Goal: Task Accomplishment & Management: Complete application form

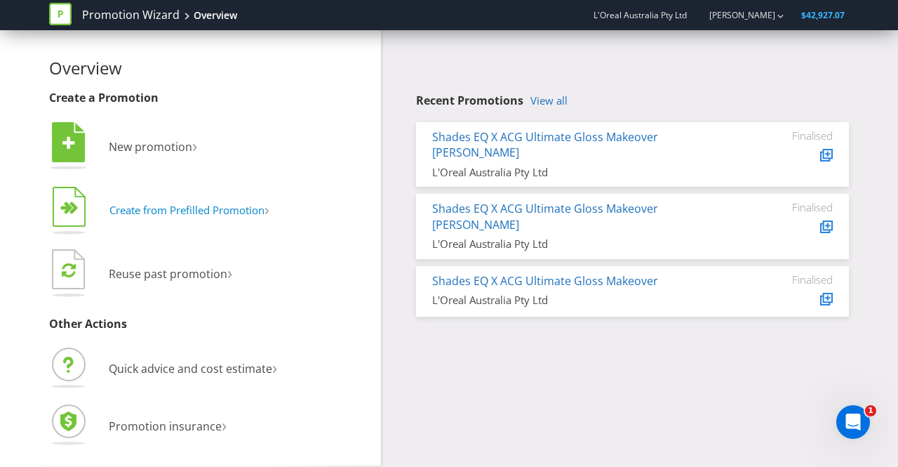
click at [182, 206] on span "Create from Prefilled Promotion" at bounding box center [186, 210] width 155 height 14
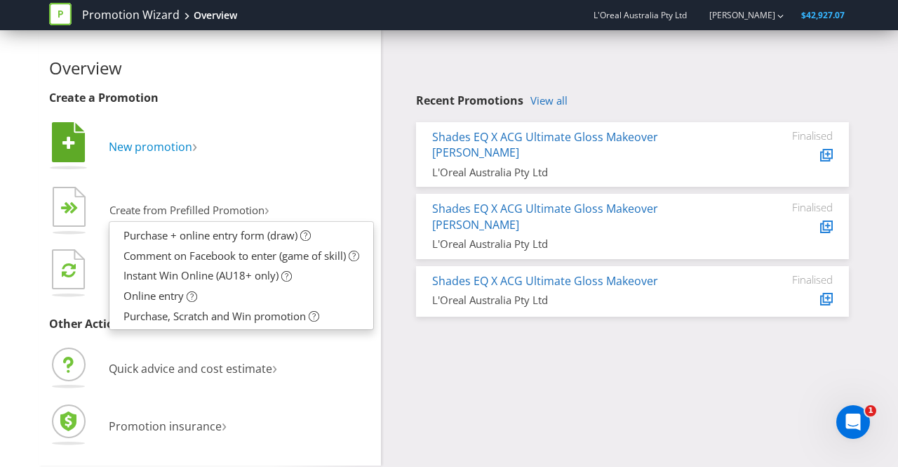
click at [181, 146] on span "New promotion" at bounding box center [150, 146] width 83 height 15
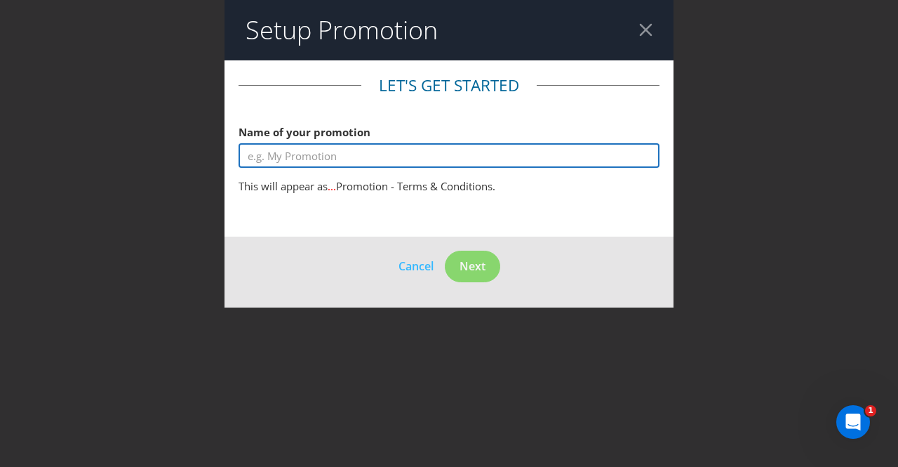
click at [273, 156] on input "text" at bounding box center [449, 155] width 421 height 25
type input "C"
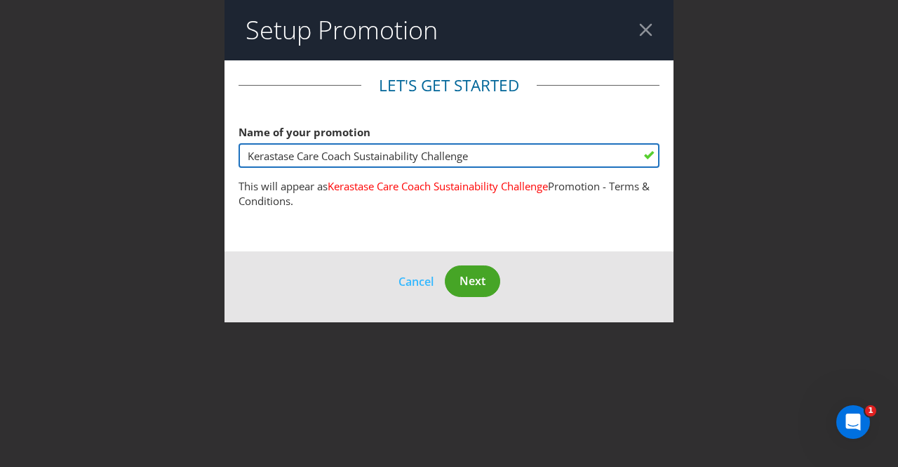
type input "Kerastase Care Coach Sustainability Challenge"
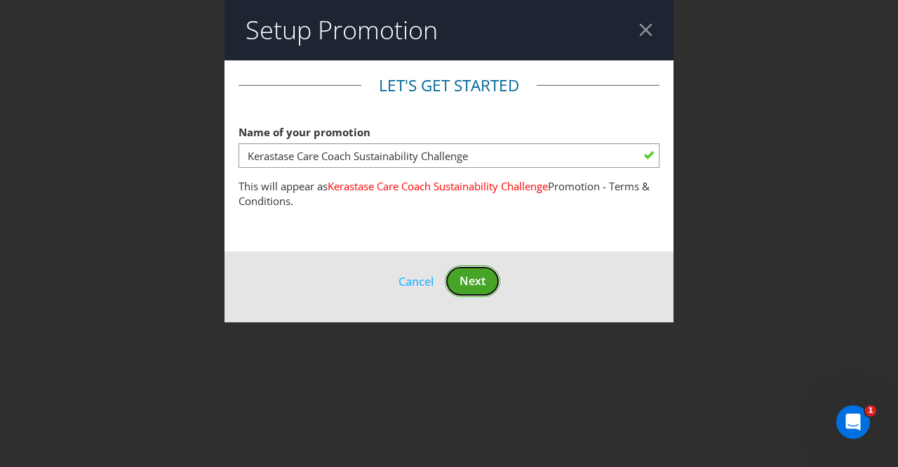
click at [476, 284] on span "Next" at bounding box center [473, 280] width 26 height 15
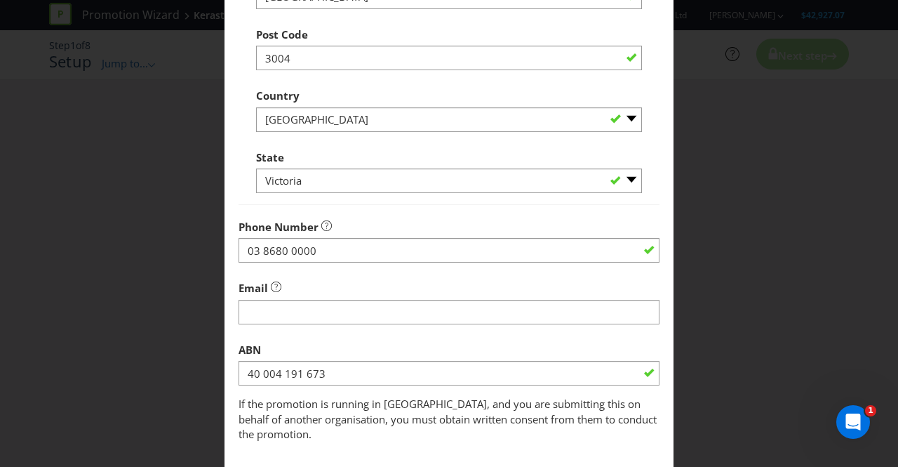
scroll to position [448, 0]
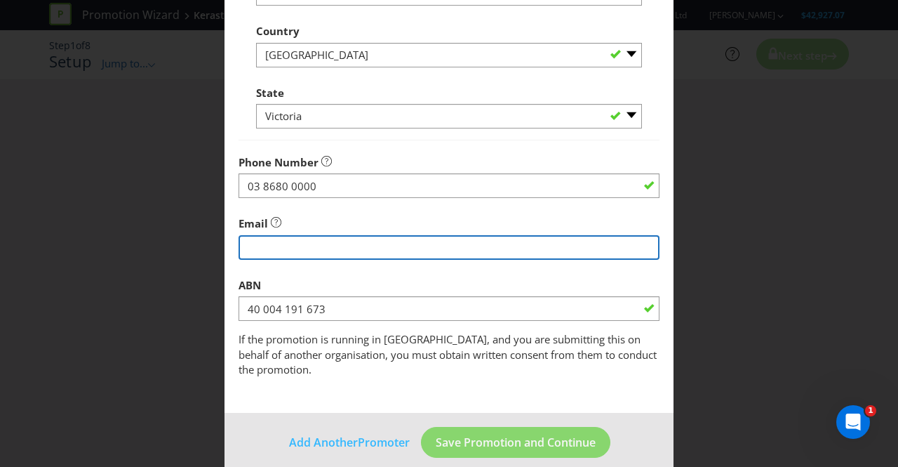
click at [349, 245] on input "string" at bounding box center [449, 247] width 421 height 25
type input "[PERSON_NAME][EMAIL_ADDRESS][PERSON_NAME][DOMAIN_NAME]"
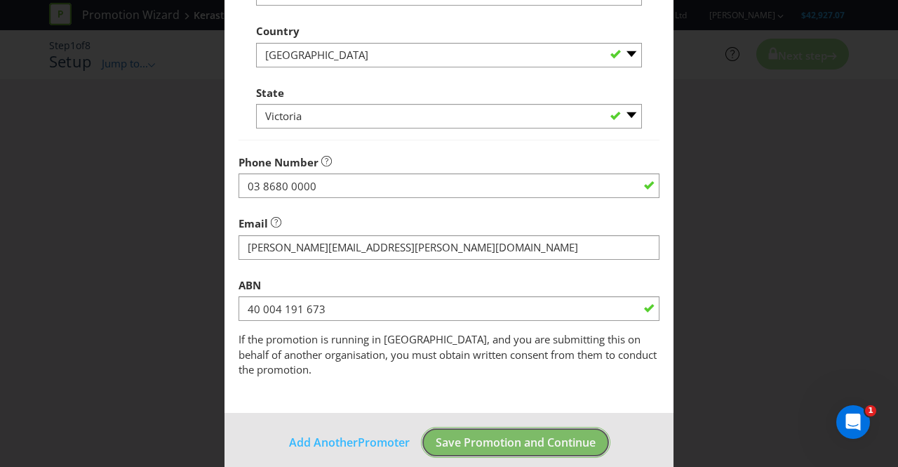
click at [519, 434] on span "Save Promotion and Continue" at bounding box center [516, 441] width 160 height 15
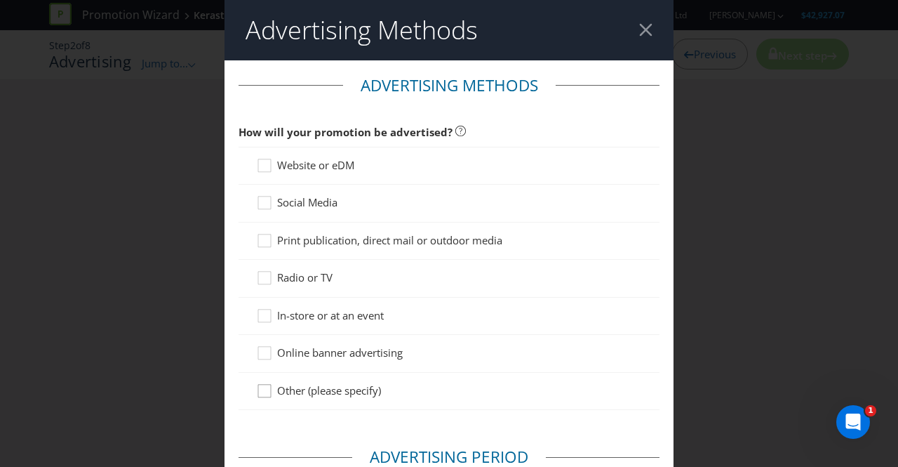
click at [260, 391] on icon at bounding box center [266, 393] width 21 height 21
click at [0, 0] on input "Other (please specify)" at bounding box center [0, 0] width 0 height 0
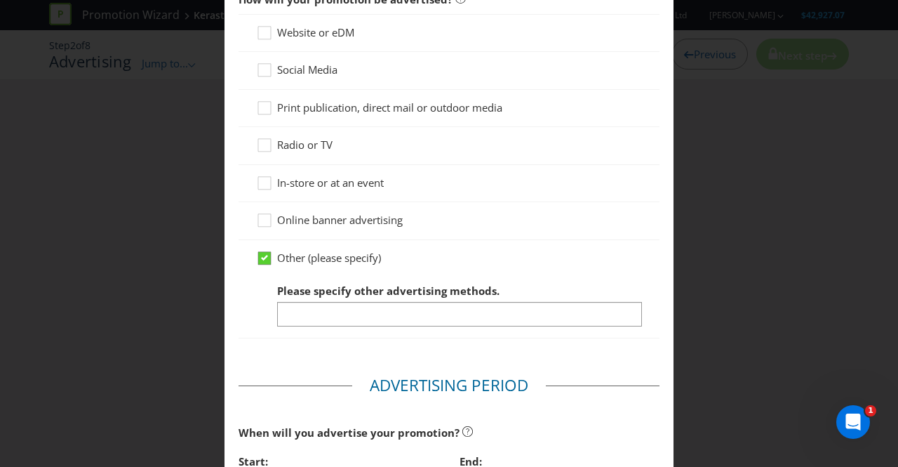
scroll to position [142, 0]
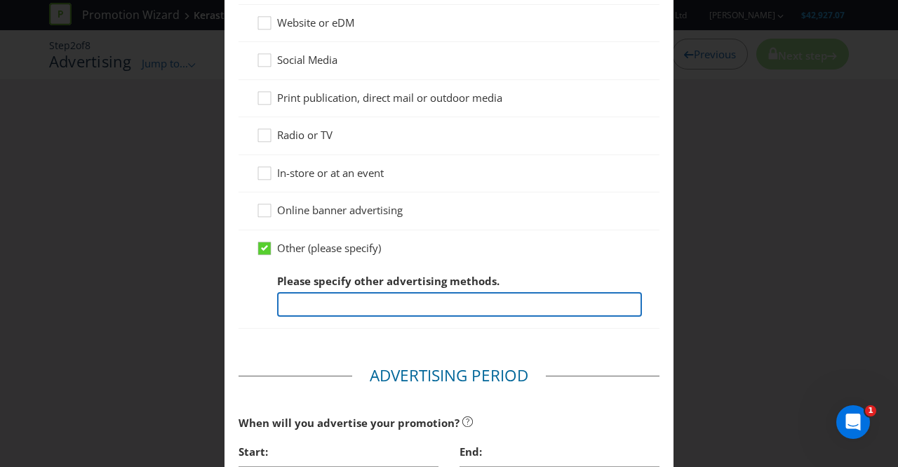
click at [306, 307] on input "text" at bounding box center [459, 304] width 365 height 25
click at [330, 304] on input "Team distibution" at bounding box center [459, 304] width 365 height 25
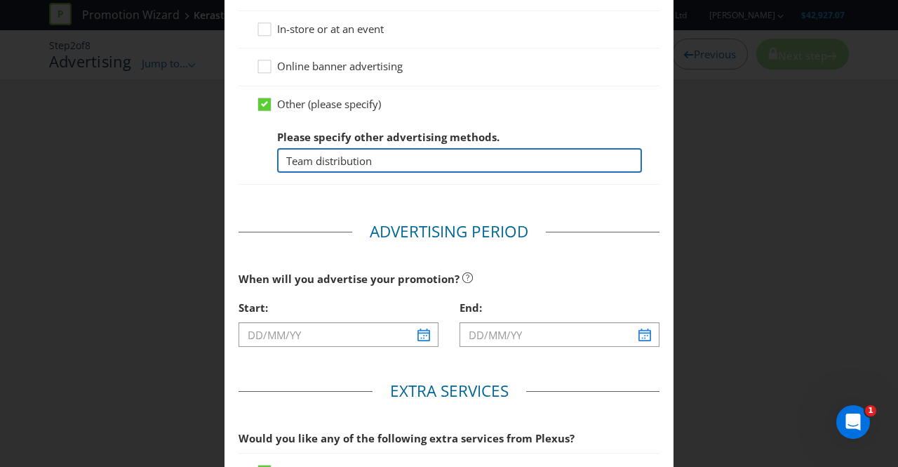
scroll to position [288, 0]
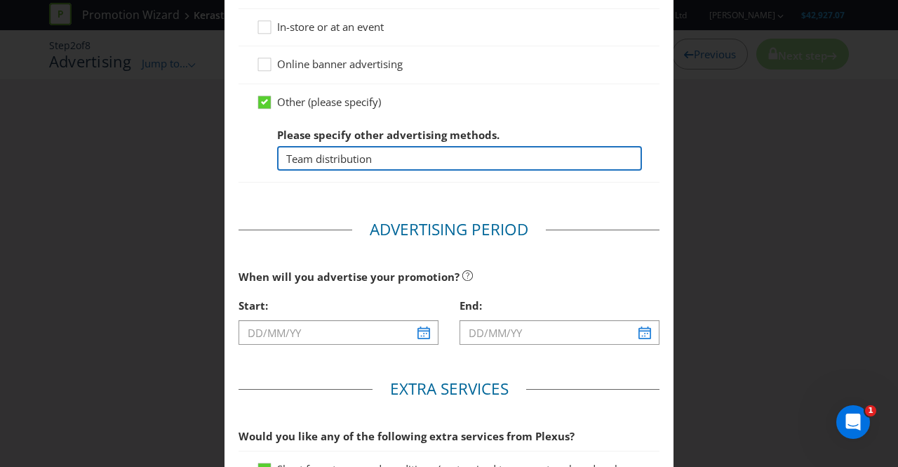
type input "Team distribution"
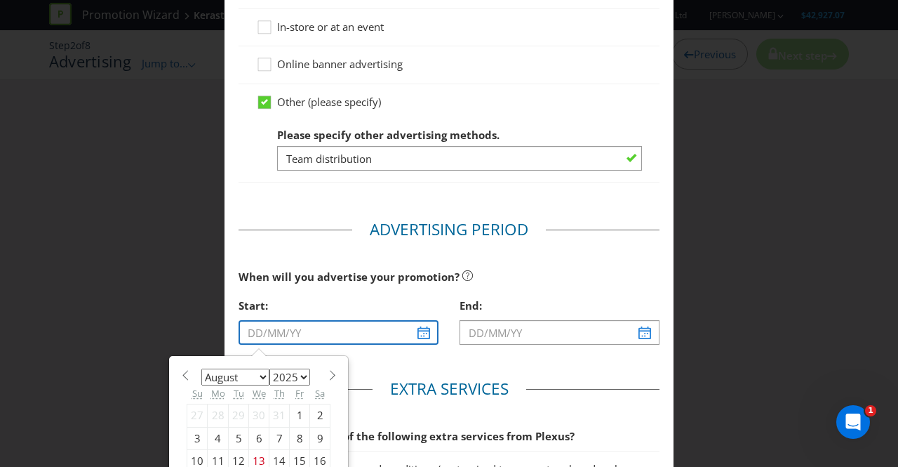
click at [422, 332] on input "text" at bounding box center [339, 332] width 200 height 25
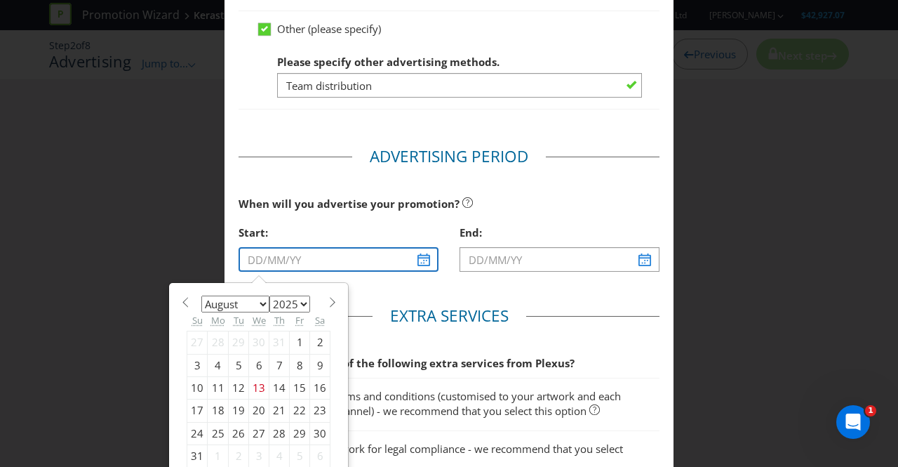
scroll to position [384, 0]
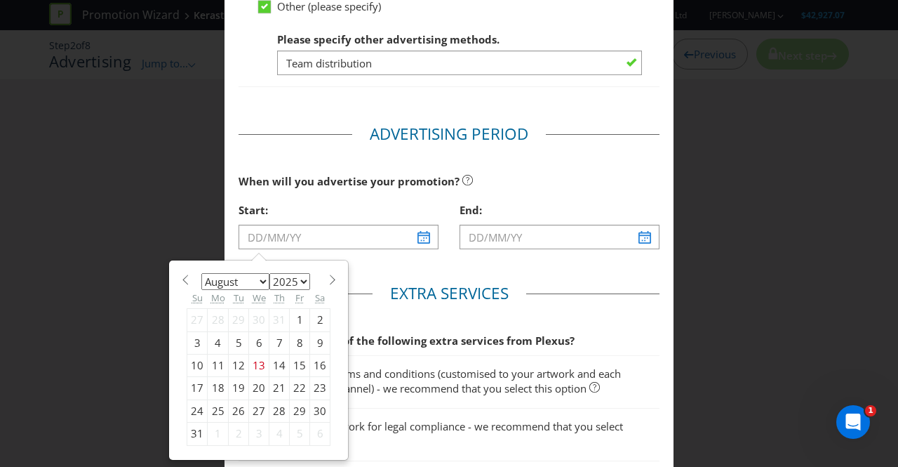
click at [194, 382] on div "17" at bounding box center [197, 388] width 20 height 22
type input "[DATE]"
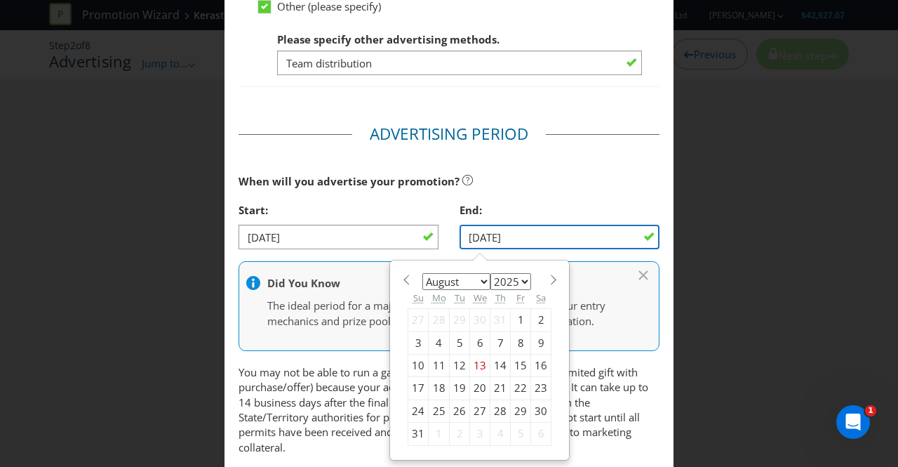
click at [506, 234] on input "[DATE]" at bounding box center [560, 236] width 200 height 25
click at [548, 278] on span at bounding box center [553, 279] width 11 height 11
select select "8"
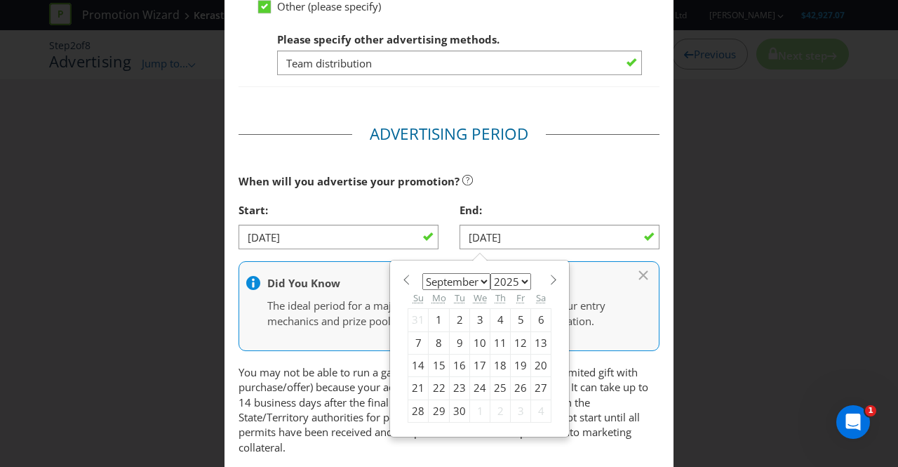
click at [450, 406] on div "30" at bounding box center [460, 410] width 20 height 22
type input "[DATE]"
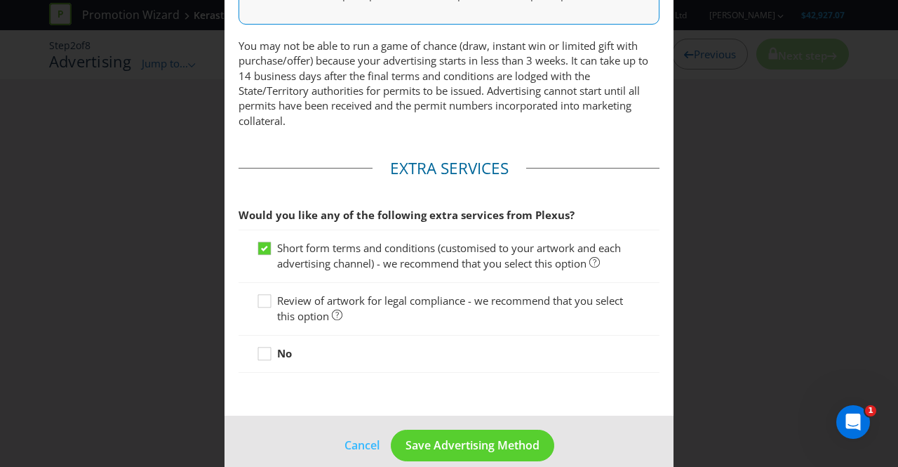
scroll to position [725, 0]
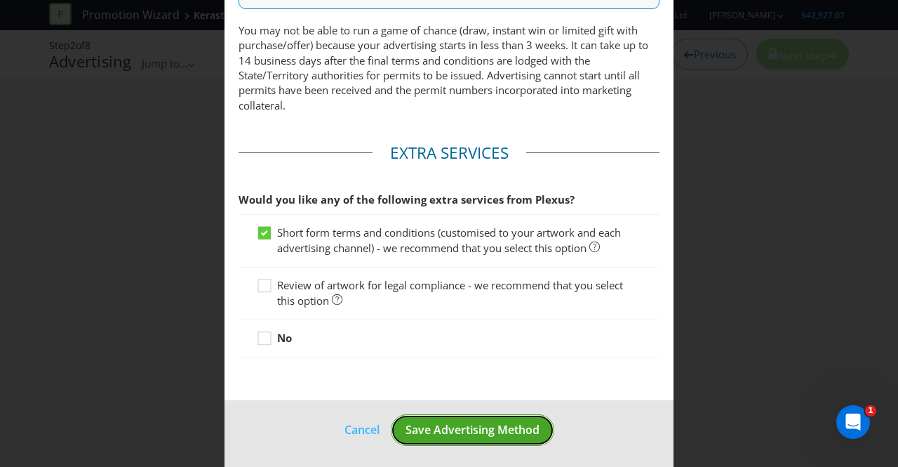
click at [455, 424] on span "Save Advertising Method" at bounding box center [472, 429] width 134 height 15
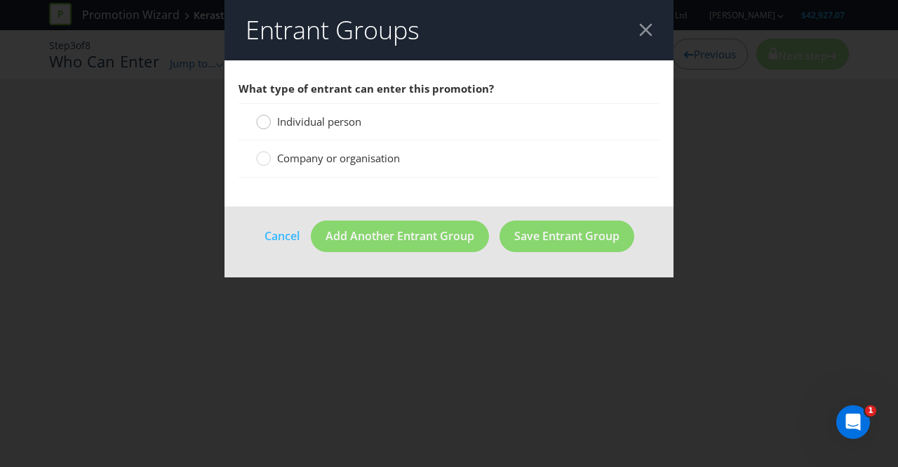
click at [262, 121] on circle at bounding box center [264, 122] width 14 height 14
click at [0, 0] on input "Individual person" at bounding box center [0, 0] width 0 height 0
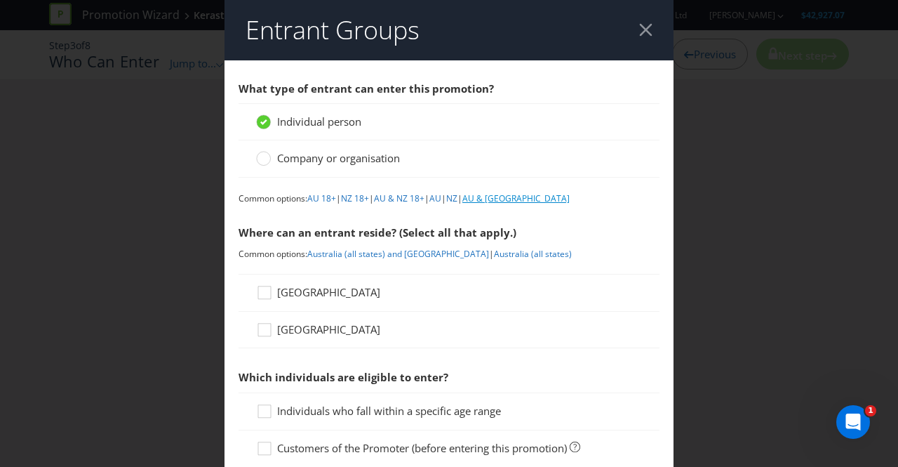
click at [495, 193] on link "AU & [GEOGRAPHIC_DATA]" at bounding box center [515, 198] width 107 height 12
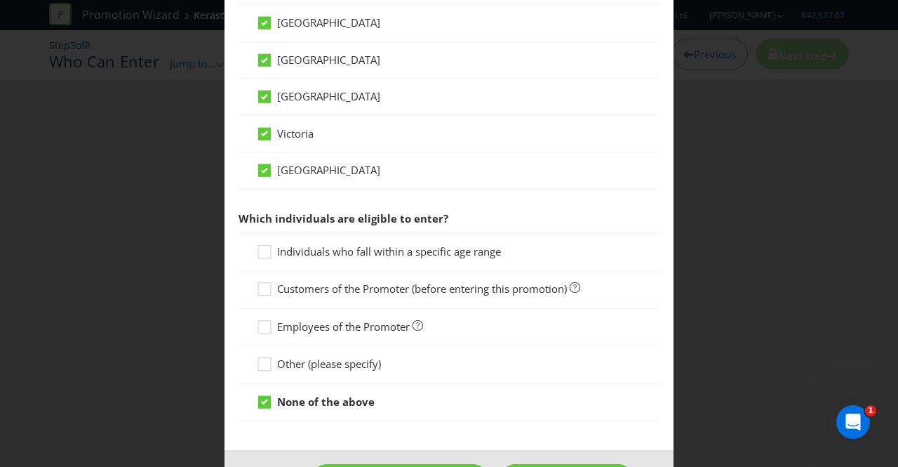
scroll to position [582, 0]
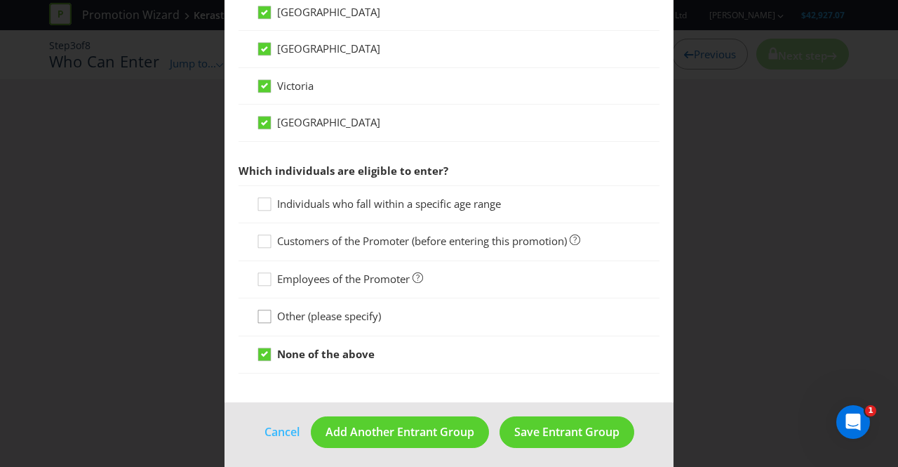
click at [262, 311] on icon at bounding box center [266, 319] width 21 height 21
click at [0, 0] on input "Other (please specify)" at bounding box center [0, 0] width 0 height 0
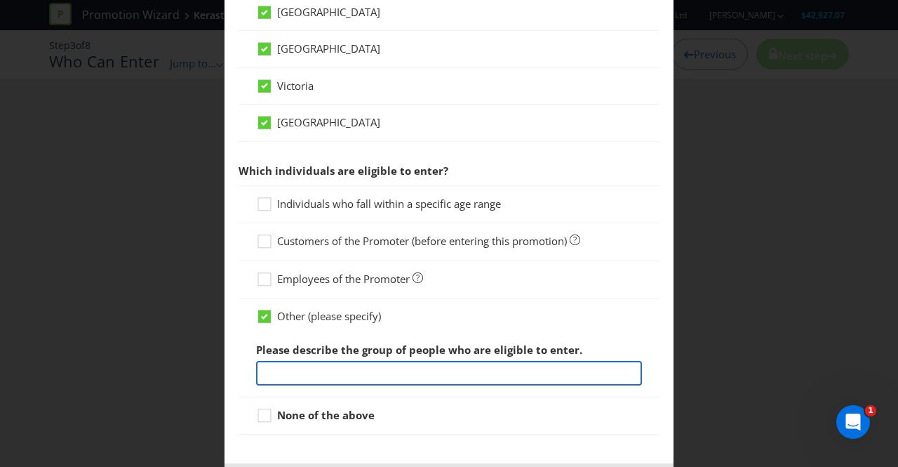
click at [303, 364] on input "text" at bounding box center [449, 373] width 386 height 25
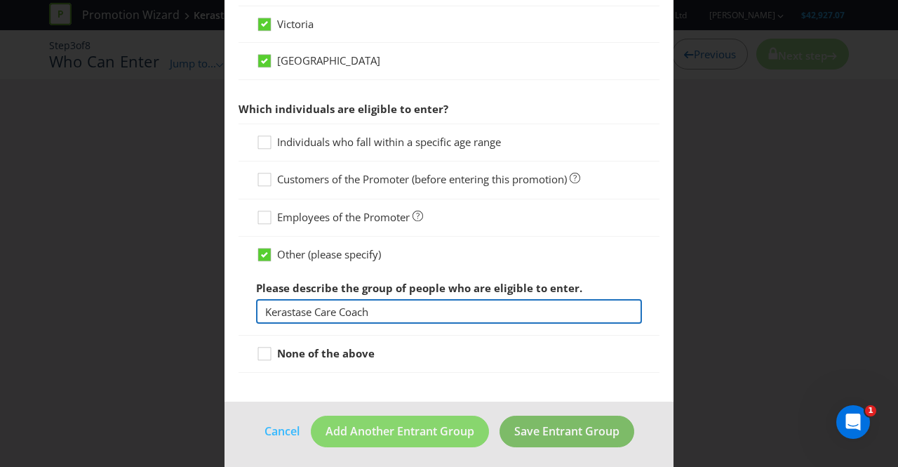
type input "Kerastase Care Coach"
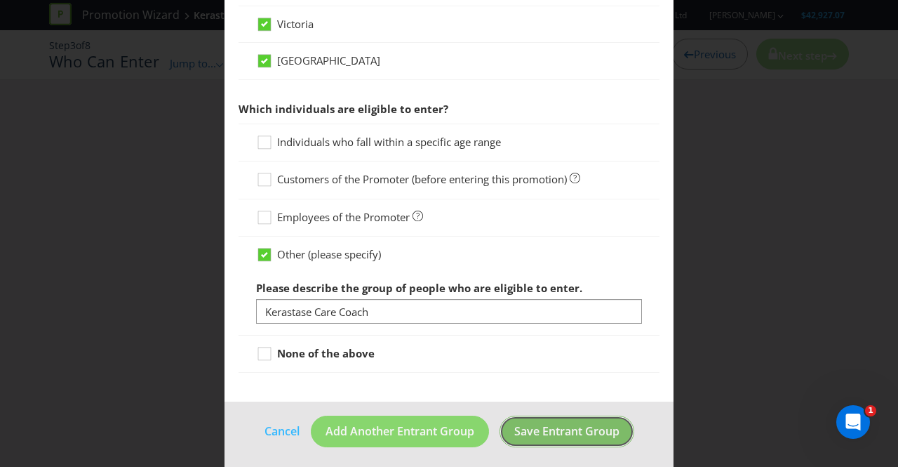
click at [547, 431] on span "Save Entrant Group" at bounding box center [566, 430] width 105 height 15
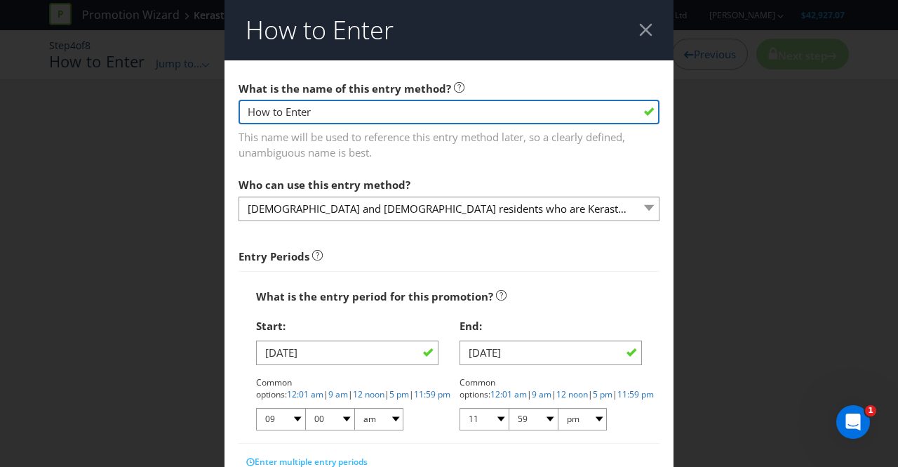
click at [337, 110] on input "How to Enter" at bounding box center [449, 112] width 421 height 25
type input "H"
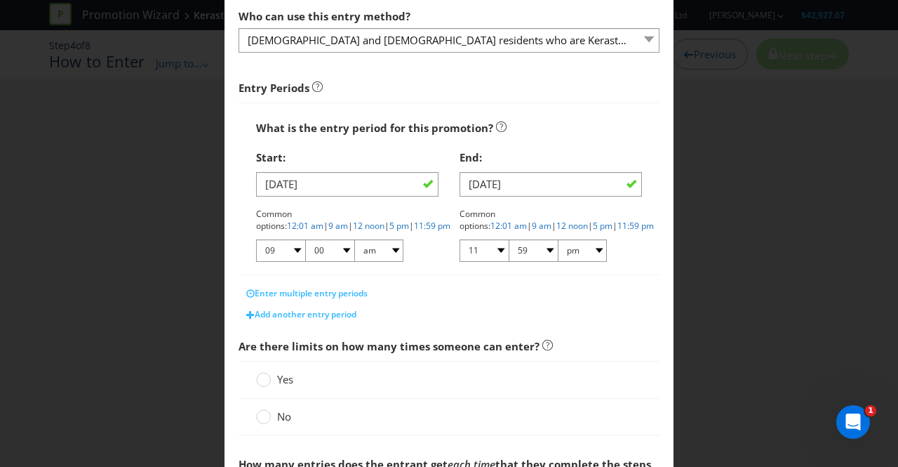
scroll to position [169, 0]
type input "Complete the Kerastase Sustainability Module in ACCESS and create a "Sustainabi…"
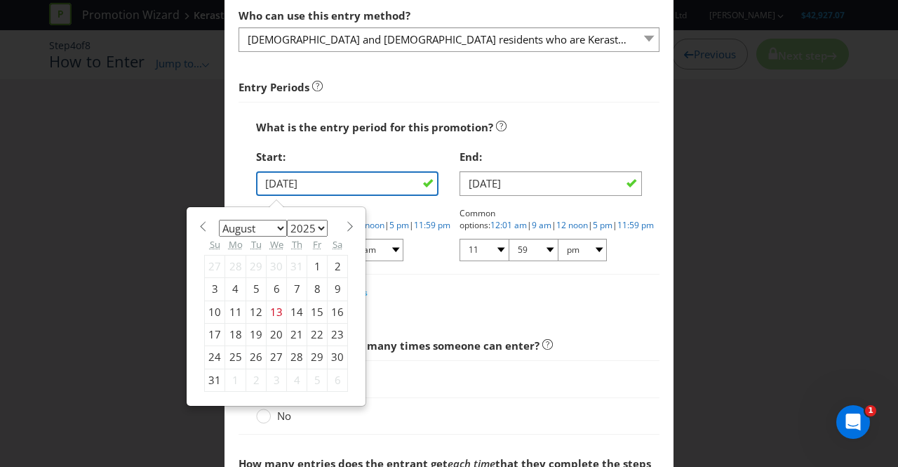
scroll to position [0, 0]
click at [323, 187] on input "[DATE]" at bounding box center [347, 183] width 182 height 25
click at [344, 223] on span at bounding box center [349, 226] width 11 height 11
select select "8"
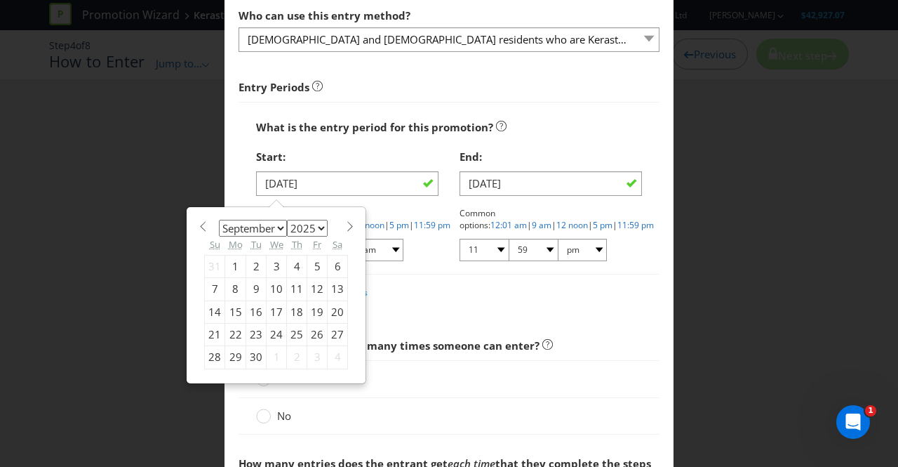
click at [233, 260] on div "1" at bounding box center [235, 266] width 21 height 22
type input "[DATE]"
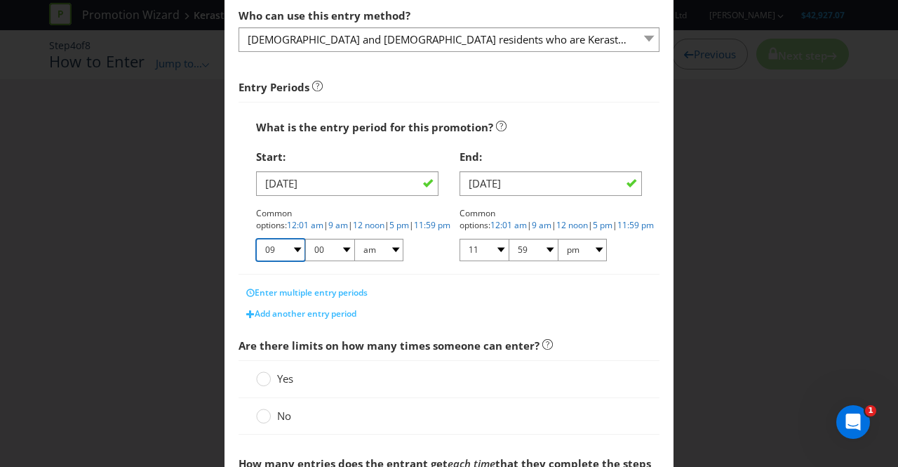
click at [293, 247] on select "01 02 03 04 05 06 07 08 09 10 11 12" at bounding box center [280, 250] width 49 height 22
select select "01"
click at [256, 239] on select "01 02 03 04 05 06 07 08 09 10 11 12" at bounding box center [280, 250] width 49 height 22
click at [227, 271] on main "What is the name of this entry method? Complete the Kerastase Sustainability Mo…" at bounding box center [448, 294] width 449 height 807
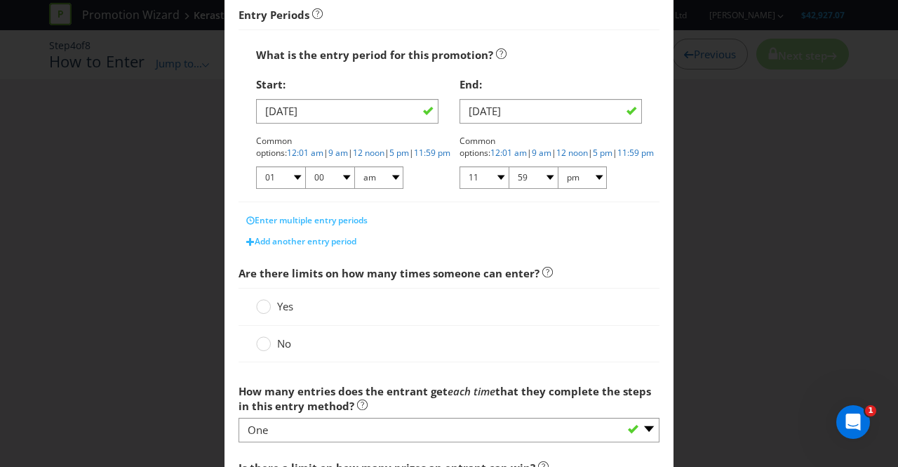
scroll to position [316, 0]
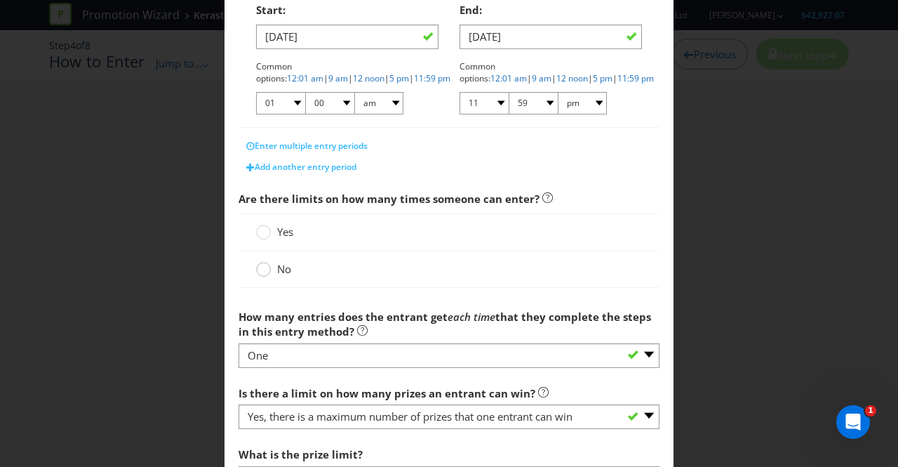
click at [263, 270] on circle at bounding box center [264, 269] width 14 height 14
click at [0, 0] on input "No" at bounding box center [0, 0] width 0 height 0
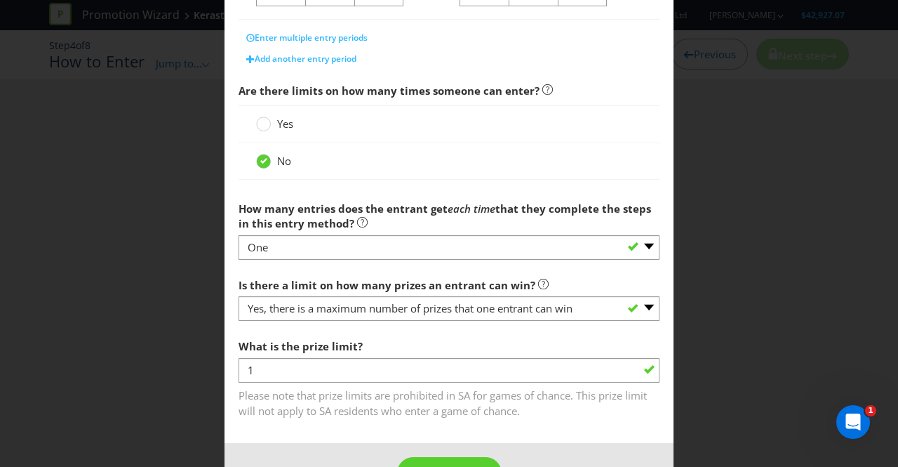
scroll to position [424, 0]
click at [264, 158] on icon at bounding box center [263, 160] width 7 height 6
click at [0, 0] on input "No" at bounding box center [0, 0] width 0 height 0
click at [260, 119] on div at bounding box center [263, 118] width 7 height 7
click at [0, 0] on input "Yes" at bounding box center [0, 0] width 0 height 0
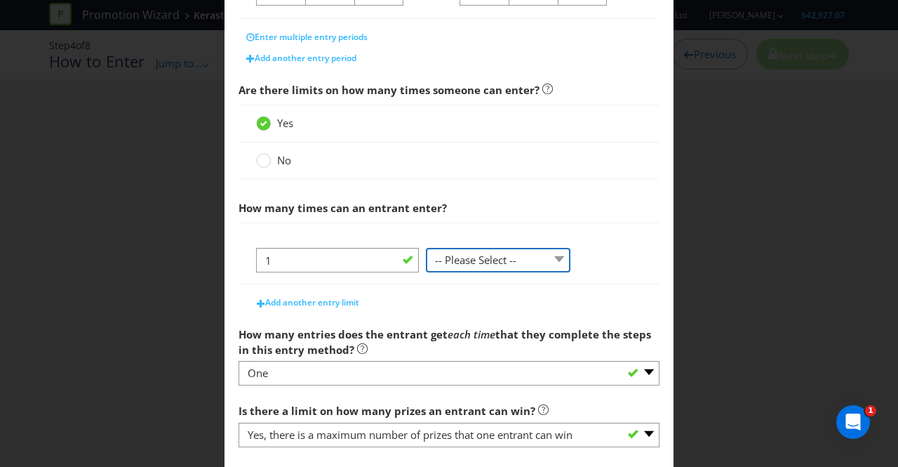
click at [556, 258] on select "-- Please Select -- per person per day per purchase per transaction Other (plea…" at bounding box center [498, 260] width 145 height 25
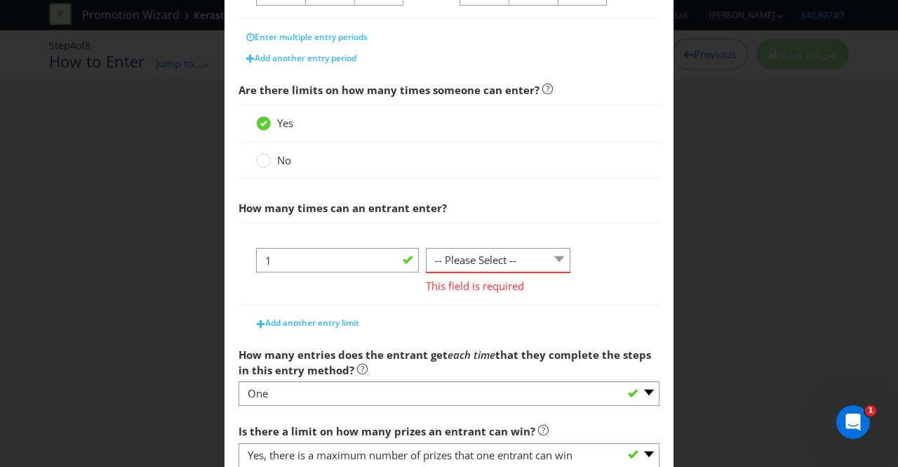
click at [588, 262] on div "1 -- Please Select -- per person per day per purchase per transaction Other (pl…" at bounding box center [449, 276] width 386 height 56
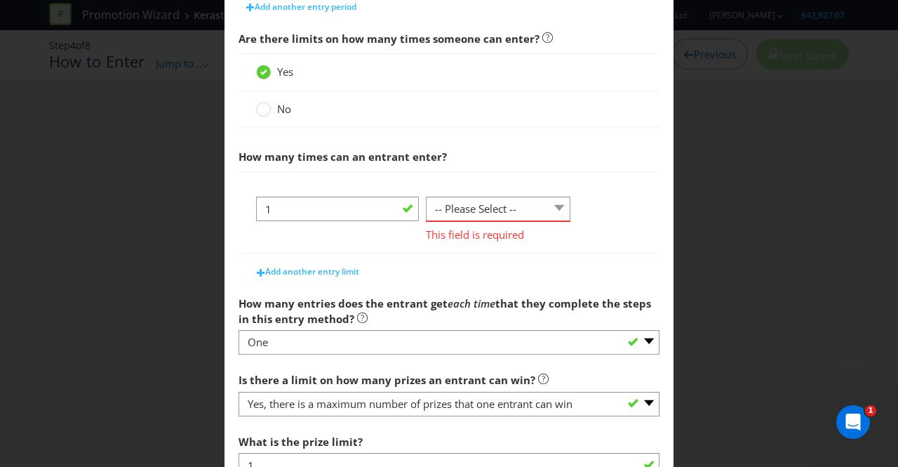
scroll to position [477, 0]
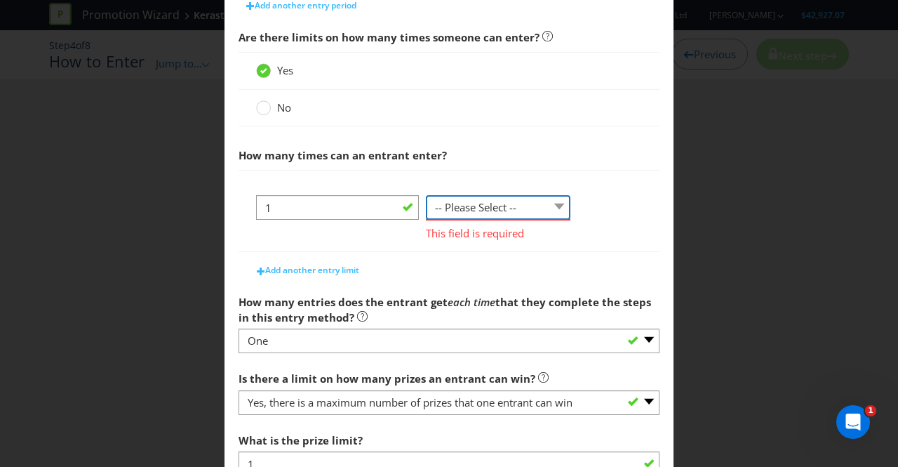
click at [558, 204] on select "-- Please Select -- per person per day per purchase per transaction Other (plea…" at bounding box center [498, 207] width 145 height 25
select select "PER_PERSON"
click at [426, 220] on select "-- Please Select -- per person per day per purchase per transaction Other (plea…" at bounding box center [498, 207] width 145 height 25
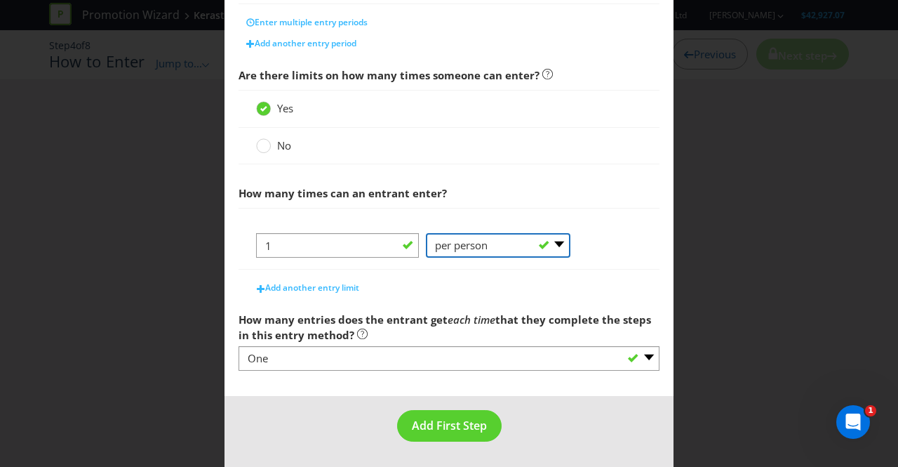
scroll to position [435, 0]
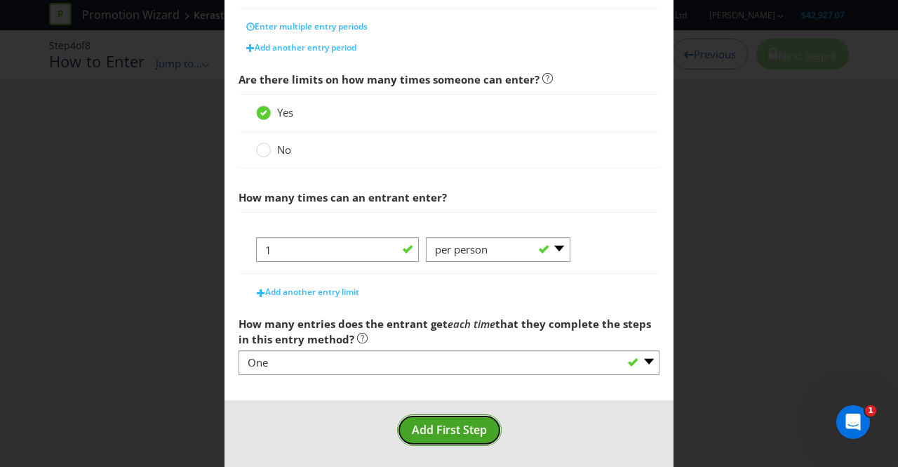
click at [454, 422] on span "Add First Step" at bounding box center [449, 429] width 75 height 15
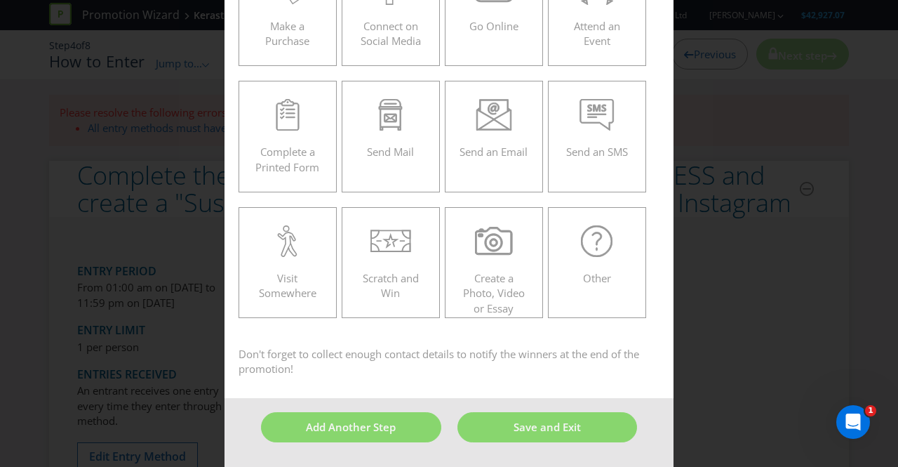
scroll to position [60, 0]
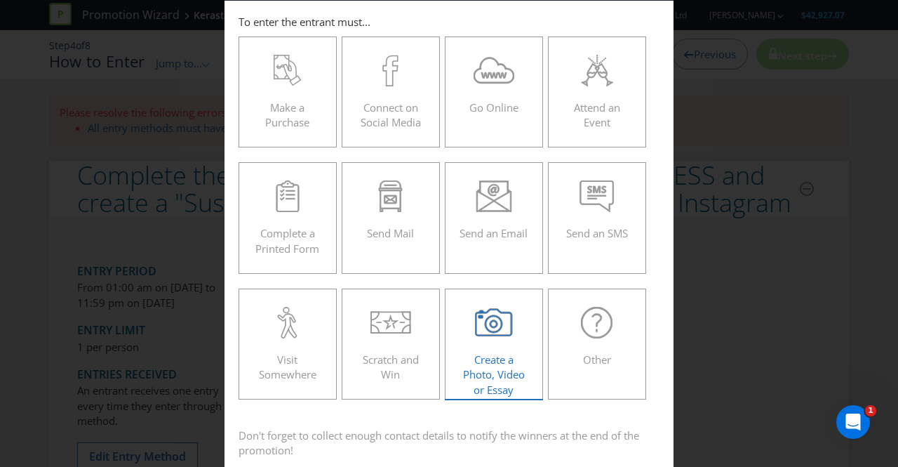
click at [490, 327] on icon at bounding box center [494, 323] width 38 height 32
click at [0, 0] on input "Create a Photo, Video or Essay" at bounding box center [0, 0] width 0 height 0
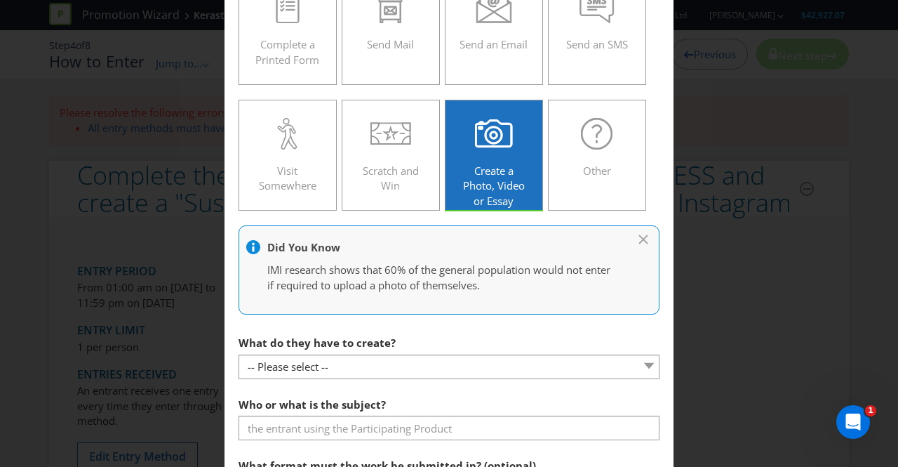
scroll to position [354, 0]
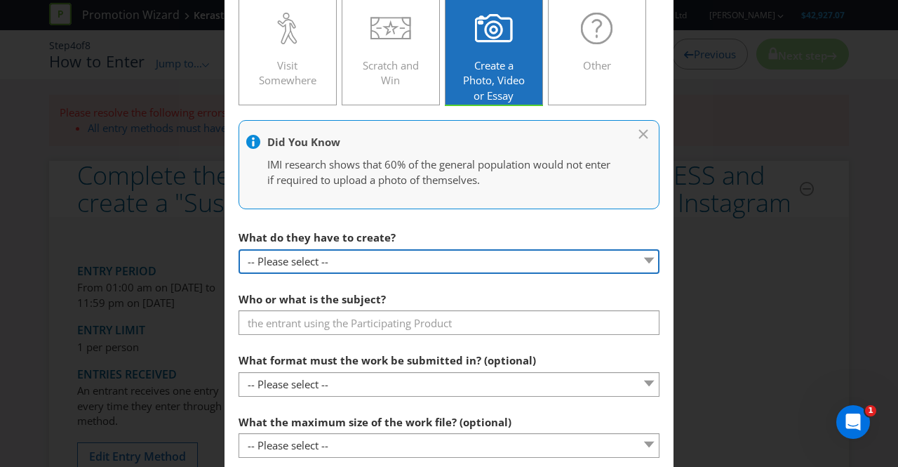
click at [638, 263] on select "-- Please select -- Video Photo Essay Other (please specify)" at bounding box center [449, 261] width 421 height 25
select select "VIDEO"
click at [239, 249] on select "-- Please select -- Video Photo Essay Other (please specify)" at bounding box center [449, 261] width 421 height 25
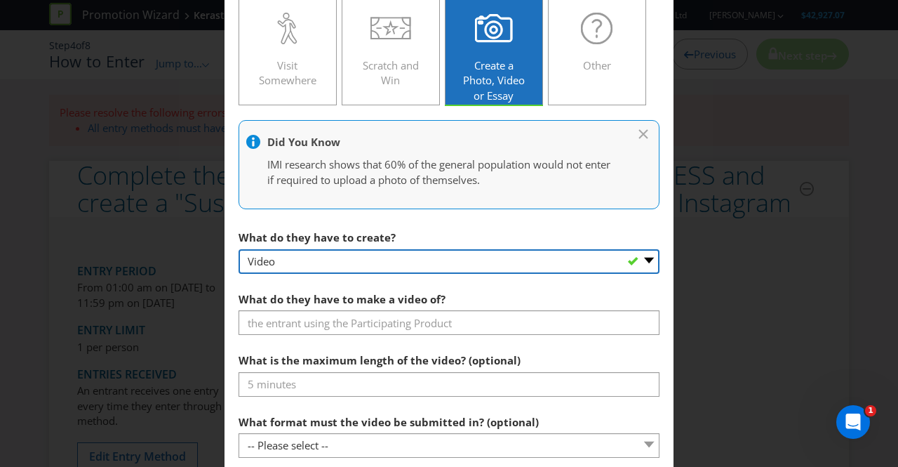
scroll to position [420, 0]
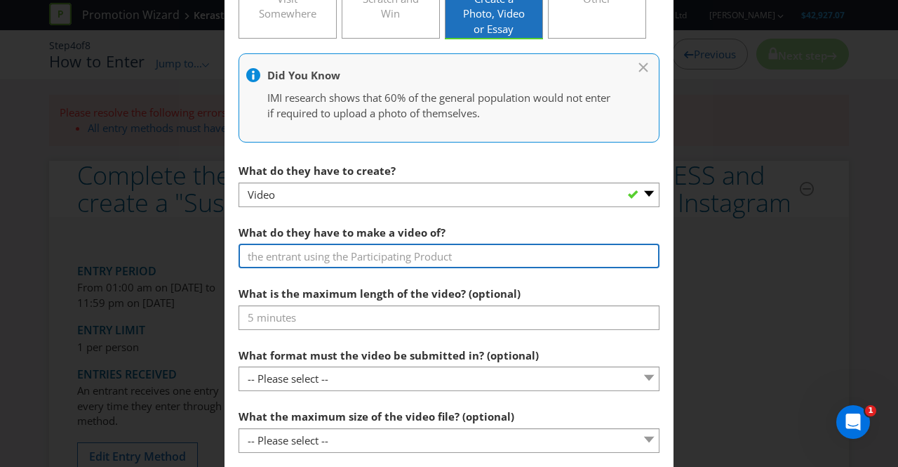
click at [451, 254] on input "text" at bounding box center [449, 255] width 421 height 25
type input "Sustainability with Kerastase in your salon"
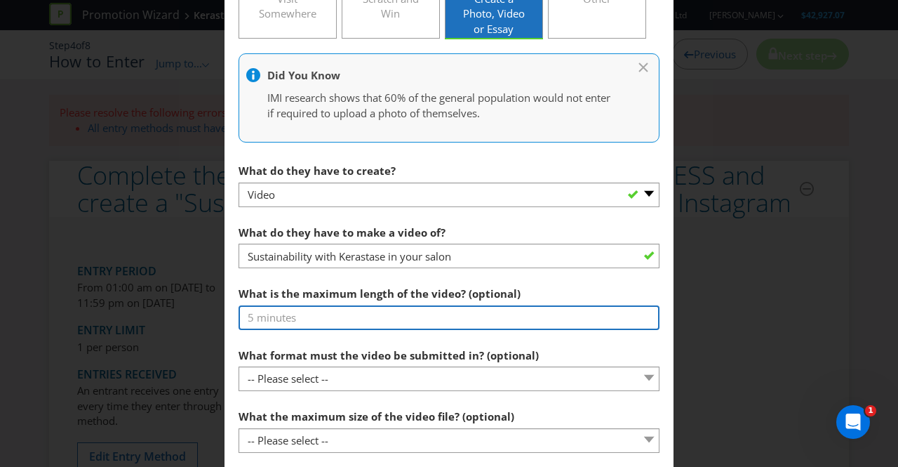
click at [323, 316] on input "text" at bounding box center [449, 317] width 421 height 25
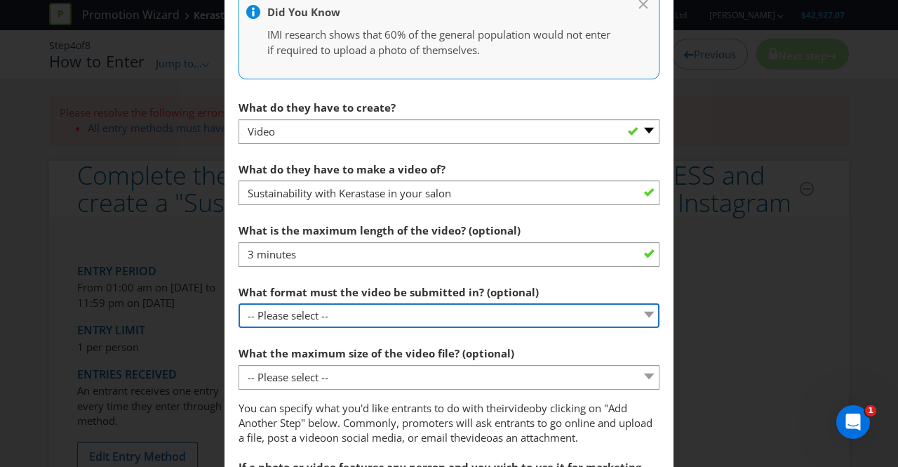
click at [640, 316] on select "-- Please select -- MP4 AVI MOV Other (please specify)" at bounding box center [449, 315] width 421 height 25
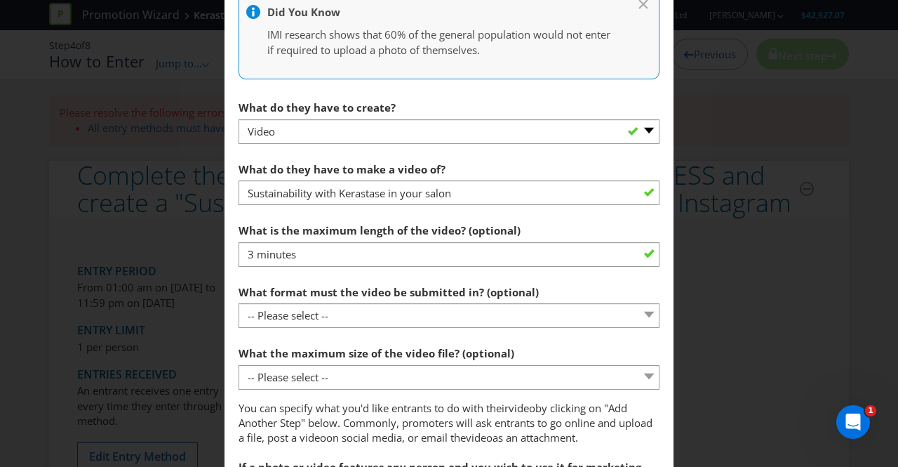
click at [649, 283] on div "What format must the video be submitted in? (optional) -- Please select -- MP4 …" at bounding box center [449, 303] width 421 height 51
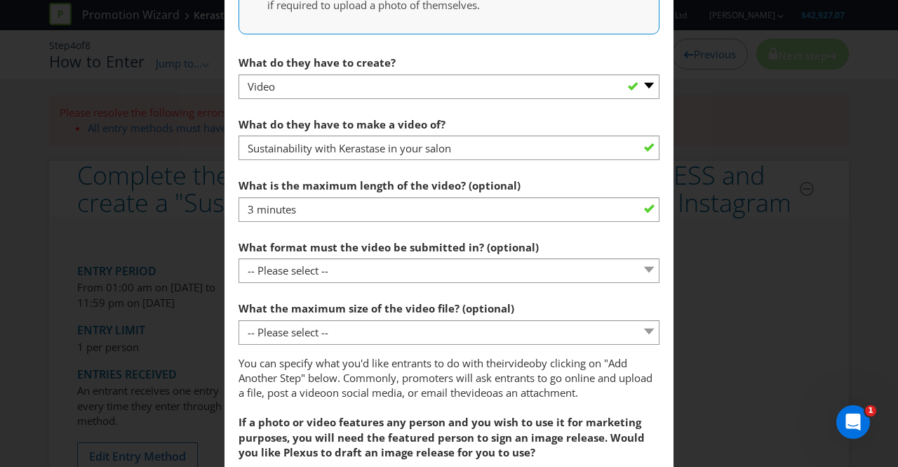
scroll to position [608, 0]
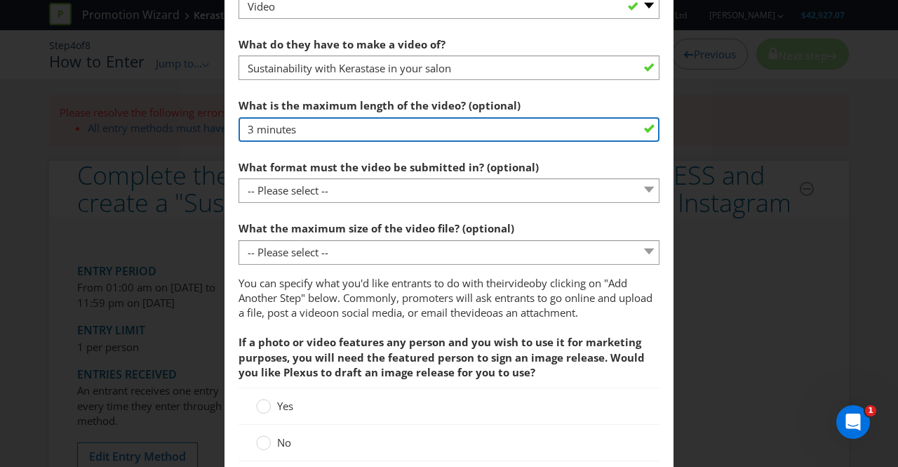
click at [318, 126] on input "3 minutes" at bounding box center [449, 129] width 421 height 25
type input "3"
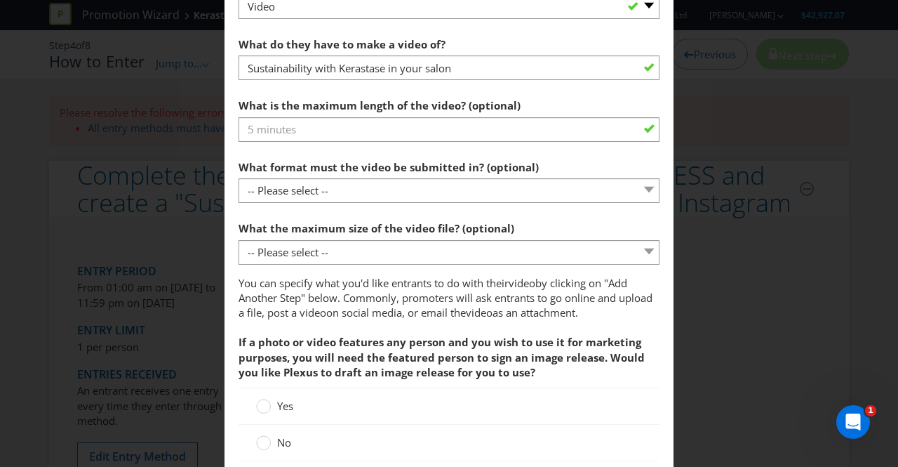
click at [232, 147] on main "To enter the entrant must... Make a Purchase Connect on Social Media Go Online …" at bounding box center [448, 30] width 449 height 1156
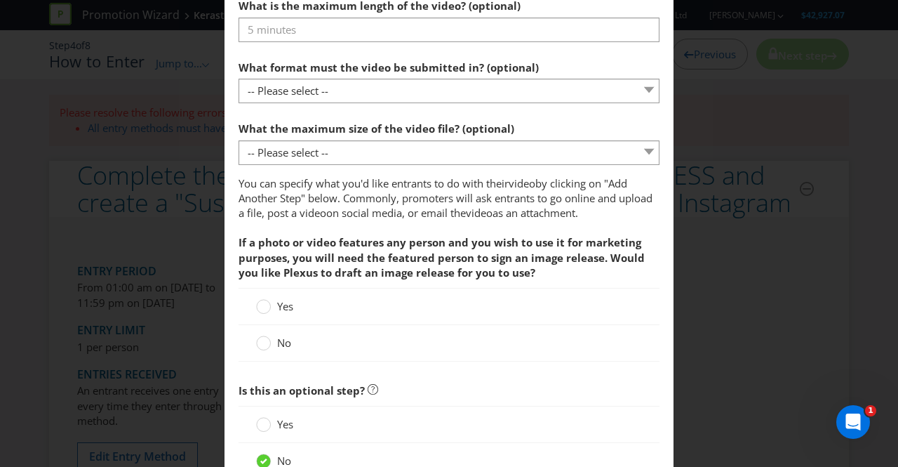
scroll to position [725, 0]
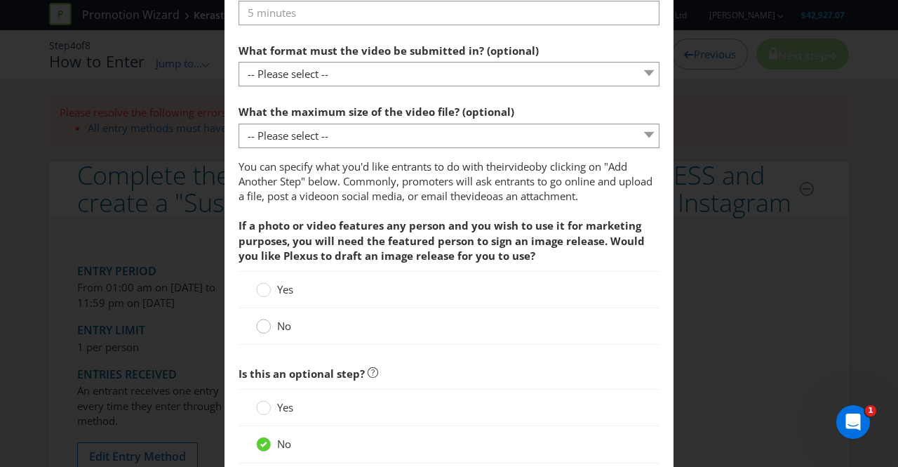
click at [260, 324] on circle at bounding box center [264, 326] width 14 height 14
click at [0, 0] on input "No" at bounding box center [0, 0] width 0 height 0
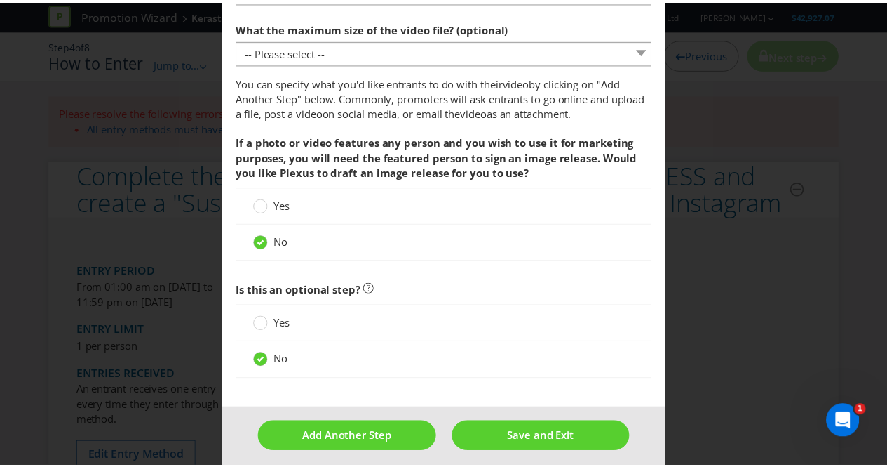
scroll to position [814, 0]
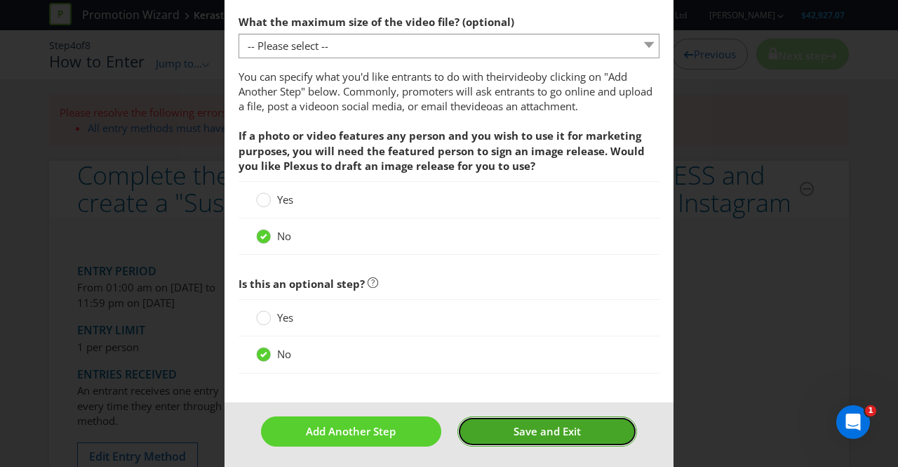
click at [542, 424] on span "Save and Exit" at bounding box center [547, 431] width 67 height 14
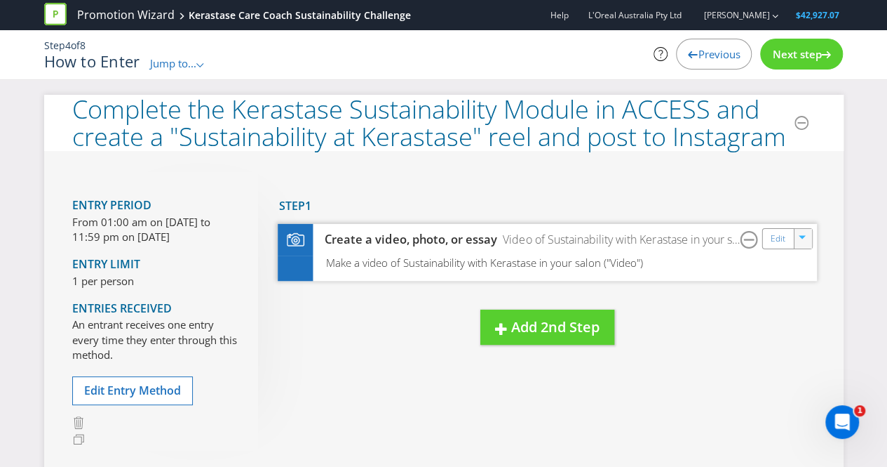
click at [803, 235] on icon "button" at bounding box center [803, 239] width 8 height 8
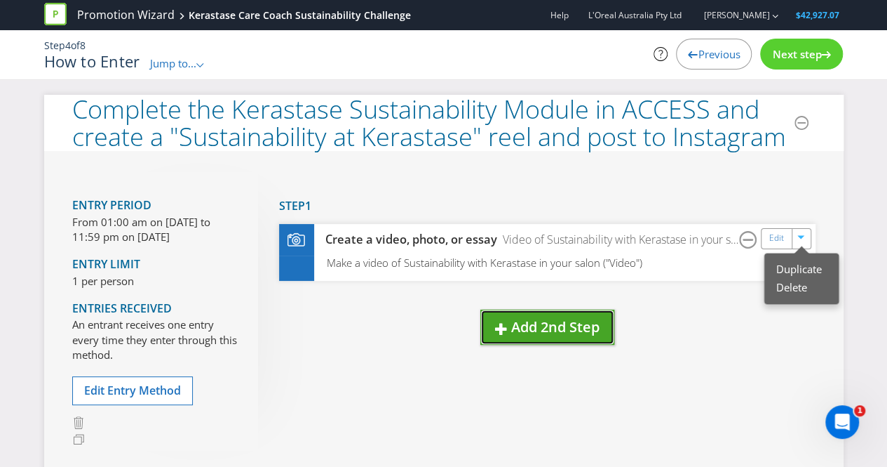
click at [563, 327] on span "Add 2nd Step" at bounding box center [555, 326] width 88 height 19
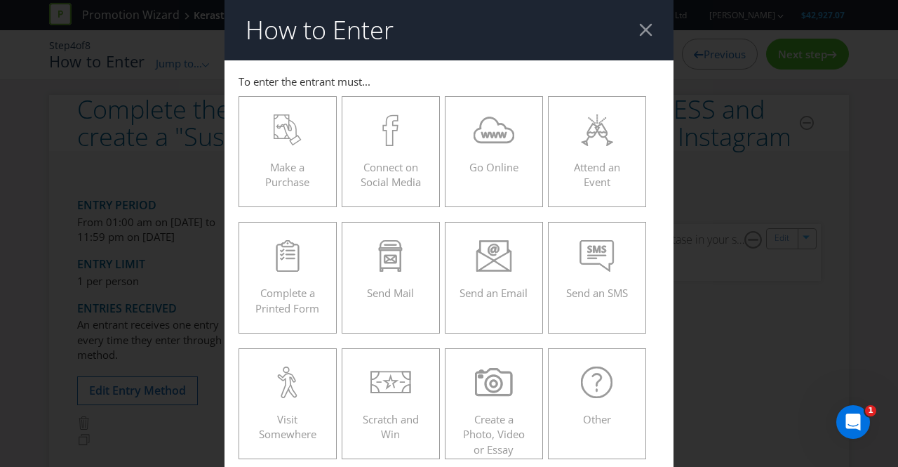
click at [639, 31] on div at bounding box center [645, 29] width 13 height 13
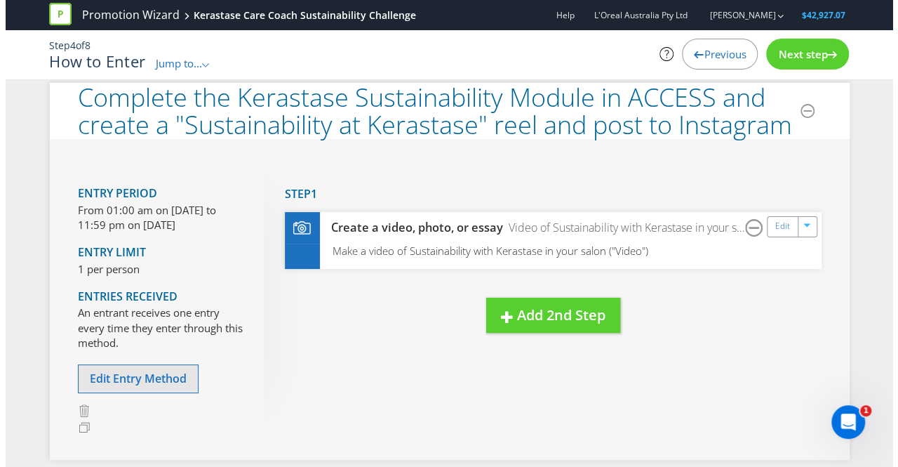
scroll to position [11, 0]
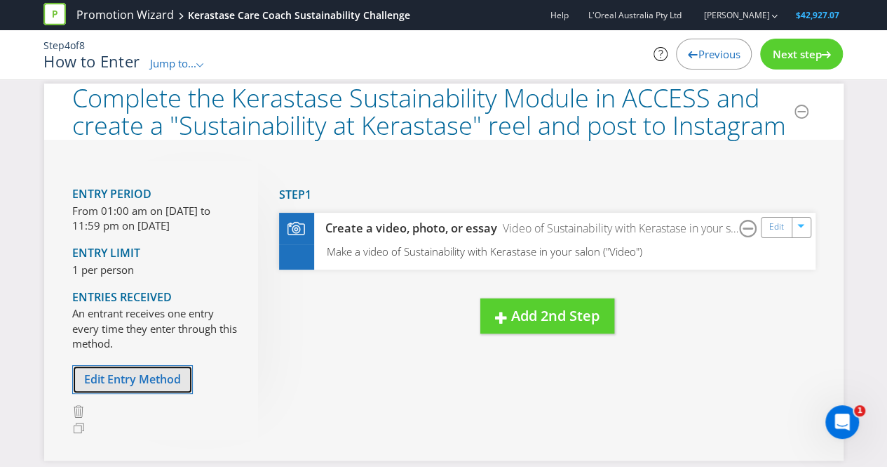
click at [152, 384] on span "Edit Entry Method" at bounding box center [132, 378] width 97 height 15
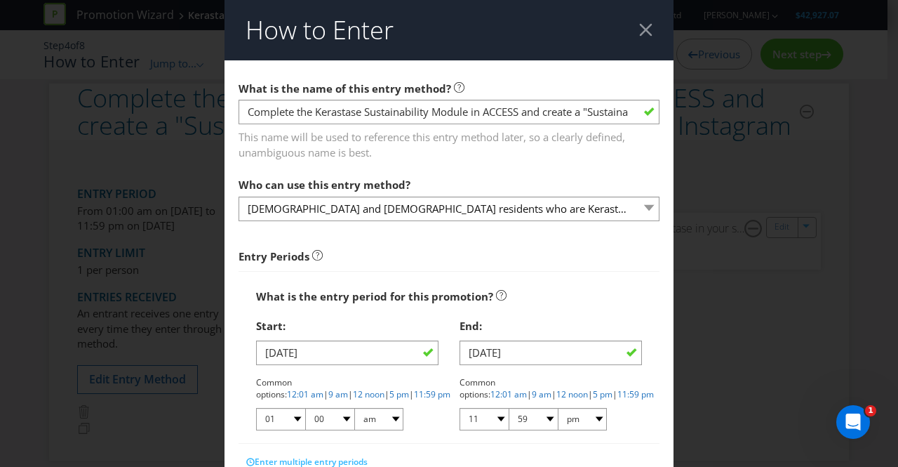
click at [639, 29] on div at bounding box center [645, 29] width 13 height 13
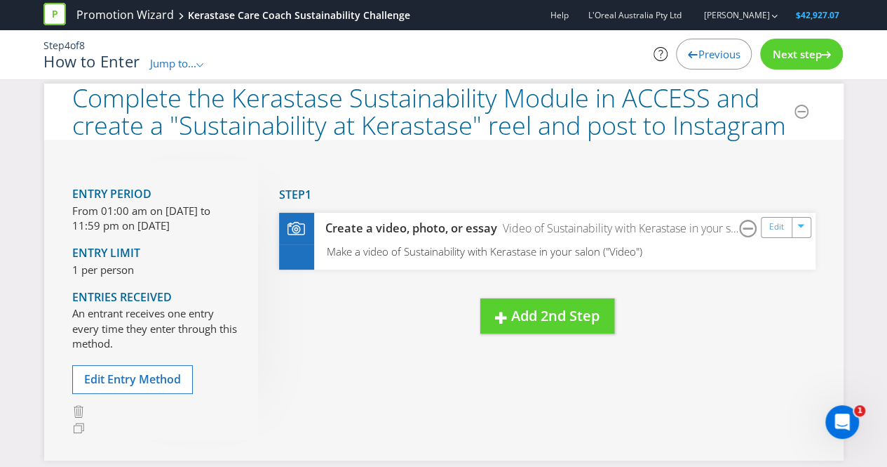
click at [302, 193] on span "Step" at bounding box center [292, 194] width 26 height 15
click at [713, 56] on span "Previous" at bounding box center [719, 54] width 42 height 14
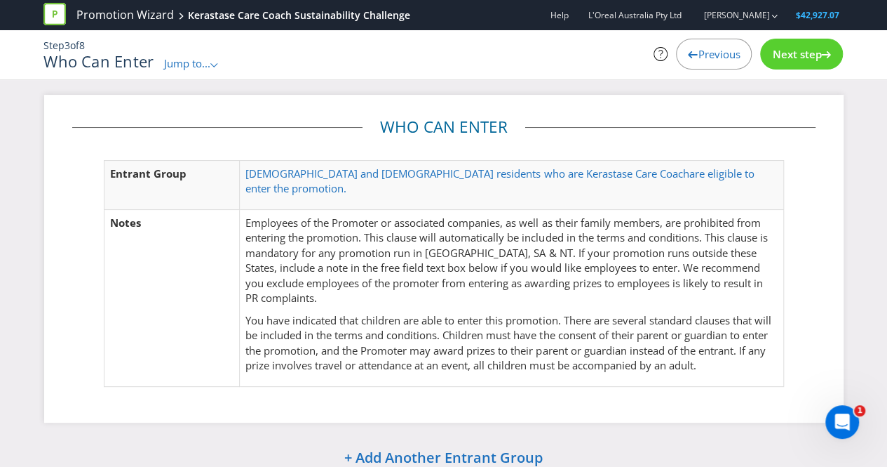
click at [794, 54] on span "Next step" at bounding box center [796, 54] width 49 height 14
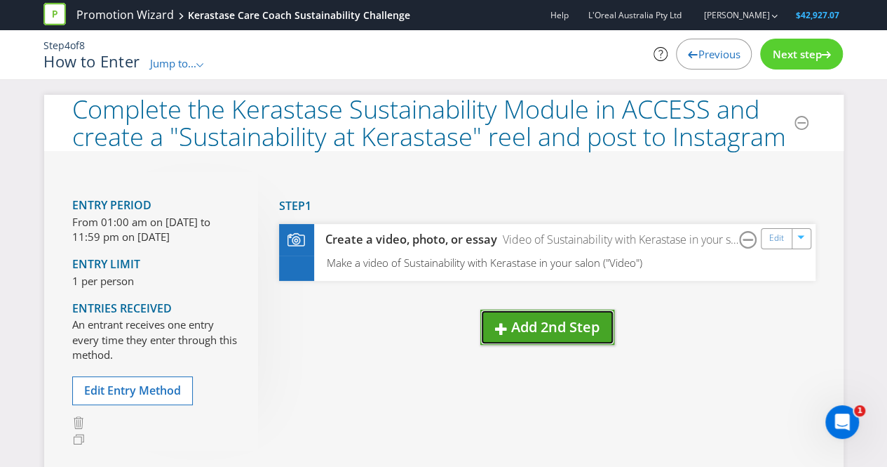
click at [521, 324] on span "Add 2nd Step" at bounding box center [555, 326] width 88 height 19
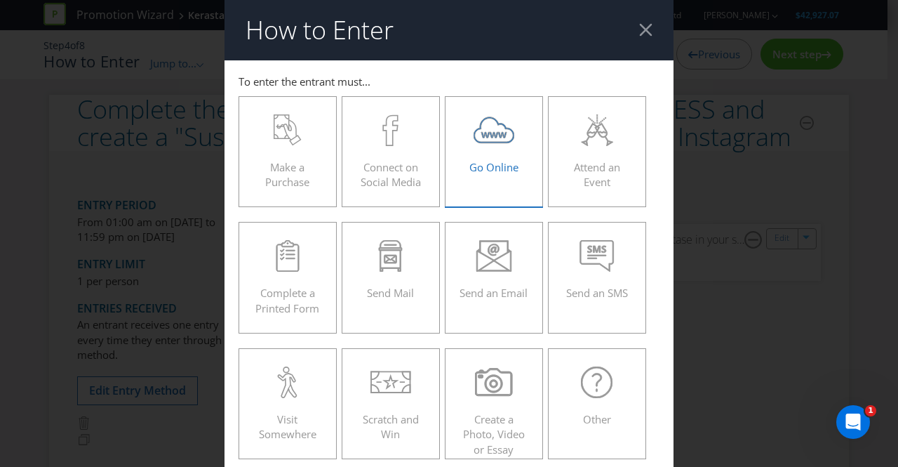
click at [480, 167] on span "Go Online" at bounding box center [493, 167] width 49 height 14
click at [0, 0] on input "Go Online" at bounding box center [0, 0] width 0 height 0
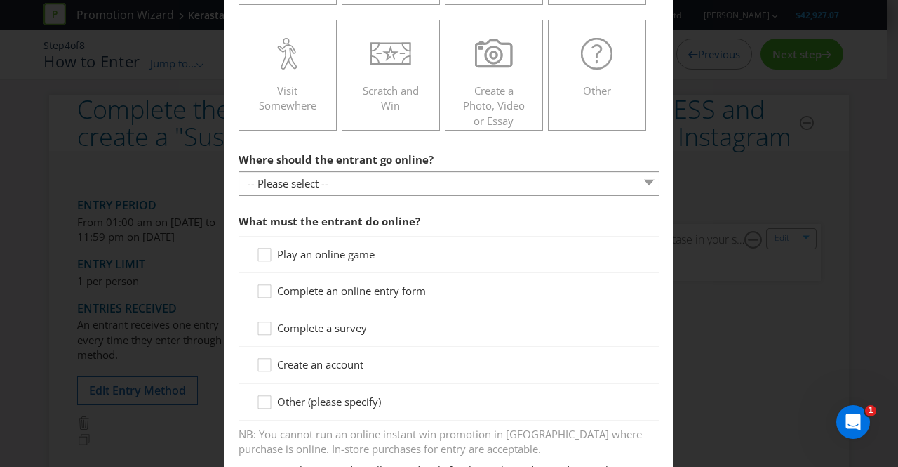
scroll to position [330, 0]
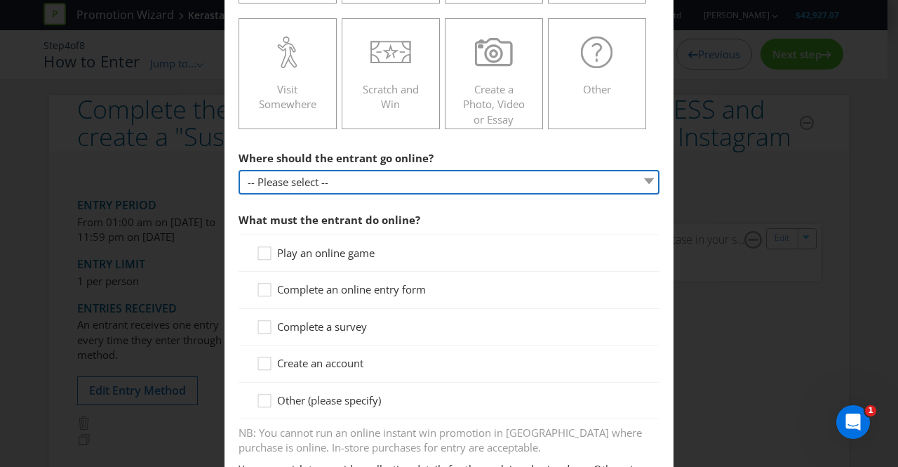
click at [637, 177] on select "-- Please select -- At a specific URL Using a direct link sent to the entrant b…" at bounding box center [449, 182] width 421 height 25
select select "SPECIFIC_URL"
click at [239, 170] on select "-- Please select -- At a specific URL Using a direct link sent to the entrant b…" at bounding box center [449, 182] width 421 height 25
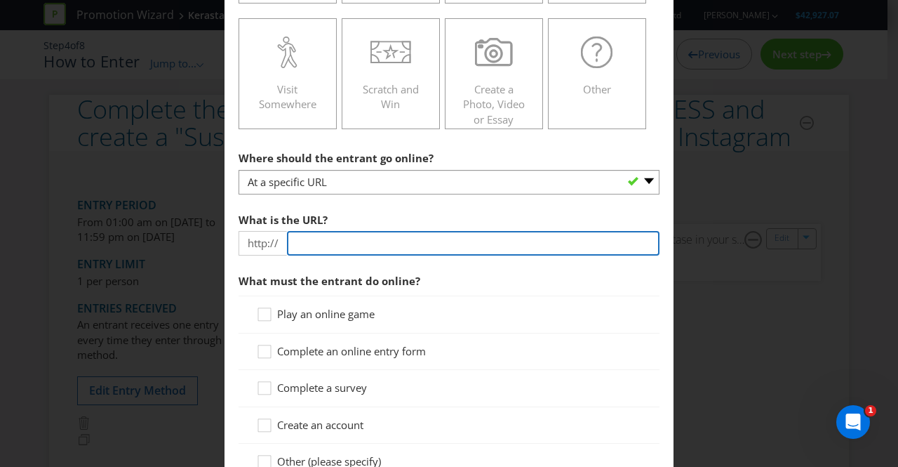
click at [316, 246] on input "text" at bounding box center [473, 243] width 373 height 25
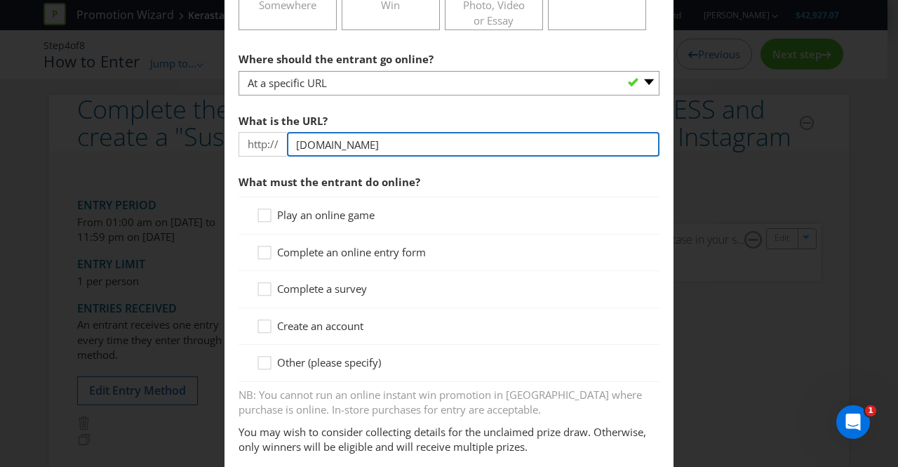
scroll to position [429, 0]
type input "[DOMAIN_NAME]"
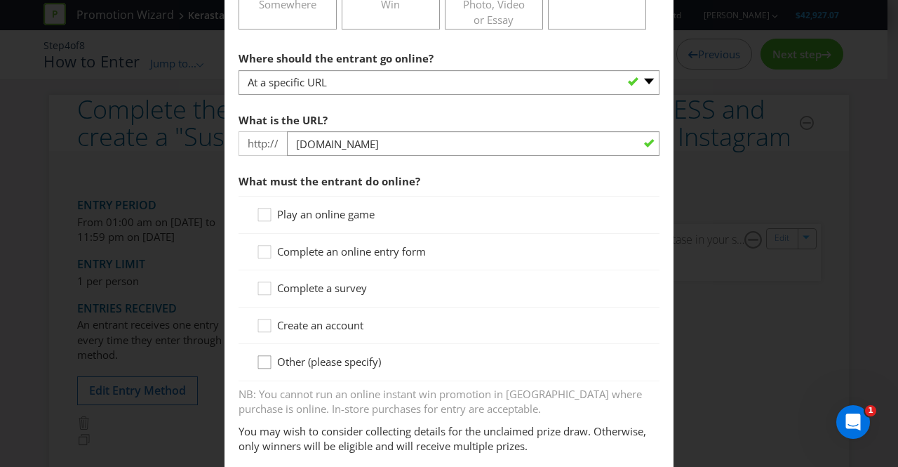
click at [262, 360] on icon at bounding box center [266, 364] width 21 height 21
click at [0, 0] on input "Other (please specify)" at bounding box center [0, 0] width 0 height 0
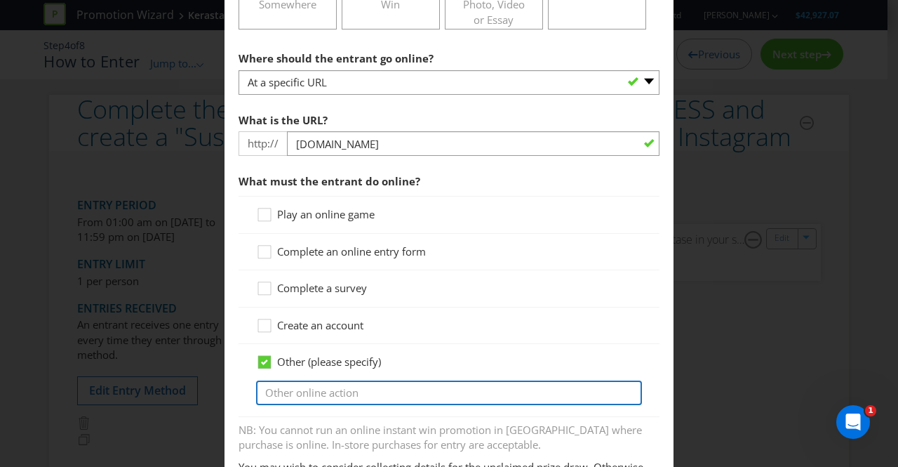
click at [285, 390] on input "text" at bounding box center [449, 392] width 386 height 25
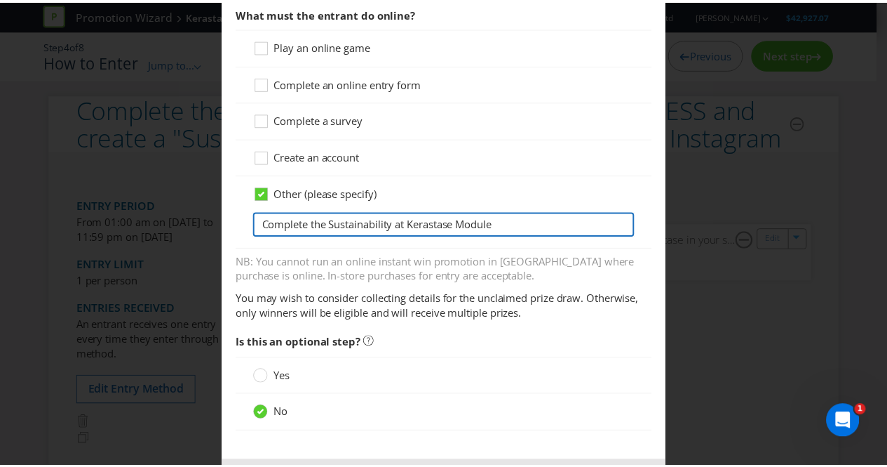
scroll to position [657, 0]
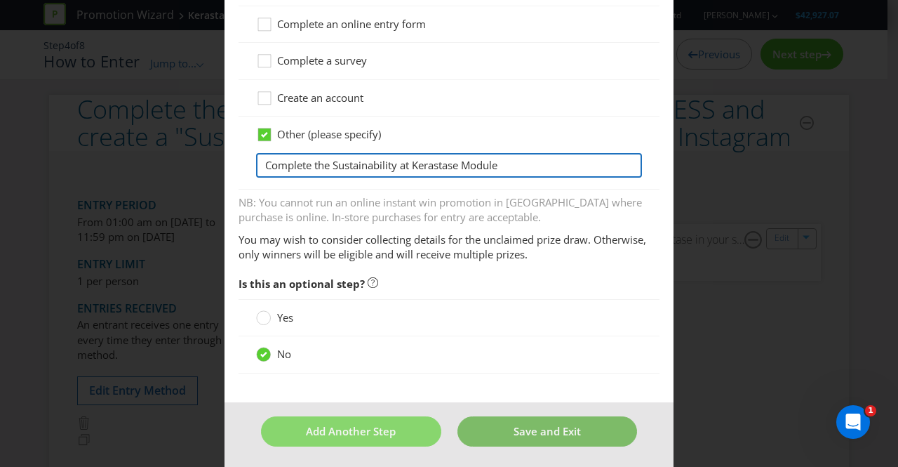
type input "Complete the Sustainability at Kerastase Module"
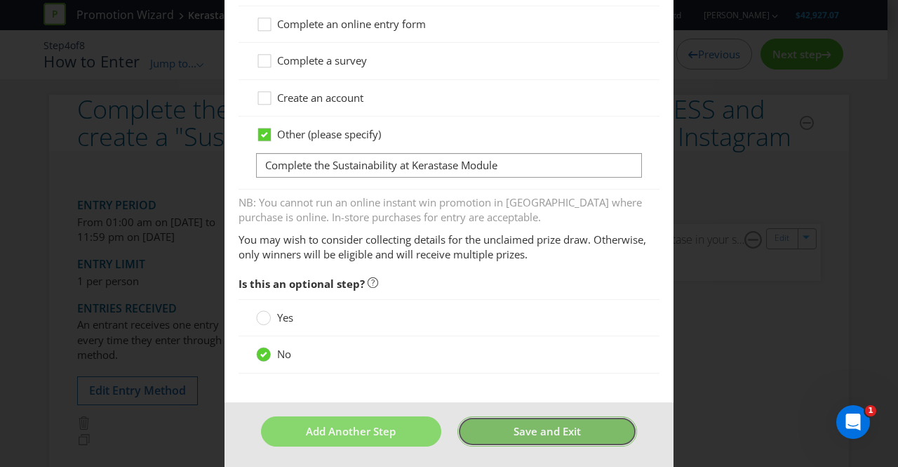
click at [493, 436] on button "Save and Exit" at bounding box center [547, 431] width 180 height 30
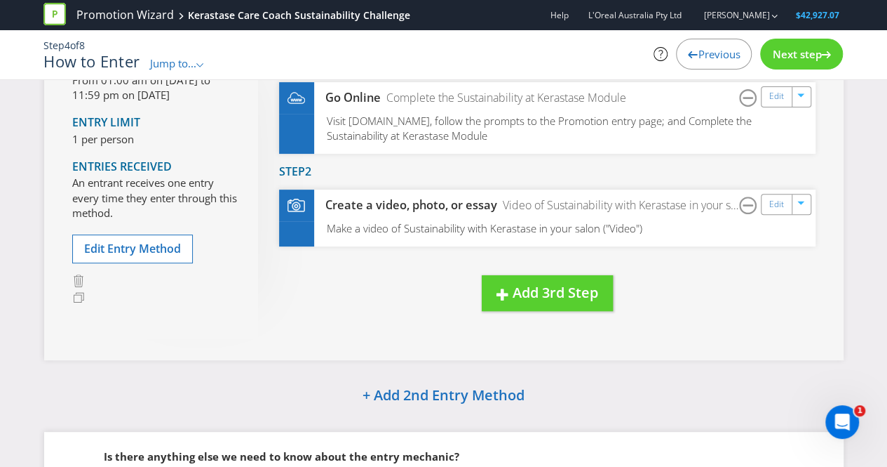
scroll to position [111, 0]
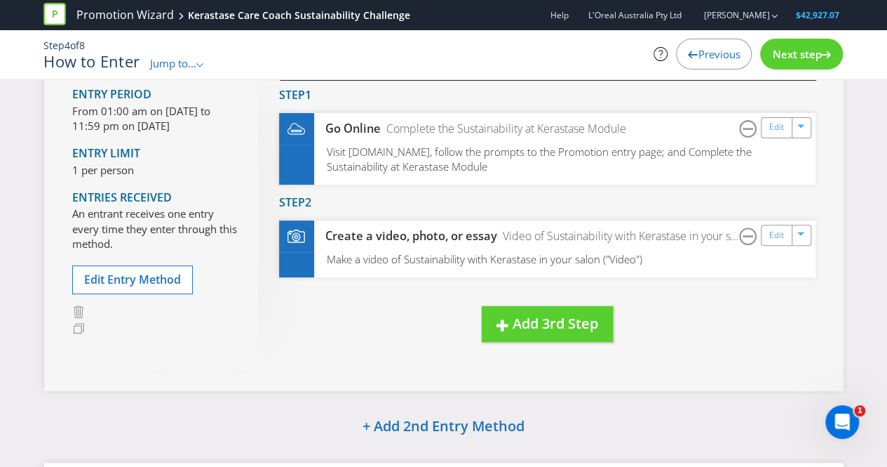
click at [810, 48] on span "Next step" at bounding box center [796, 54] width 49 height 14
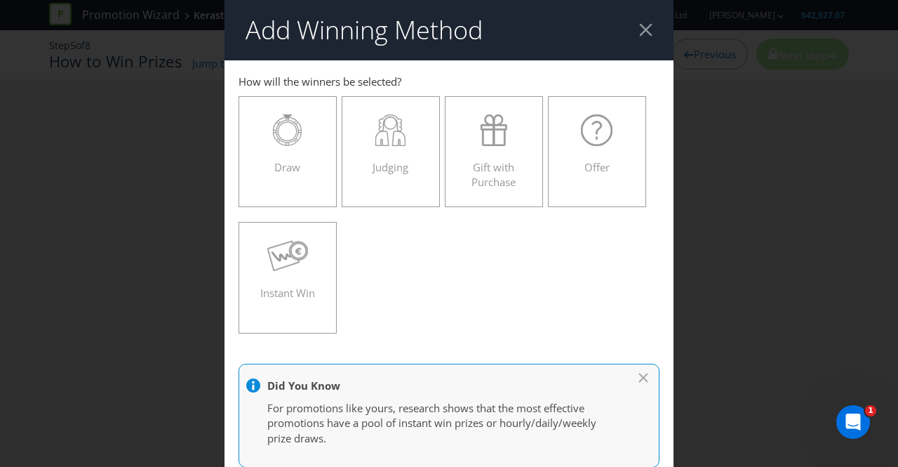
scroll to position [27, 0]
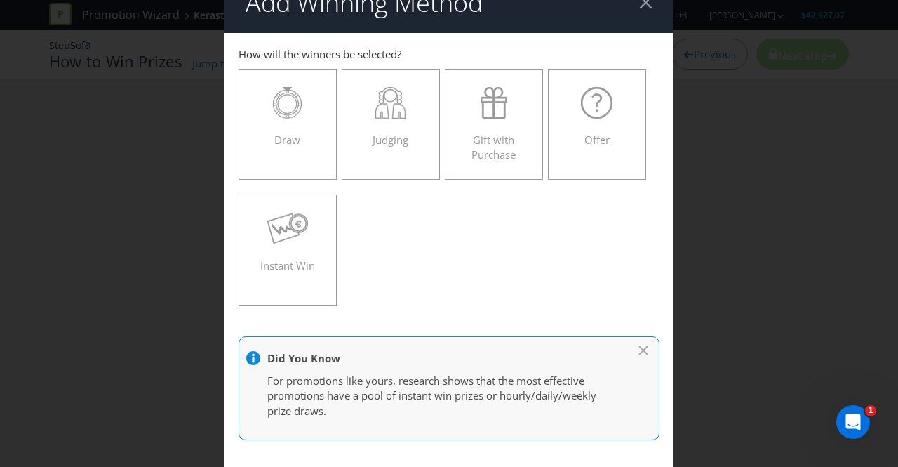
click at [639, 347] on icon at bounding box center [643, 350] width 8 height 8
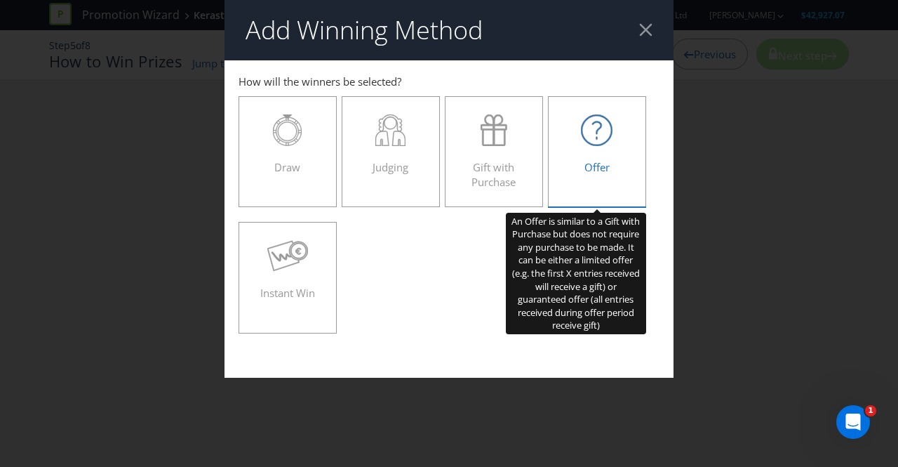
click at [589, 128] on icon at bounding box center [597, 130] width 32 height 32
click at [0, 0] on input "Offer" at bounding box center [0, 0] width 0 height 0
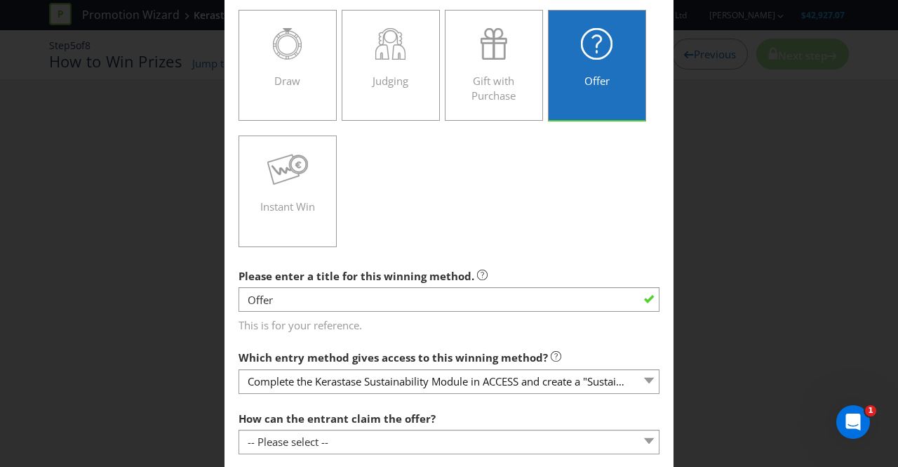
scroll to position [88, 0]
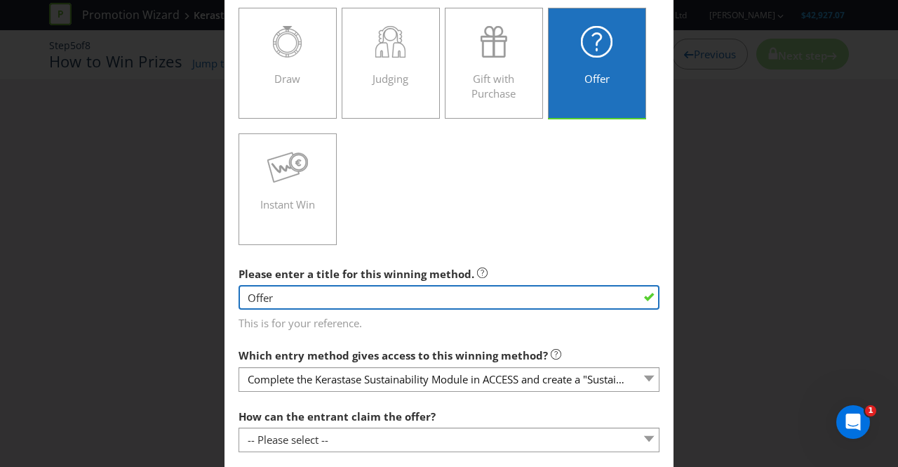
click at [270, 297] on input "Offer" at bounding box center [449, 297] width 421 height 25
type input "O"
type input "t"
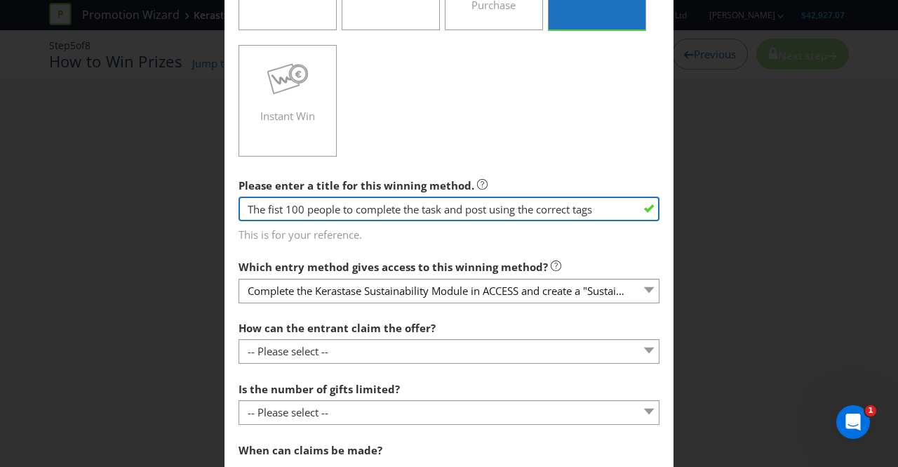
type input "The fist 100 people to complete the task and post using the correct tags"
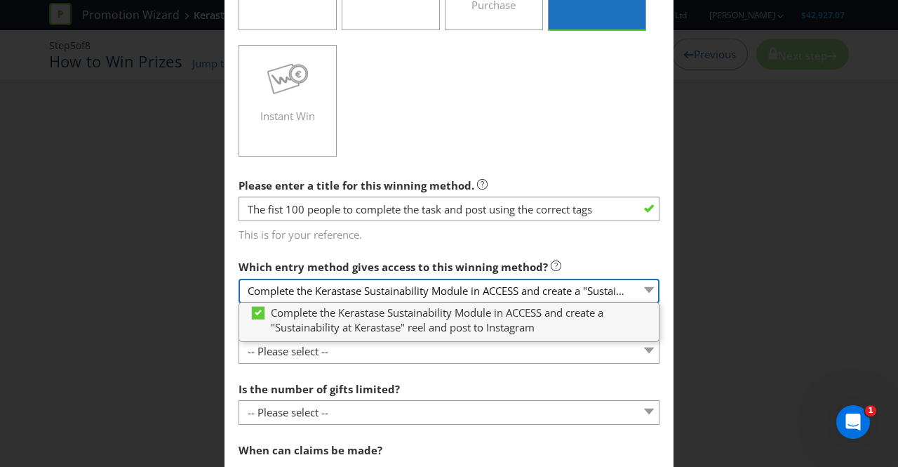
click at [636, 287] on select "Complete the Kerastase Sustainability Module in ACCESS and create a "Sustainabi…" at bounding box center [449, 291] width 421 height 25
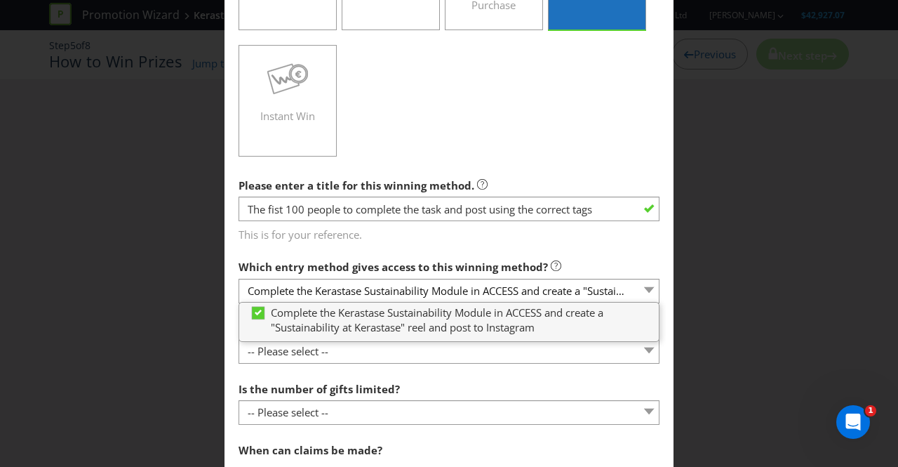
click at [645, 262] on div "Which entry method gives access to this winning method? Complete the Kerastase …" at bounding box center [449, 278] width 421 height 51
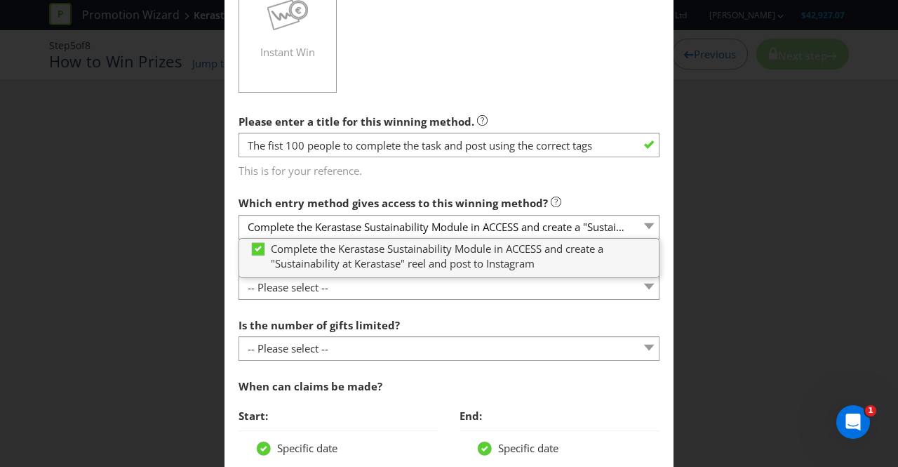
scroll to position [241, 0]
click at [522, 311] on div "Is the number of gifts limited? -- Please select -- Unlimited gifts available d…" at bounding box center [449, 335] width 421 height 51
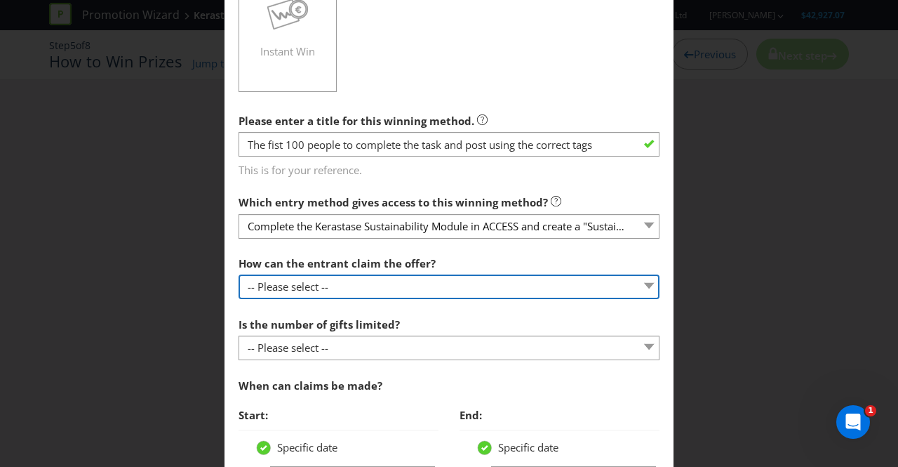
click at [636, 286] on select "-- Please select -- Already covered by entry mechanic Automatically sent to cla…" at bounding box center [449, 286] width 421 height 25
select select "OTHER"
click at [239, 274] on select "-- Please select -- Already covered by entry mechanic Automatically sent to cla…" at bounding box center [449, 286] width 421 height 25
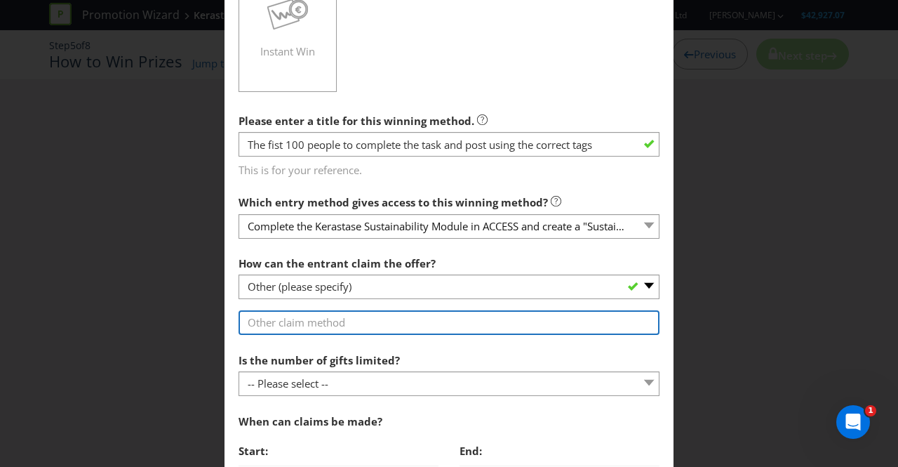
click at [334, 323] on input "text" at bounding box center [449, 322] width 421 height 25
type input "Tag the correct people when posting on Instagram"
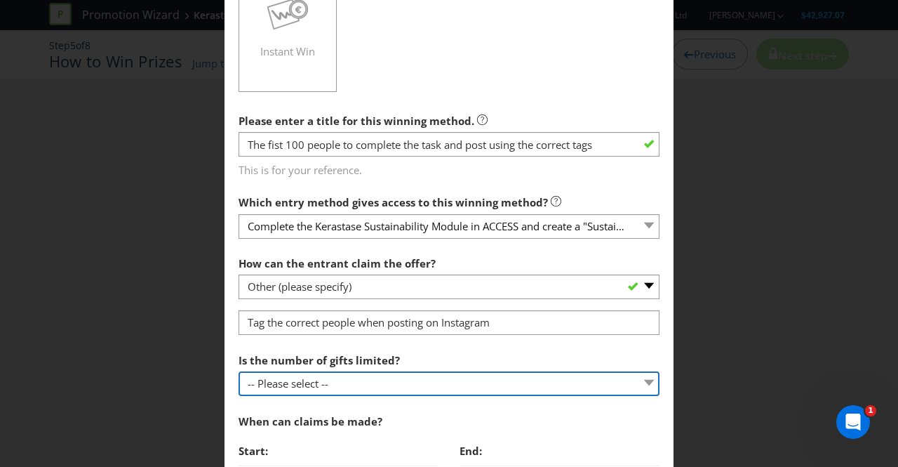
click at [637, 382] on select "-- Please select -- Unlimited gifts available during promotional period Number …" at bounding box center [449, 383] width 421 height 25
select select "LIMITED"
click at [239, 371] on select "-- Please select -- Unlimited gifts available during promotional period Number …" at bounding box center [449, 383] width 421 height 25
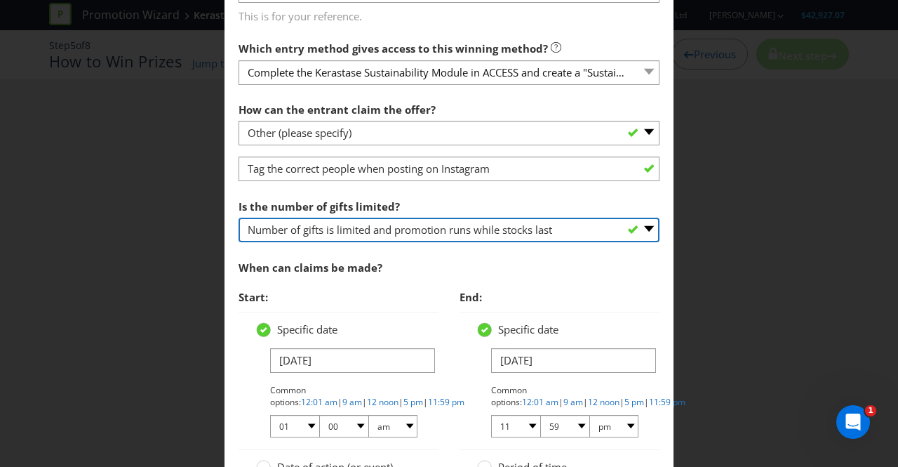
scroll to position [396, 0]
click at [636, 225] on select "-- Please select -- Unlimited gifts available during promotional period Number …" at bounding box center [449, 228] width 421 height 25
click at [239, 216] on select "-- Please select -- Unlimited gifts available during promotional period Number …" at bounding box center [449, 228] width 421 height 25
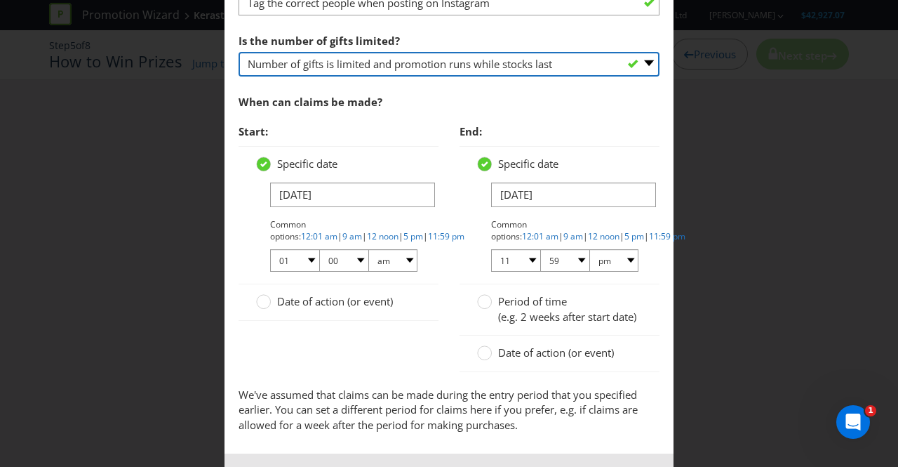
scroll to position [561, 0]
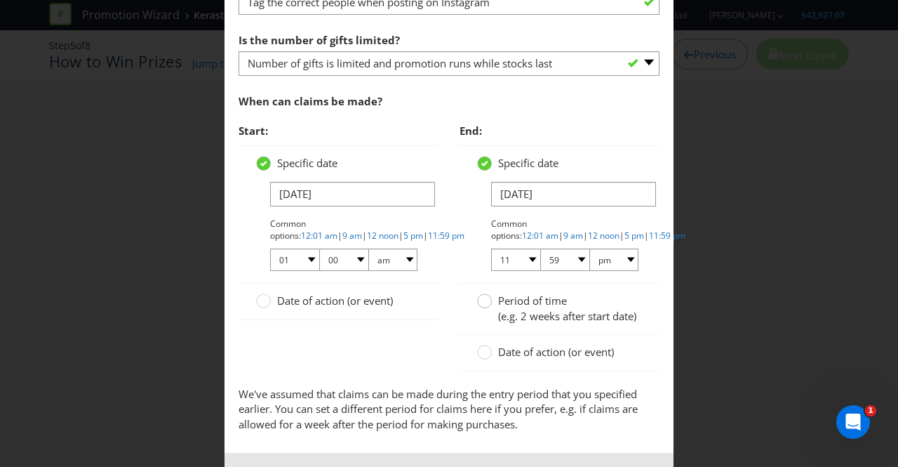
click at [481, 302] on circle at bounding box center [485, 301] width 14 height 14
click at [0, 0] on input "Period of time (e.g. 2 weeks after start date)" at bounding box center [0, 0] width 0 height 0
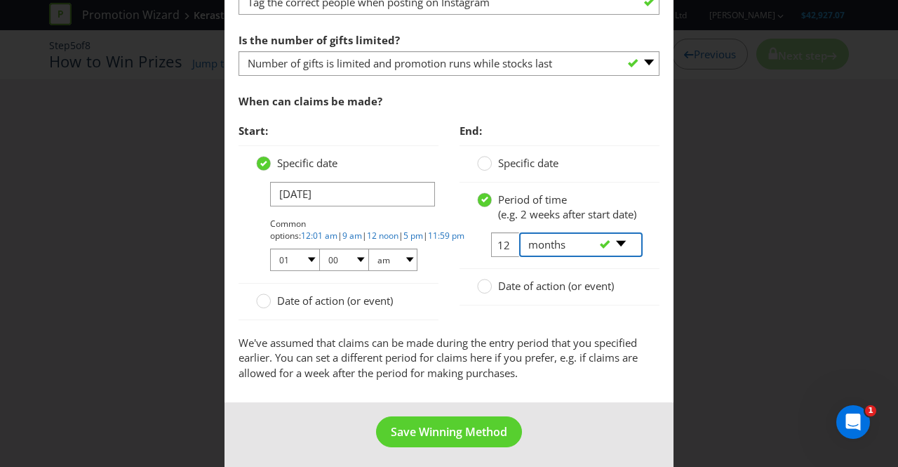
click at [615, 257] on select "-- Please select -- days weeks months years" at bounding box center [580, 244] width 123 height 25
select select "WEEKS"
click at [519, 246] on select "-- Please select -- days weeks months years" at bounding box center [580, 244] width 123 height 25
click at [509, 257] on div "-- Please select -- days weeks months years" at bounding box center [575, 244] width 133 height 25
click at [501, 257] on input "12" at bounding box center [507, 244] width 32 height 25
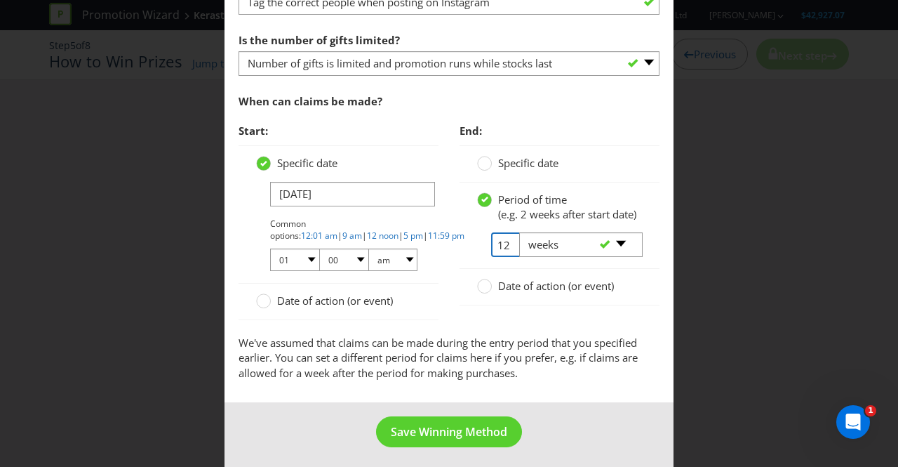
type input "1"
type input "2"
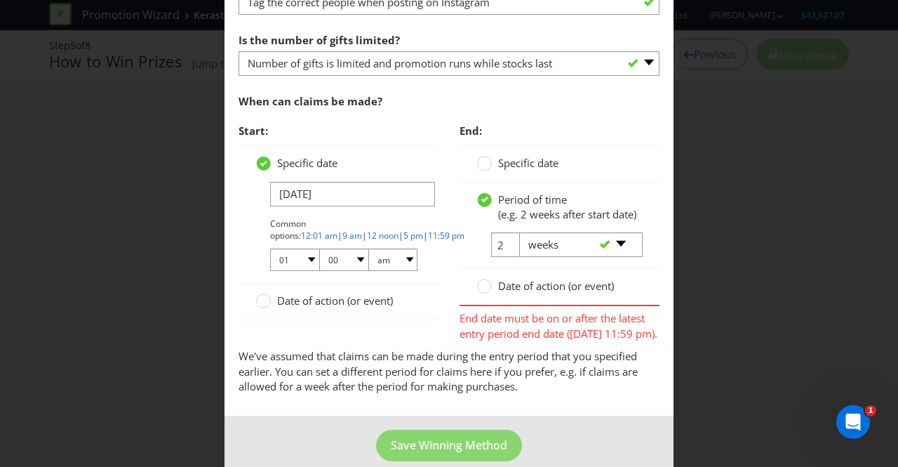
click at [630, 293] on div "Date of action (or event)" at bounding box center [559, 286] width 165 height 15
click at [672, 322] on div "Add Winning Method Complete the Kerastase Sustainability Module in ACCESS and c…" at bounding box center [449, 233] width 898 height 467
click at [639, 218] on div "Period of time (e.g. 2 weeks after start date) 2 -- Please select -- days weeks…" at bounding box center [560, 225] width 200 height 87
click at [481, 197] on icon at bounding box center [484, 199] width 7 height 6
click at [0, 0] on input "Period of time (e.g. 2 weeks after start date)" at bounding box center [0, 0] width 0 height 0
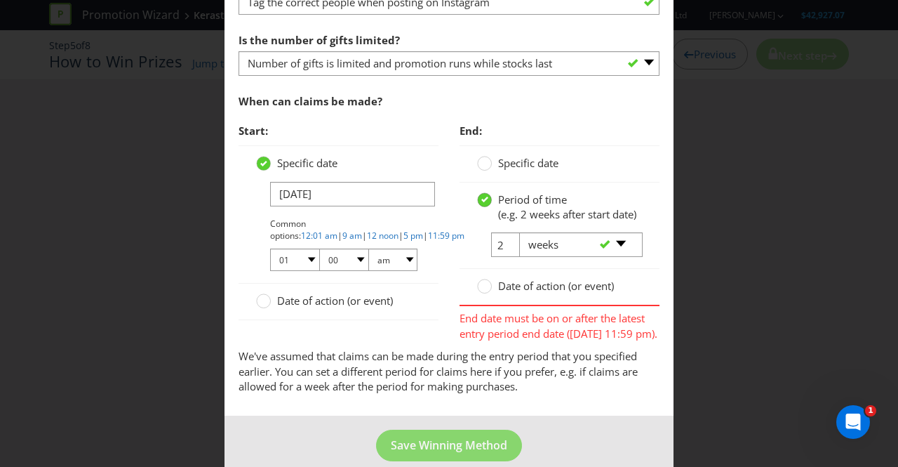
select select
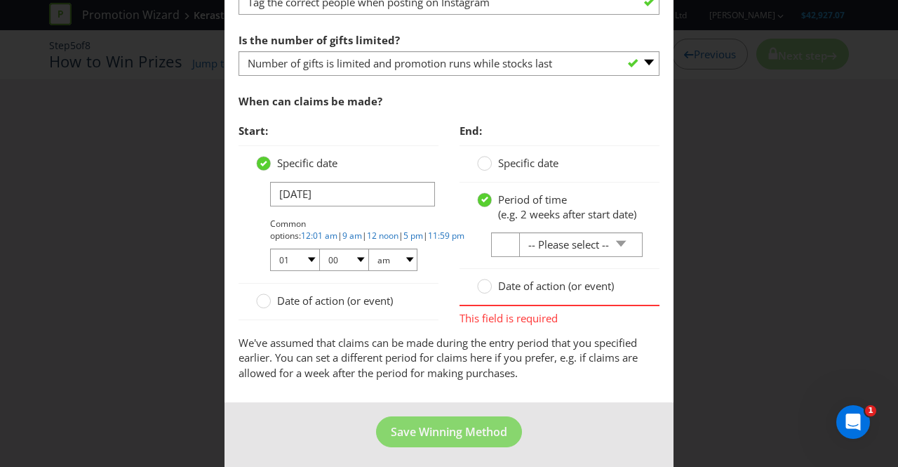
click at [509, 257] on div "-- Please select -- days weeks months years" at bounding box center [575, 244] width 133 height 25
click at [497, 253] on input "number" at bounding box center [507, 244] width 32 height 25
type input "2"
click at [615, 256] on select "-- Please select -- days weeks months years" at bounding box center [580, 244] width 123 height 25
select select "WEEKS"
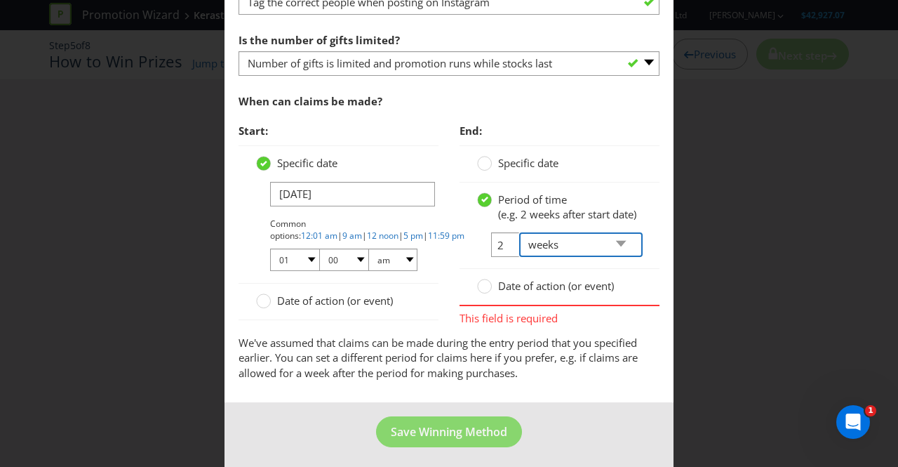
click at [519, 246] on select "-- Please select -- days weeks months years" at bounding box center [580, 244] width 123 height 25
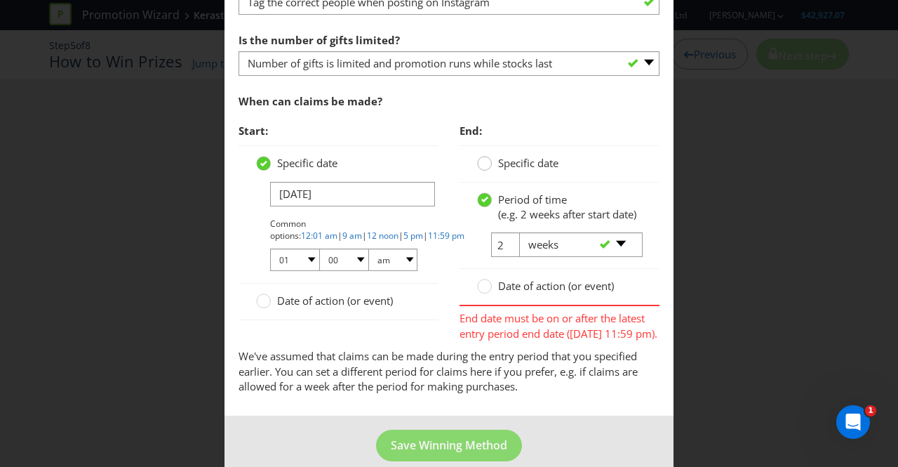
click at [480, 161] on circle at bounding box center [485, 163] width 14 height 14
click at [0, 0] on input "Specific date" at bounding box center [0, 0] width 0 height 0
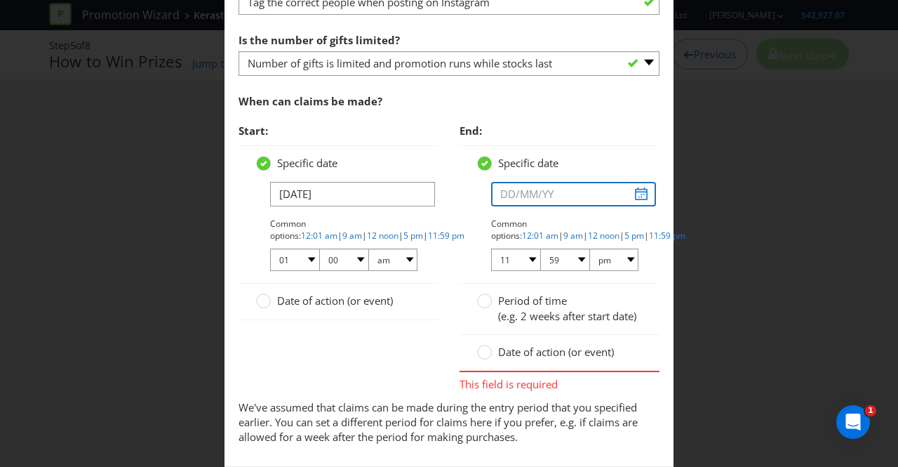
click at [531, 194] on input "text" at bounding box center [573, 194] width 165 height 25
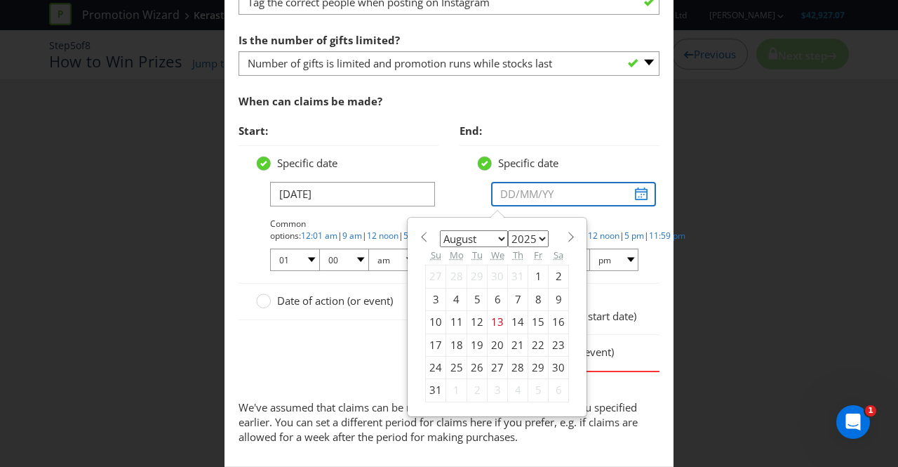
click at [638, 196] on input "text" at bounding box center [573, 194] width 165 height 25
click at [565, 232] on span at bounding box center [570, 237] width 11 height 11
select select "8"
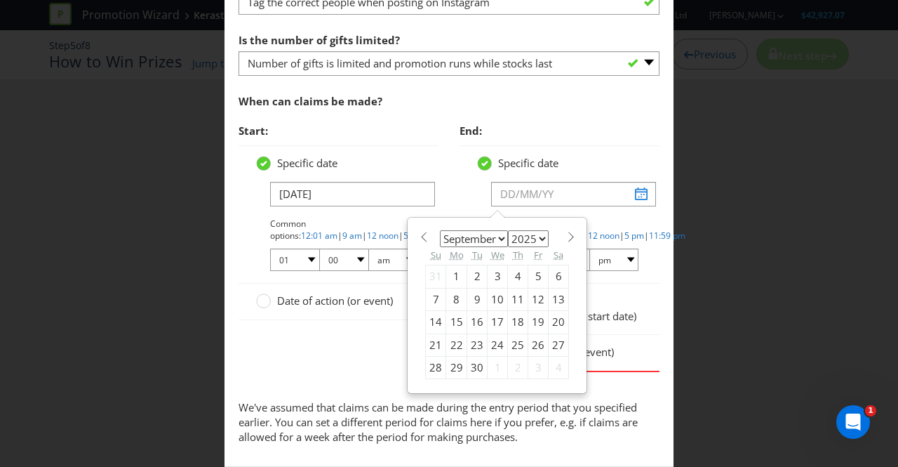
click at [467, 361] on div "30" at bounding box center [477, 367] width 20 height 22
type input "[DATE]"
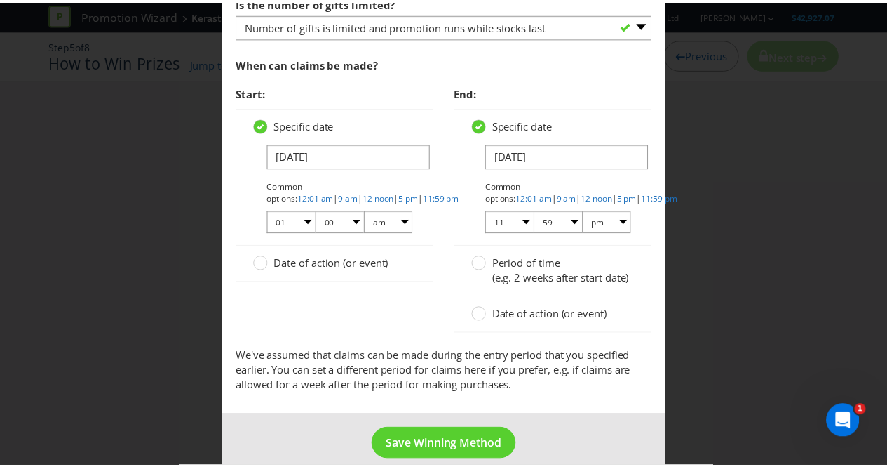
scroll to position [631, 0]
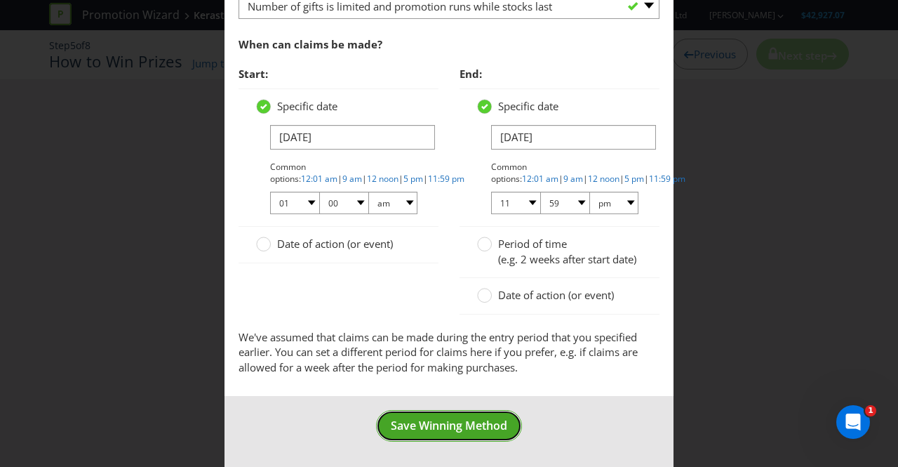
click at [441, 427] on span "Save Winning Method" at bounding box center [449, 424] width 116 height 15
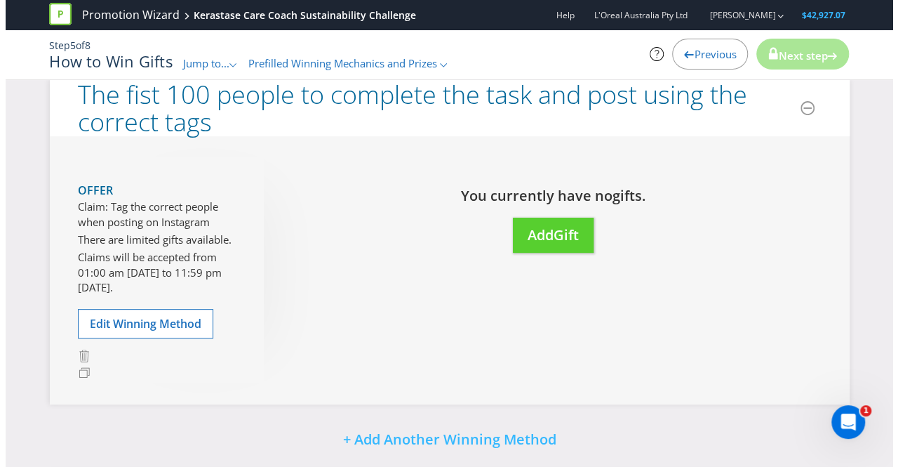
scroll to position [81, 0]
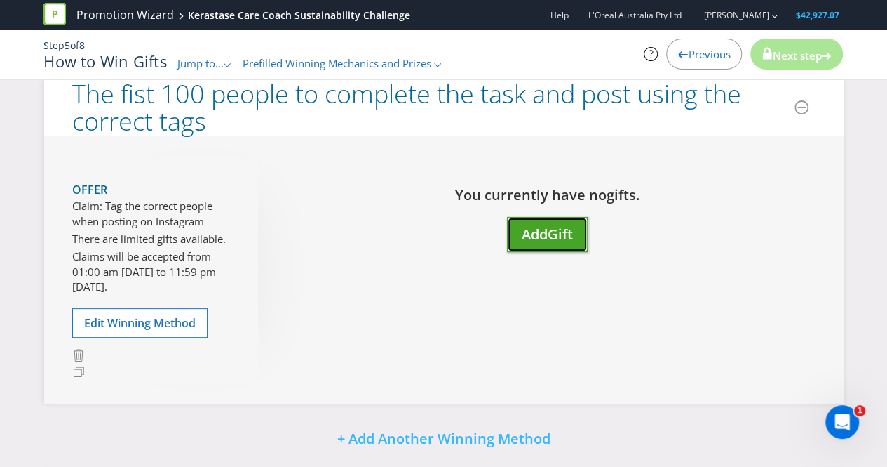
click at [558, 225] on span "Gift" at bounding box center [560, 233] width 25 height 19
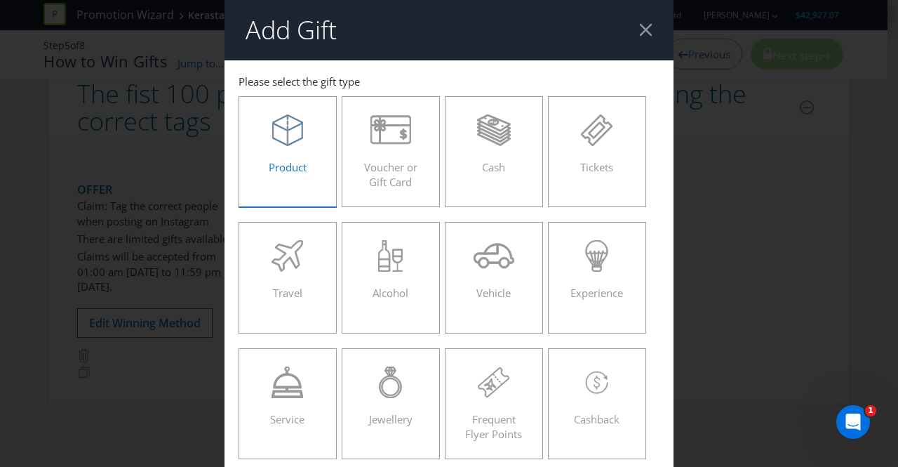
click at [288, 134] on icon at bounding box center [287, 130] width 31 height 32
click at [0, 0] on input "Product" at bounding box center [0, 0] width 0 height 0
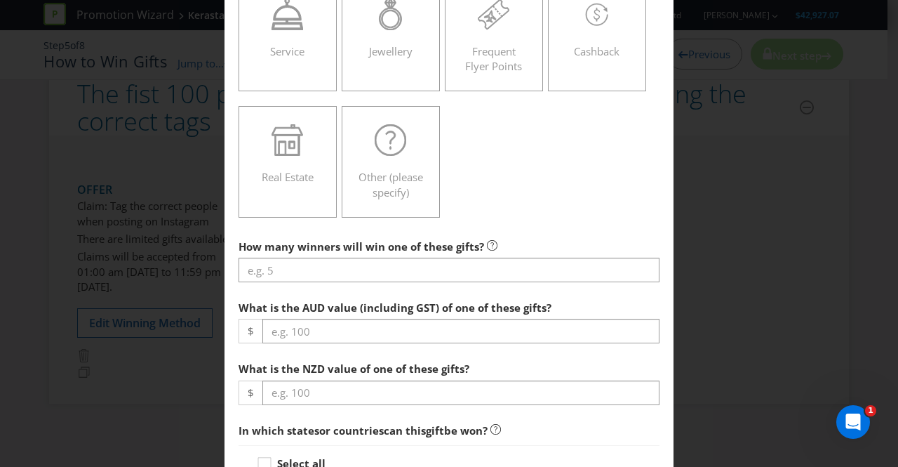
scroll to position [368, 0]
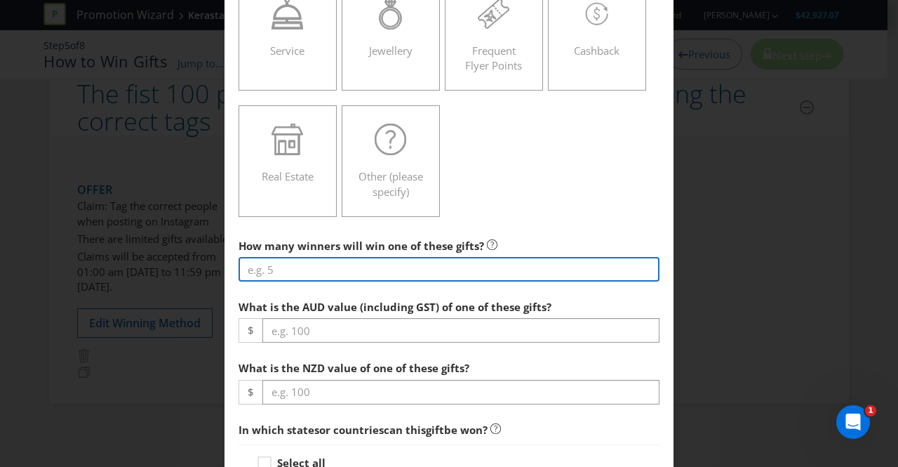
click at [302, 269] on input "number" at bounding box center [449, 269] width 421 height 25
type input "100"
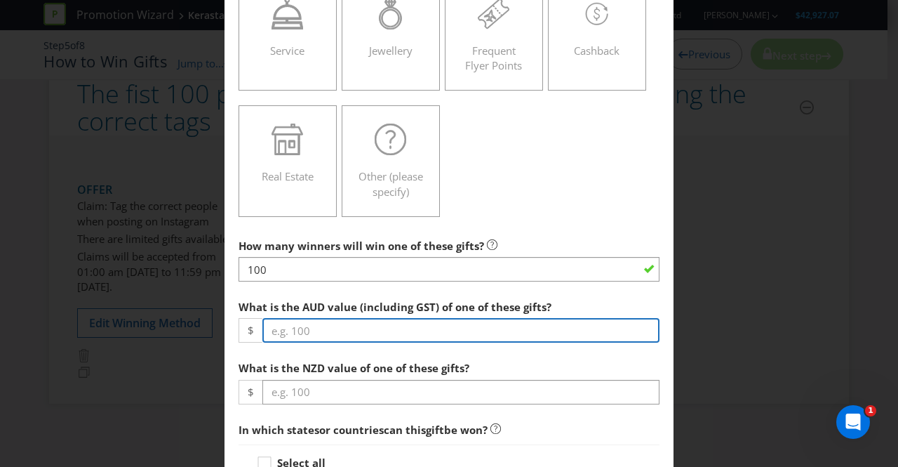
click at [327, 330] on input "number" at bounding box center [460, 330] width 397 height 25
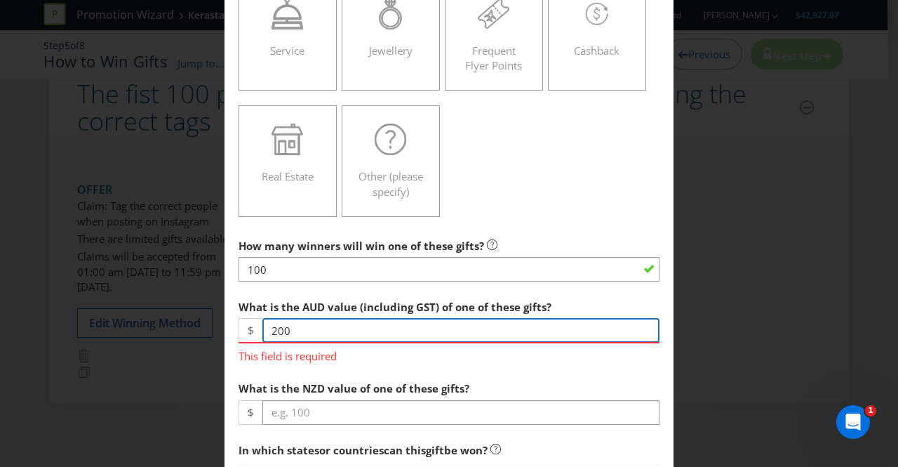
type input "200"
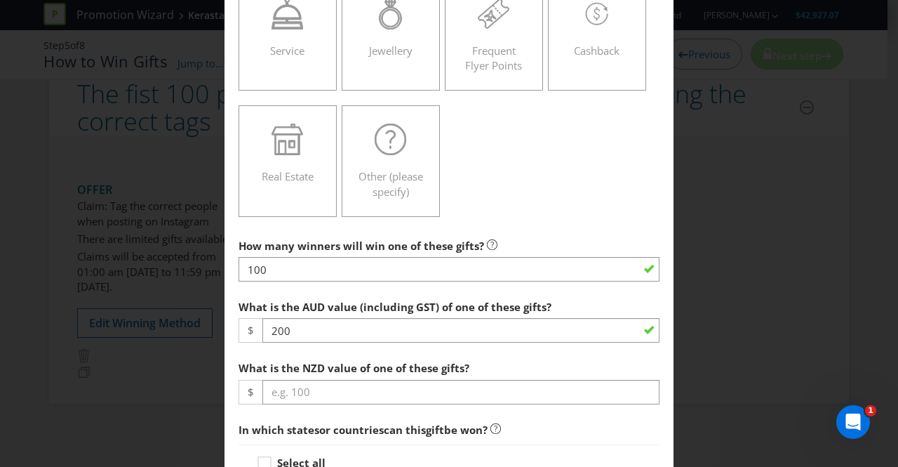
click at [432, 361] on span "What is the AUD value (including GST) of one of these gifts? $ 200 What is the …" at bounding box center [449, 349] width 421 height 112
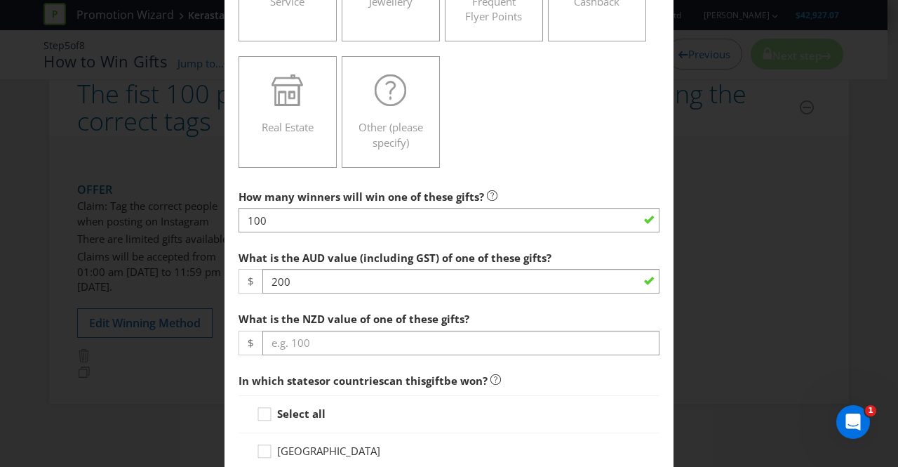
scroll to position [419, 0]
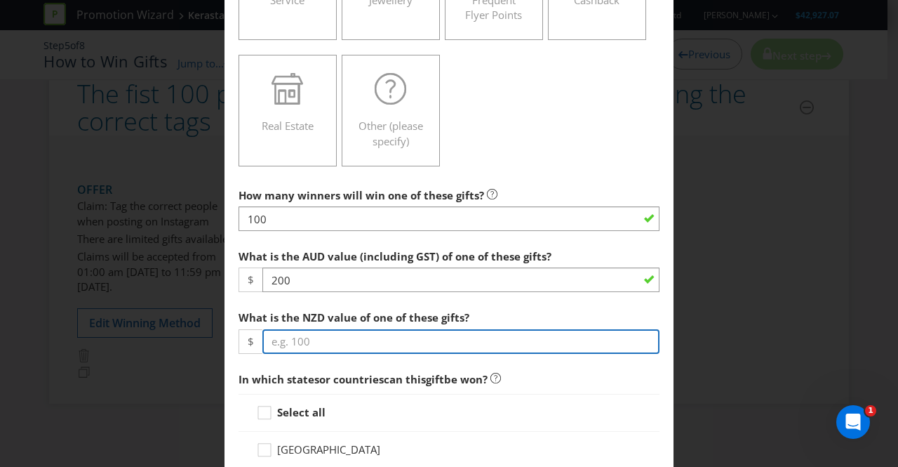
click at [305, 340] on input "number" at bounding box center [460, 341] width 397 height 25
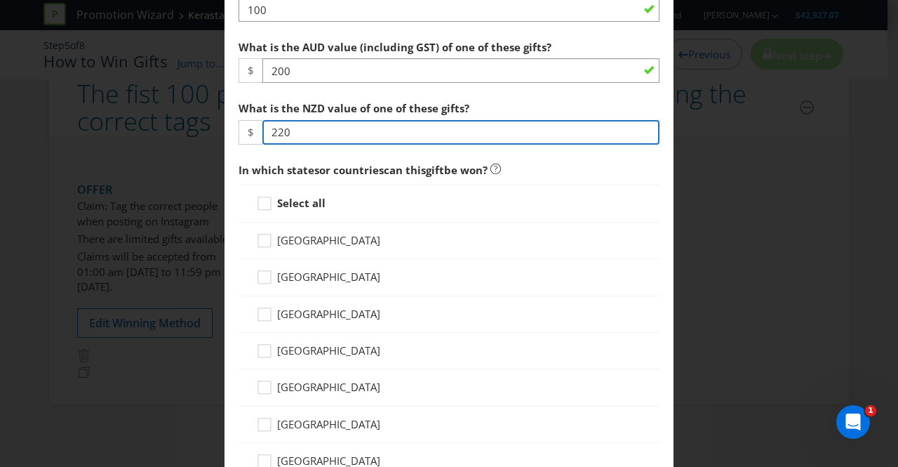
scroll to position [631, 0]
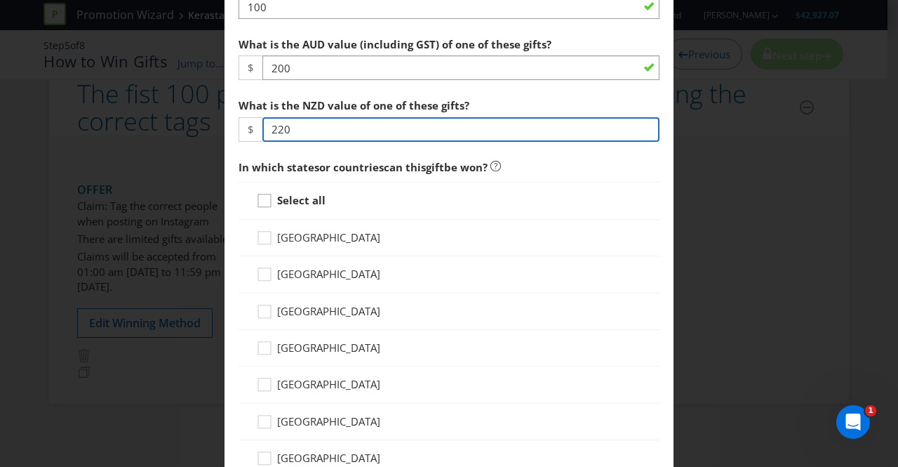
type input "220"
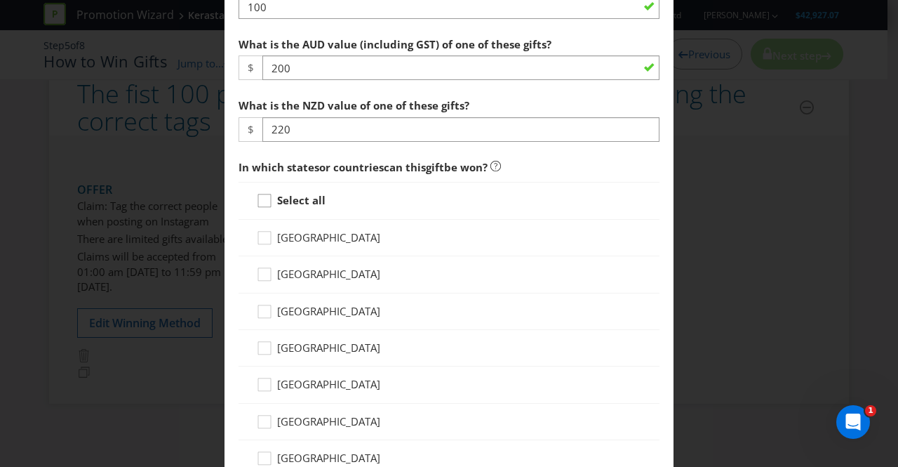
click at [261, 204] on icon at bounding box center [266, 203] width 21 height 21
click at [0, 0] on input "Select all" at bounding box center [0, 0] width 0 height 0
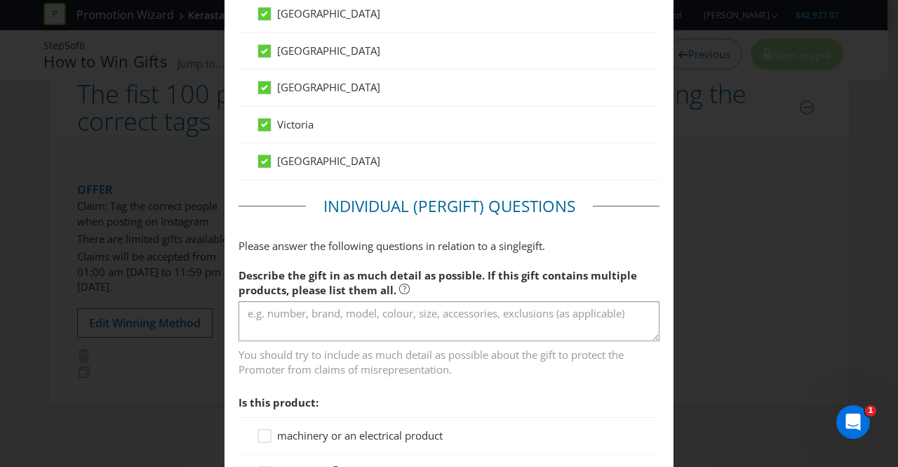
scroll to position [1002, 0]
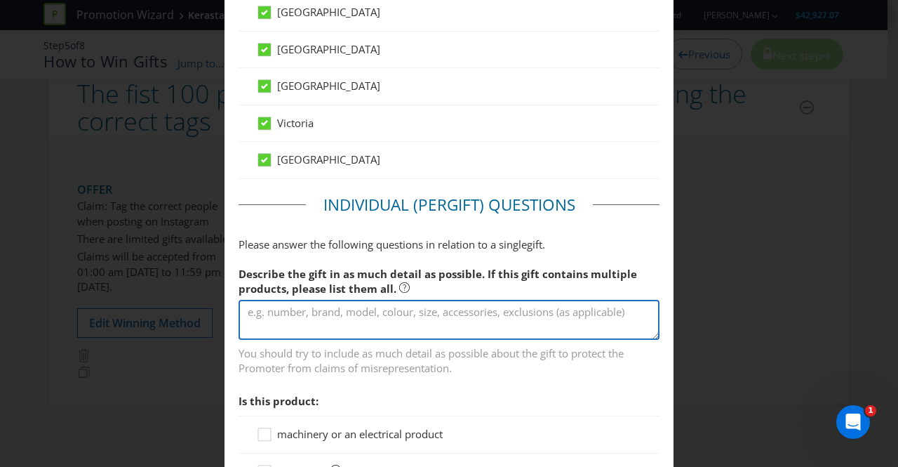
click at [289, 311] on textarea at bounding box center [449, 320] width 421 height 40
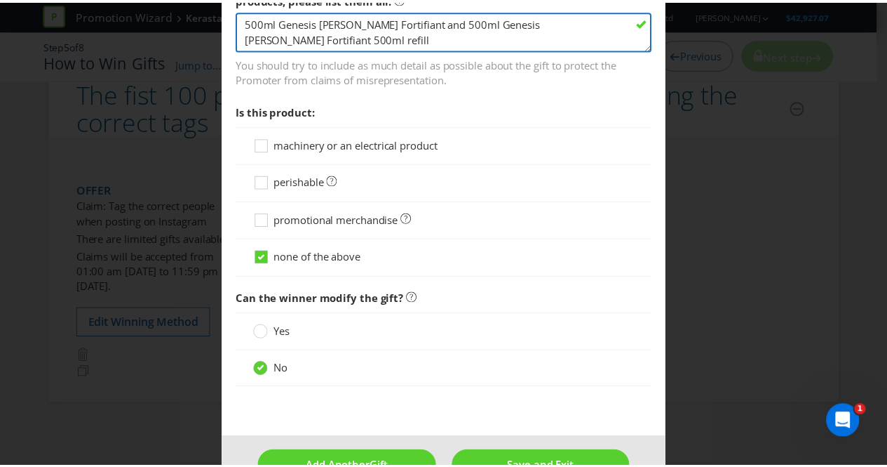
scroll to position [1325, 0]
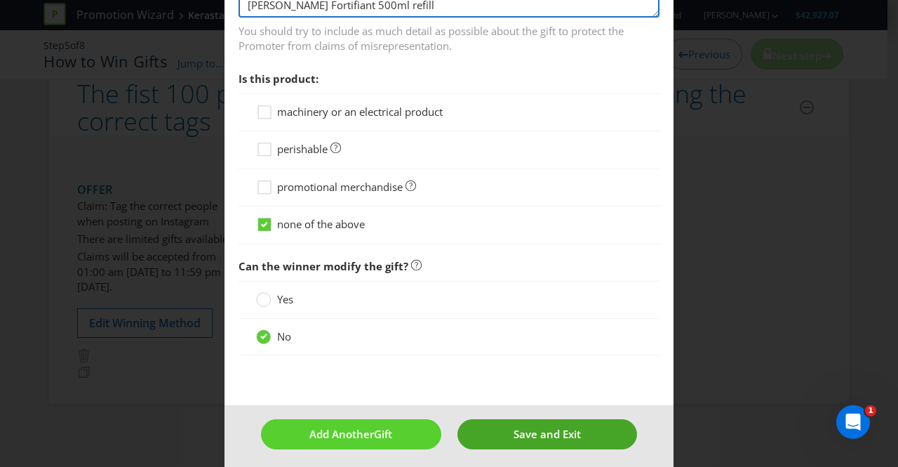
type textarea "500ml Genesis [PERSON_NAME] Fortifiant and 500ml Genesis [PERSON_NAME] Fortifia…"
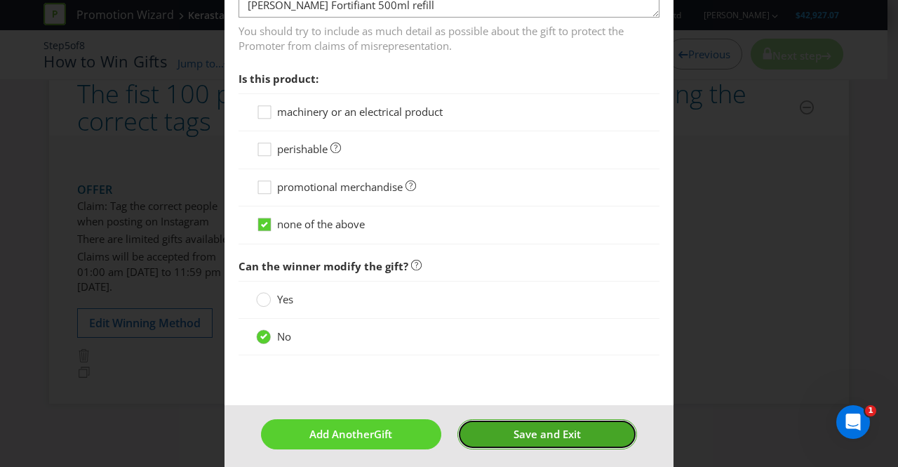
click at [554, 430] on span "Save and Exit" at bounding box center [547, 434] width 67 height 14
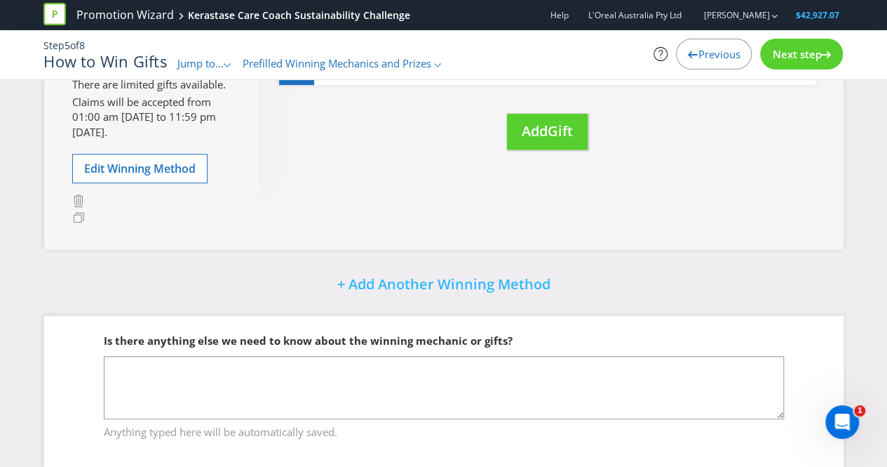
scroll to position [399, 0]
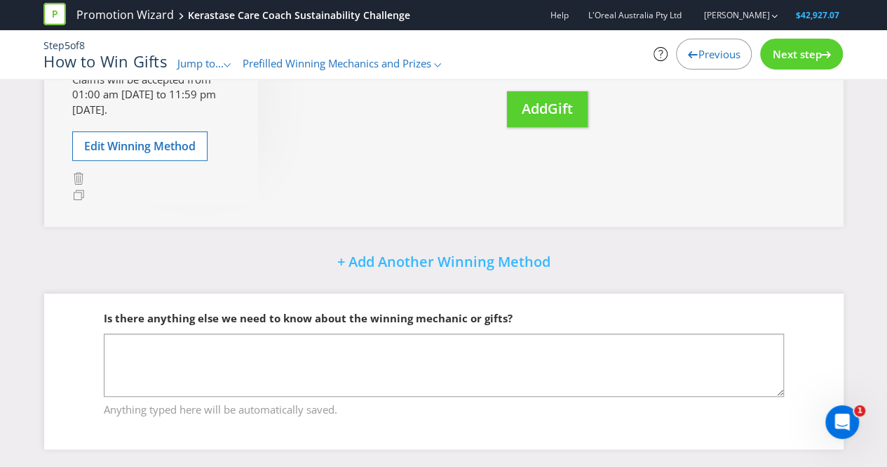
click at [808, 54] on span "Next step" at bounding box center [796, 54] width 49 height 14
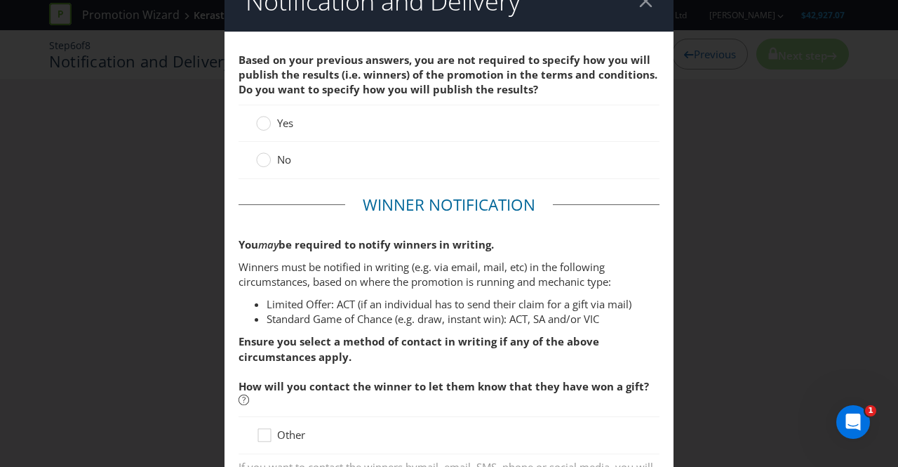
scroll to position [28, 0]
click at [260, 159] on div at bounding box center [263, 155] width 7 height 7
click at [0, 0] on input "No" at bounding box center [0, 0] width 0 height 0
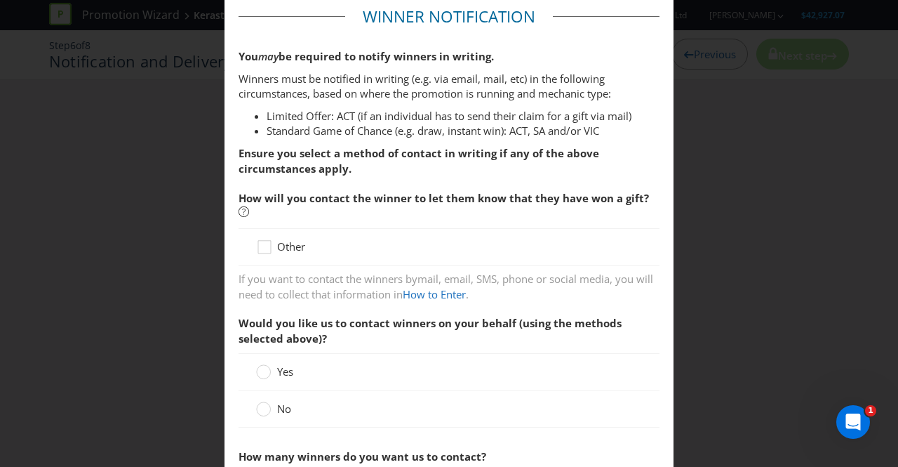
scroll to position [222, 0]
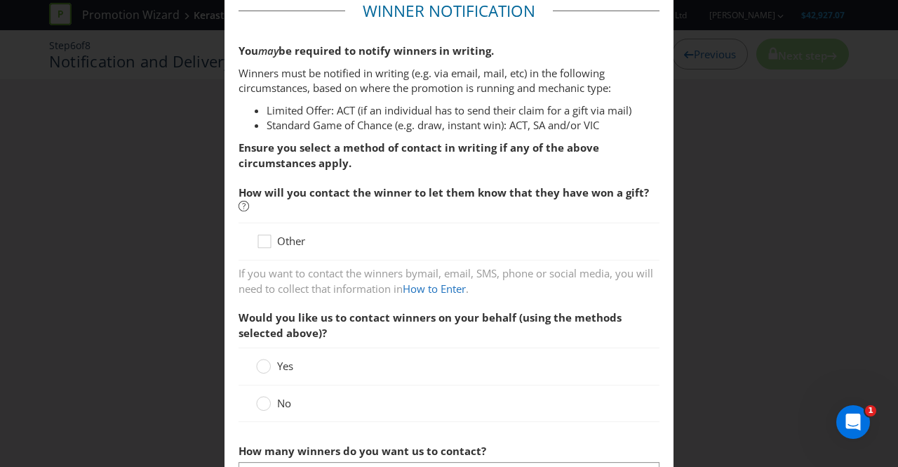
click at [289, 213] on span "How will you contact the winner to let them know that they have won a gift?" at bounding box center [449, 200] width 421 height 44
click at [264, 237] on div at bounding box center [264, 236] width 7 height 7
click at [0, 0] on input "Other" at bounding box center [0, 0] width 0 height 0
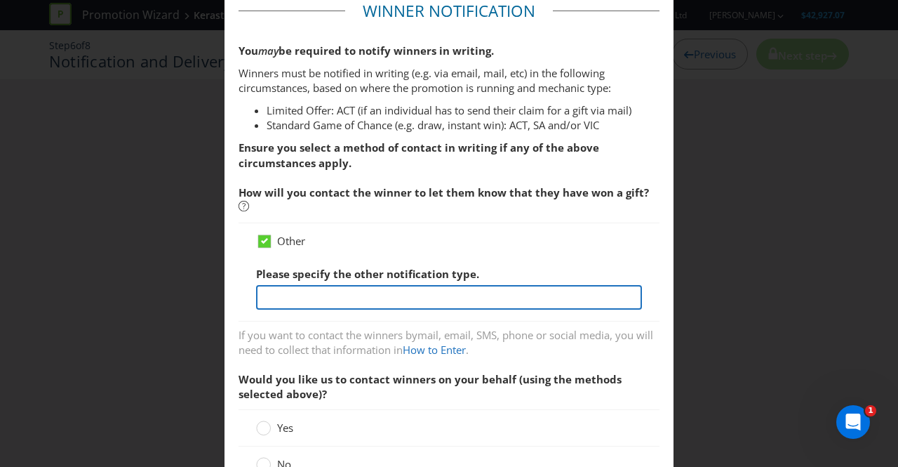
click at [289, 301] on input "text" at bounding box center [449, 297] width 386 height 25
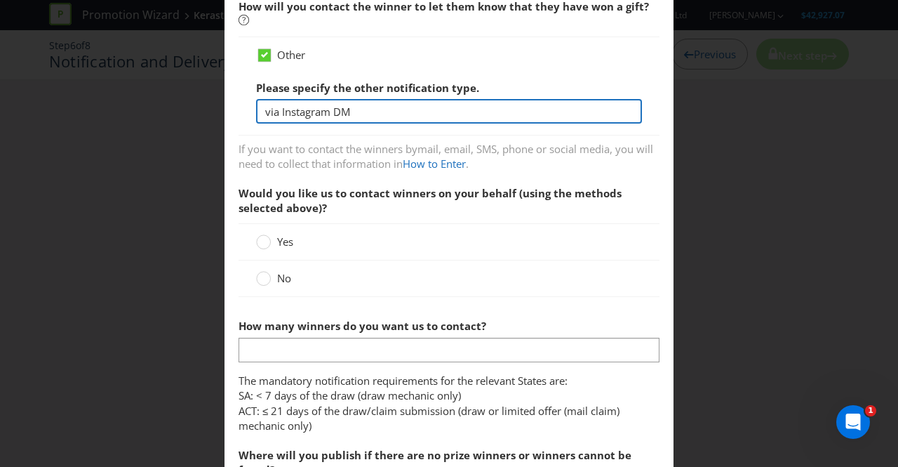
scroll to position [409, 0]
type input "via Instagram DM"
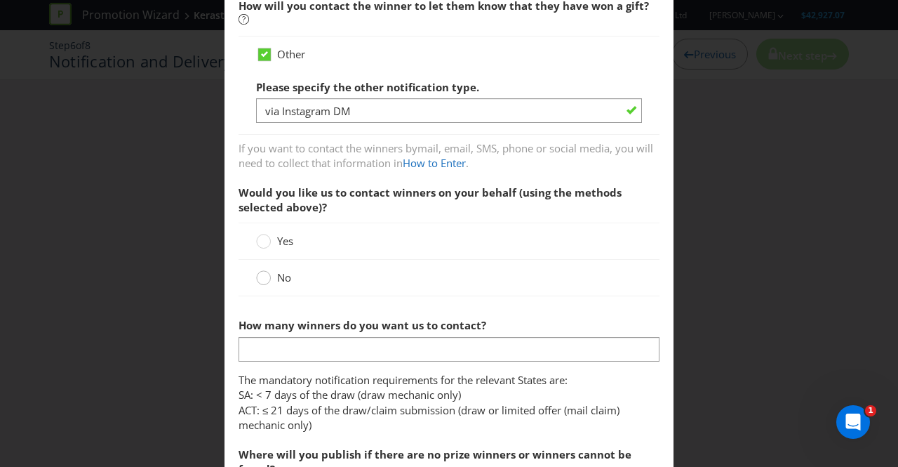
click at [258, 277] on circle at bounding box center [264, 278] width 14 height 14
click at [0, 0] on input "No" at bounding box center [0, 0] width 0 height 0
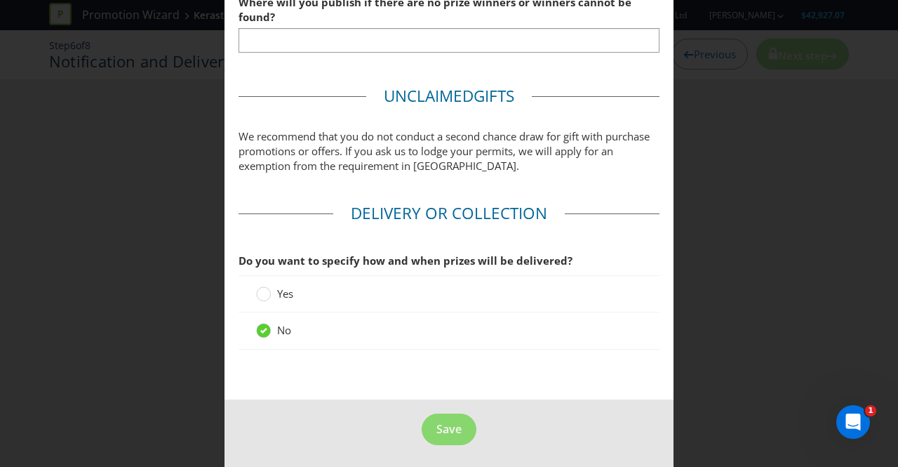
scroll to position [643, 0]
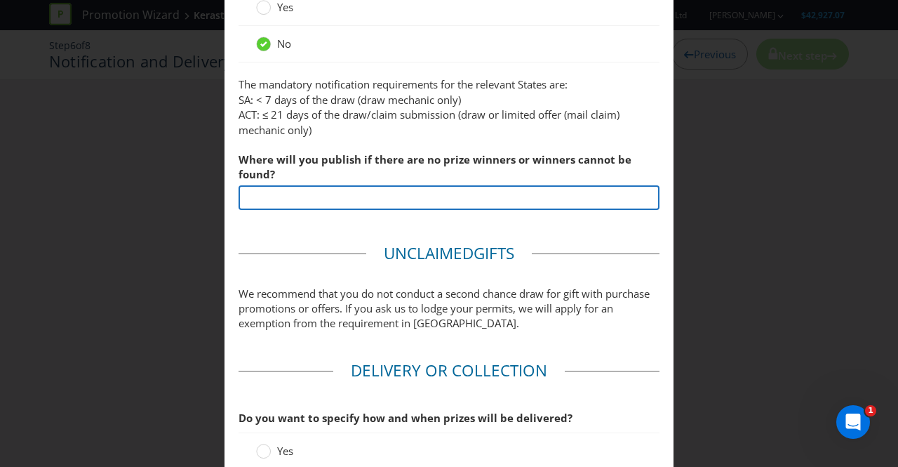
click at [373, 197] on input "text" at bounding box center [449, 197] width 421 height 25
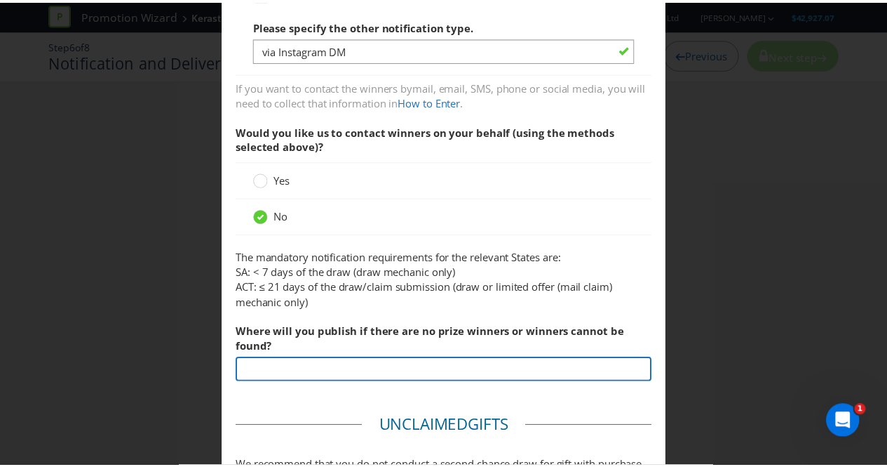
scroll to position [471, 0]
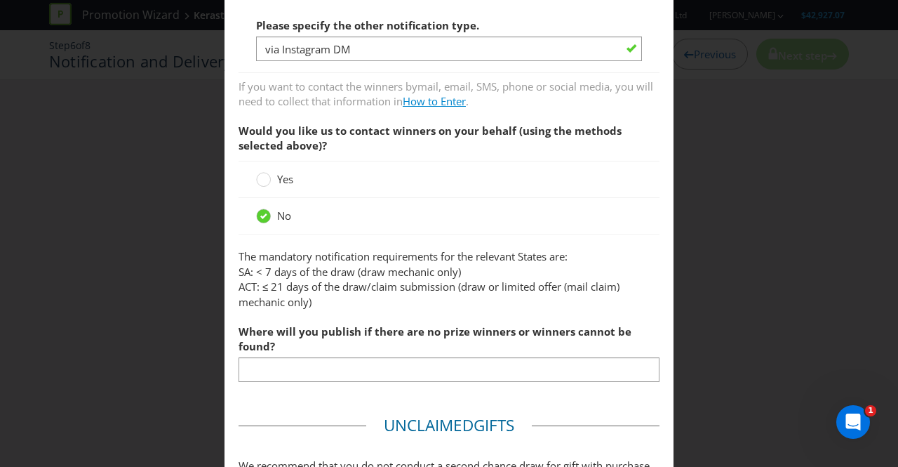
click at [441, 100] on link "How to Enter" at bounding box center [434, 101] width 63 height 14
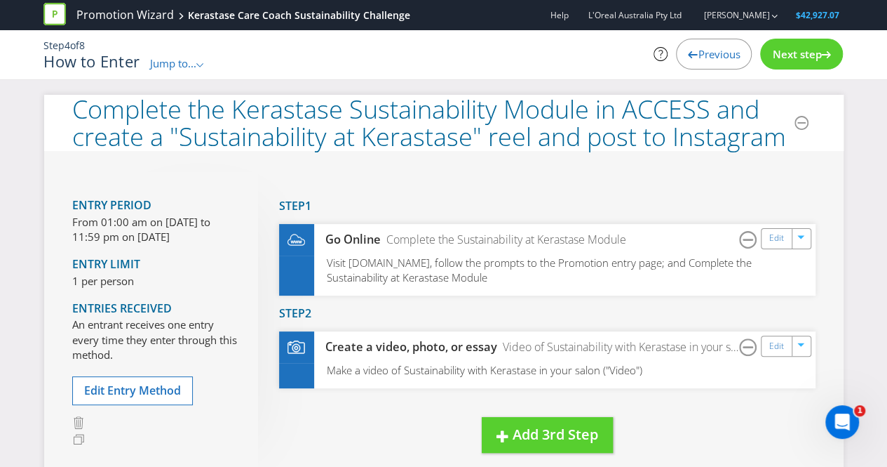
click at [717, 60] on span "Previous" at bounding box center [719, 54] width 42 height 14
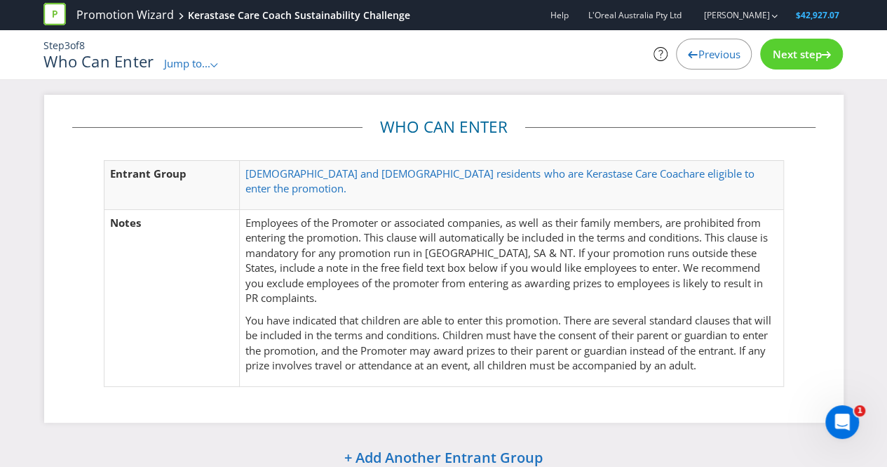
click at [789, 53] on span "Next step" at bounding box center [796, 54] width 49 height 14
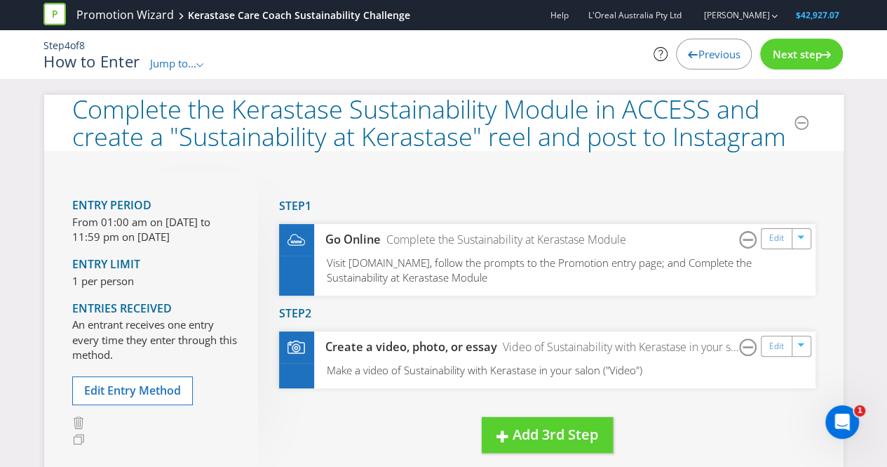
click at [791, 52] on span "Next step" at bounding box center [796, 54] width 49 height 14
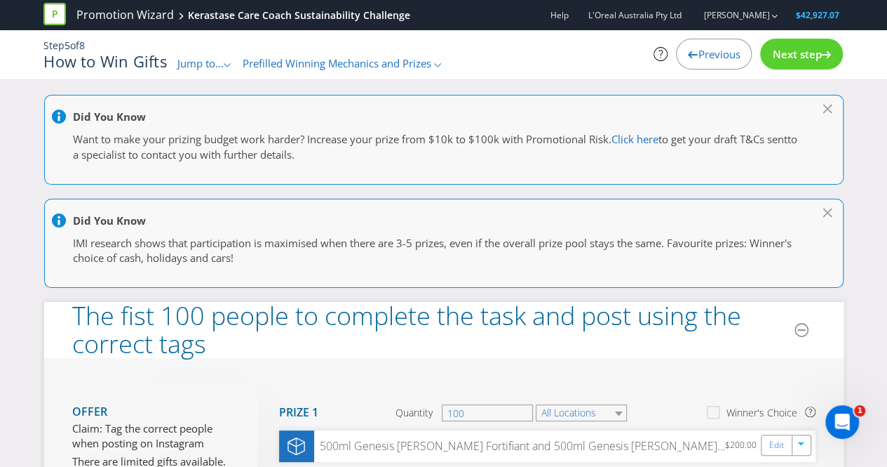
click at [791, 58] on span "Next step" at bounding box center [796, 54] width 49 height 14
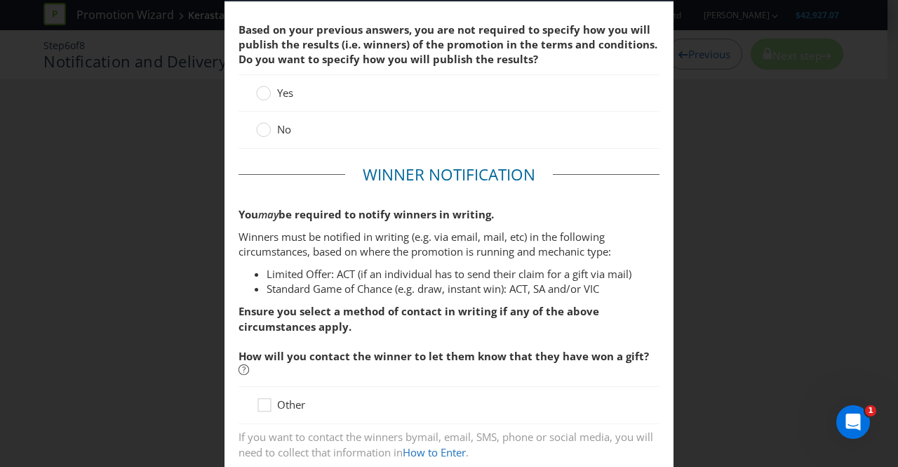
scroll to position [42, 0]
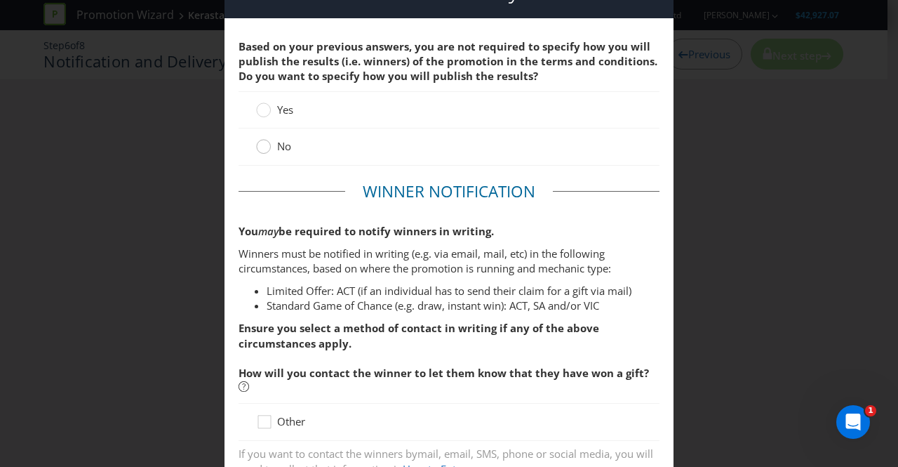
click at [260, 144] on div at bounding box center [263, 141] width 7 height 7
click at [0, 0] on input "No" at bounding box center [0, 0] width 0 height 0
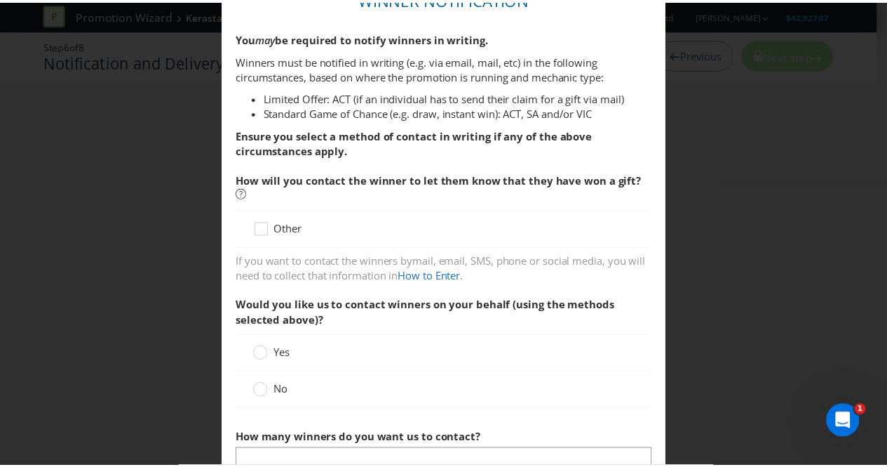
scroll to position [236, 0]
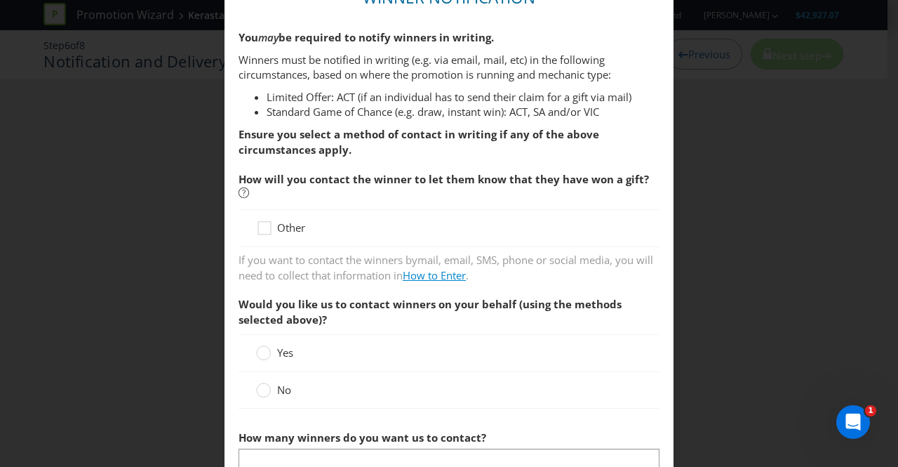
click at [438, 277] on link "How to Enter" at bounding box center [434, 275] width 63 height 14
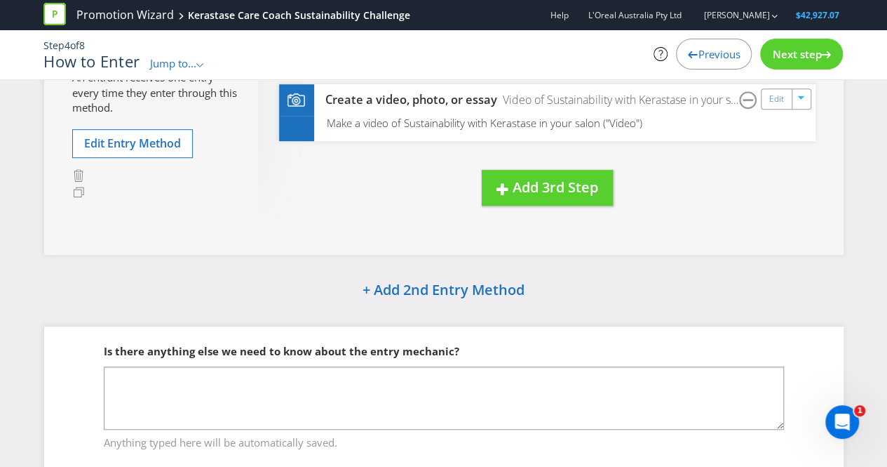
scroll to position [297, 0]
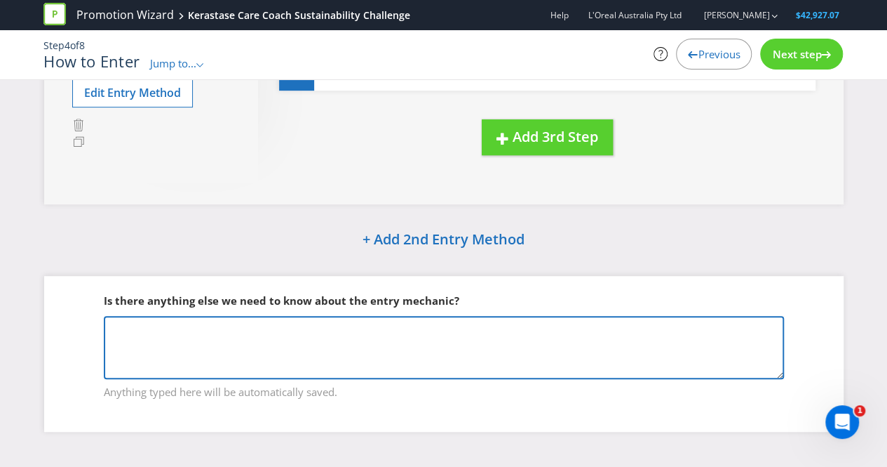
click at [137, 323] on textarea at bounding box center [444, 347] width 680 height 63
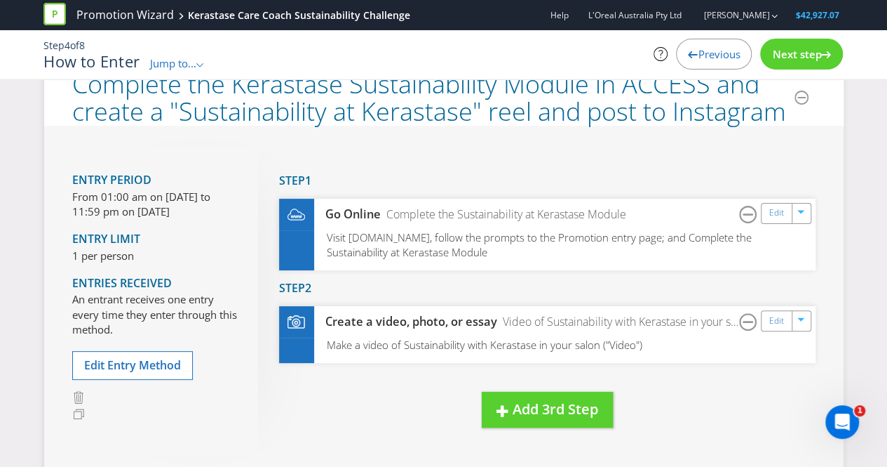
scroll to position [15, 0]
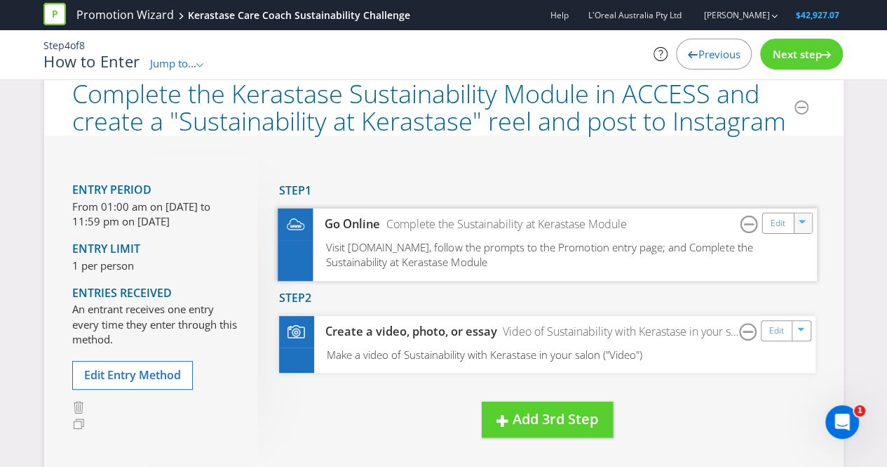
click at [803, 221] on icon "button" at bounding box center [803, 224] width 8 height 8
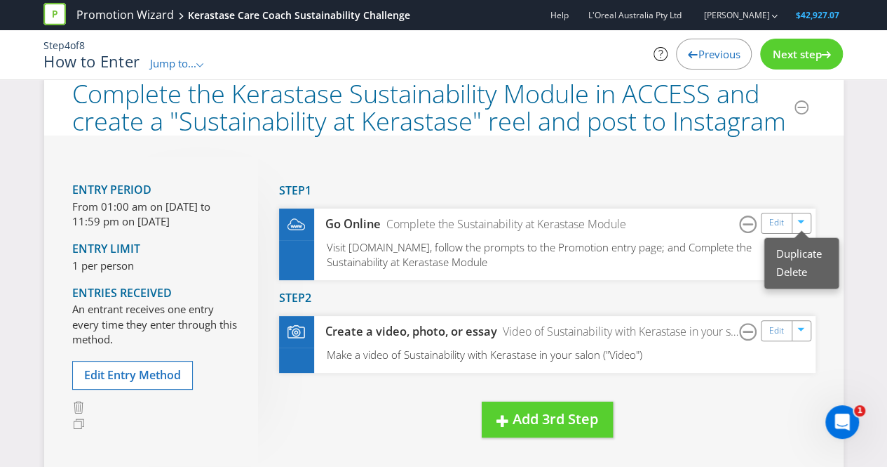
click at [736, 294] on h4 "Step 2" at bounding box center [547, 298] width 537 height 13
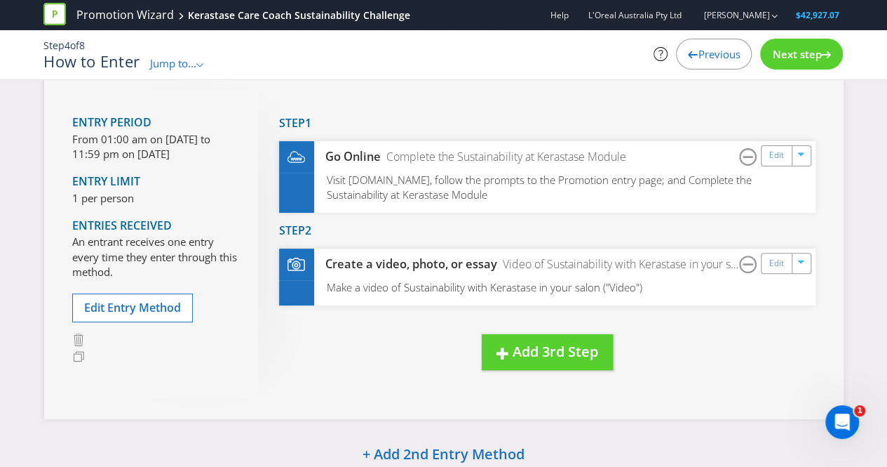
scroll to position [81, 0]
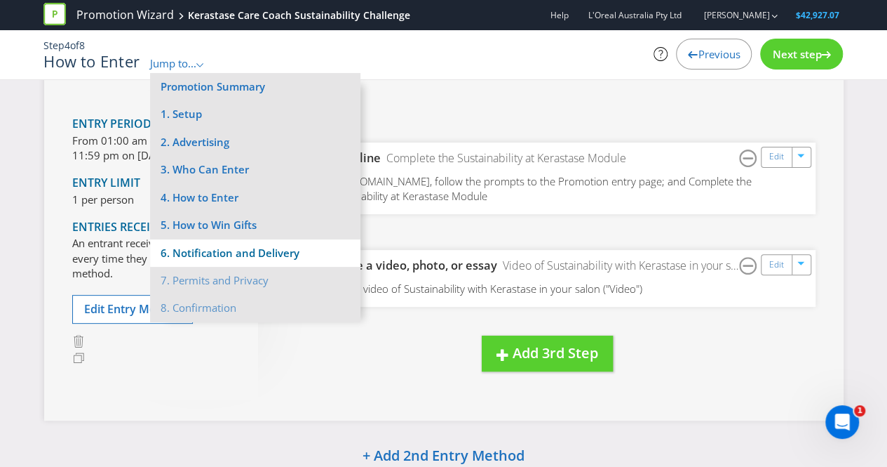
click at [217, 250] on li "6. Notification and Delivery" at bounding box center [255, 252] width 210 height 27
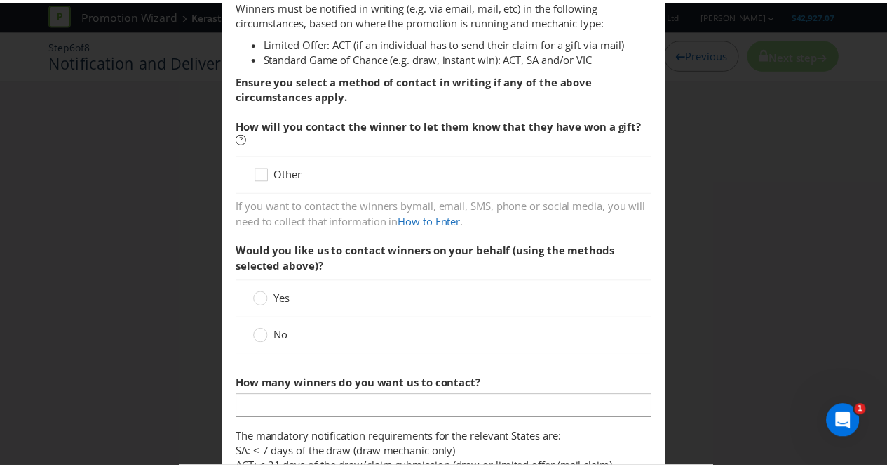
scroll to position [290, 0]
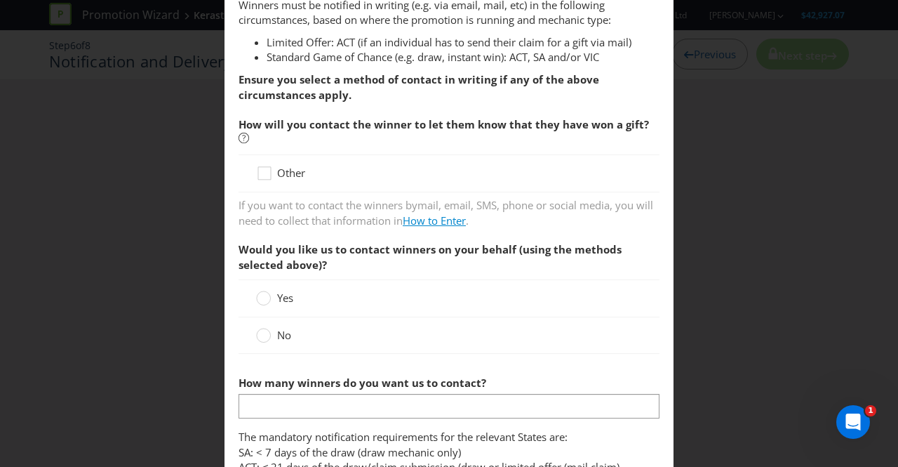
click at [442, 222] on link "How to Enter" at bounding box center [434, 220] width 63 height 14
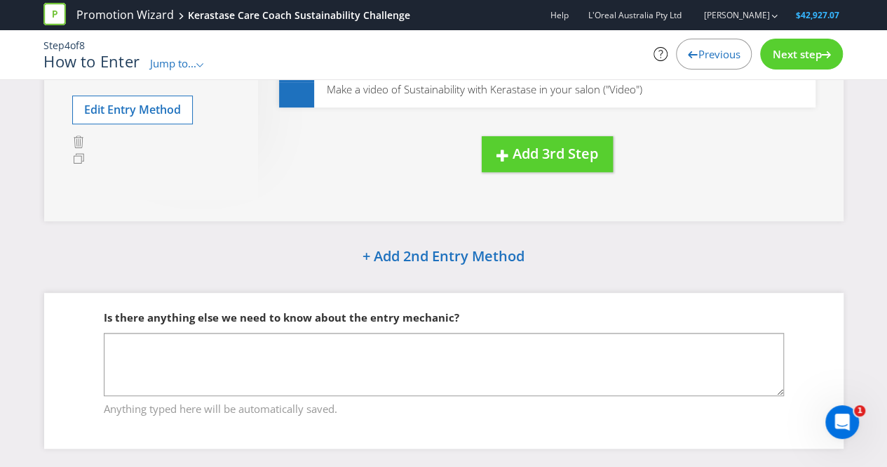
scroll to position [297, 0]
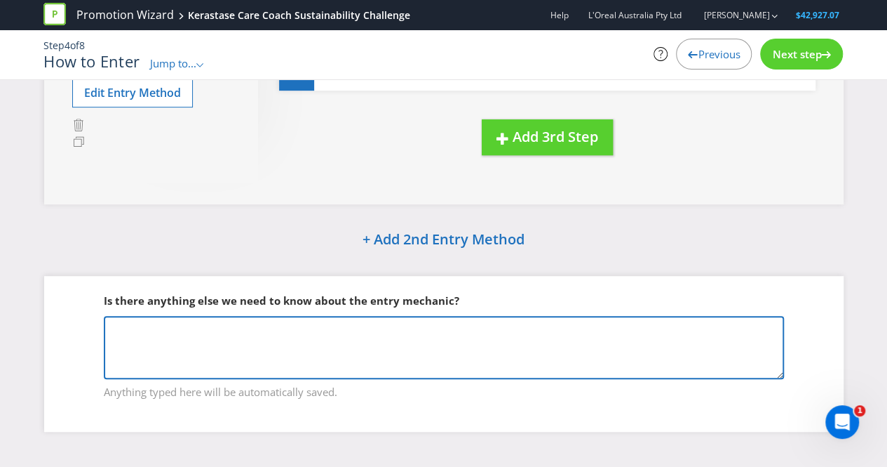
click at [148, 327] on textarea at bounding box center [444, 347] width 680 height 63
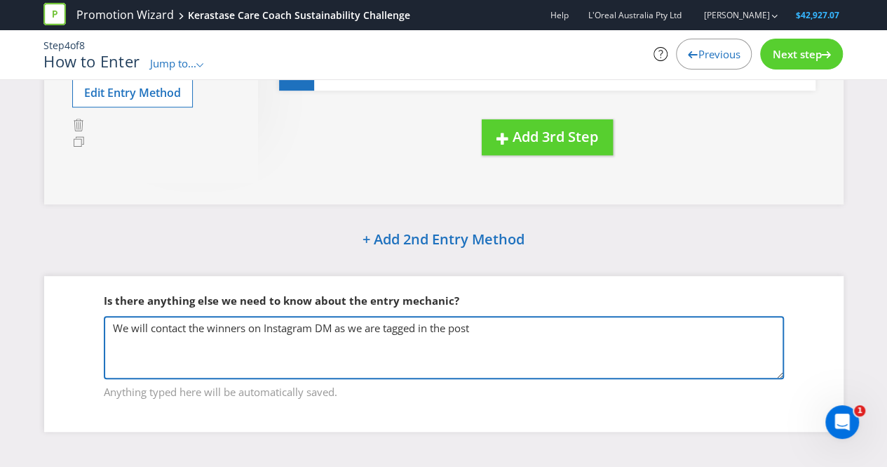
type textarea "We will contact the winners on Instagram DM as we are tagged in the post"
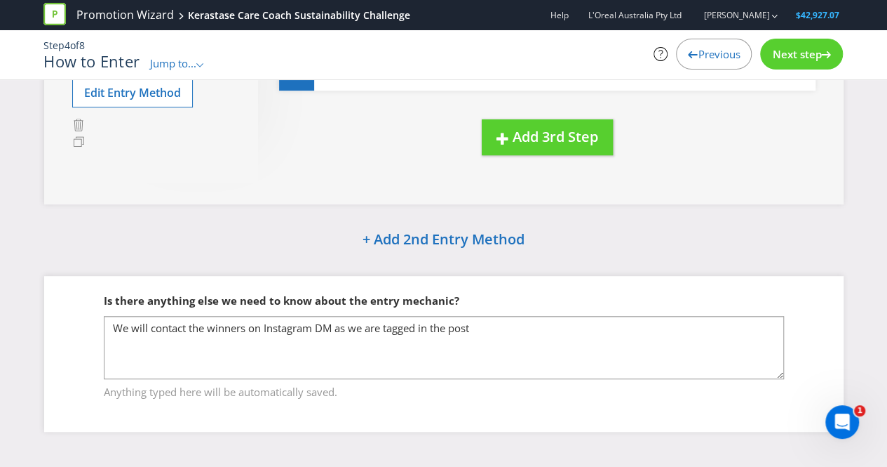
click at [789, 46] on div "Next step" at bounding box center [801, 54] width 83 height 31
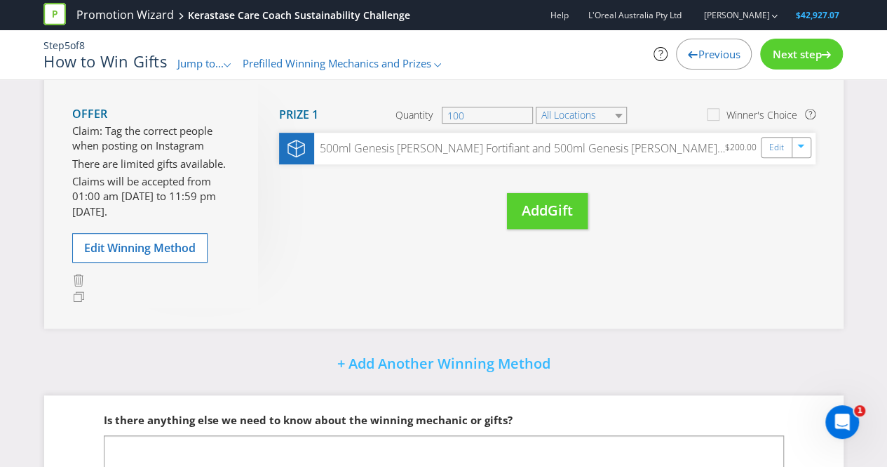
click at [818, 53] on span "Next step" at bounding box center [796, 54] width 49 height 14
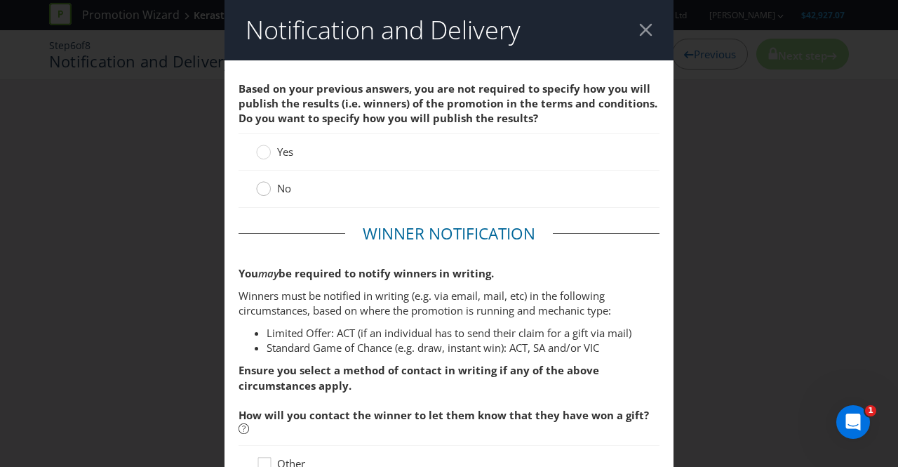
click at [262, 186] on div at bounding box center [263, 183] width 7 height 7
click at [0, 0] on input "No" at bounding box center [0, 0] width 0 height 0
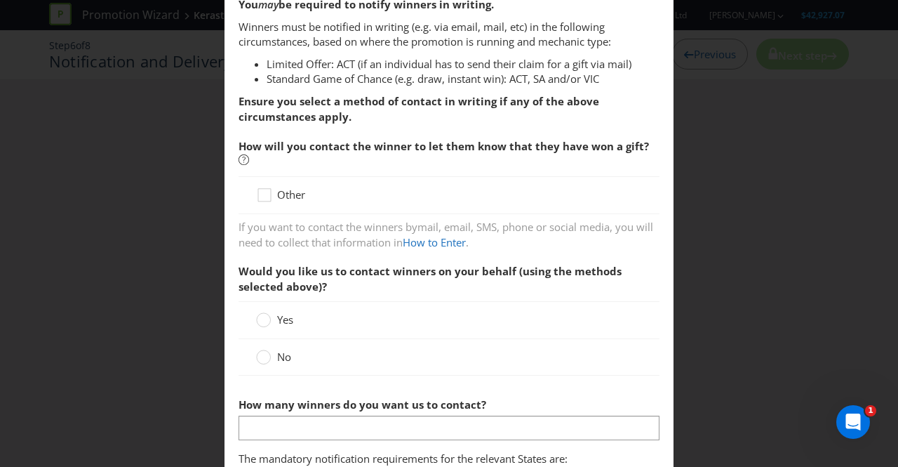
scroll to position [270, 0]
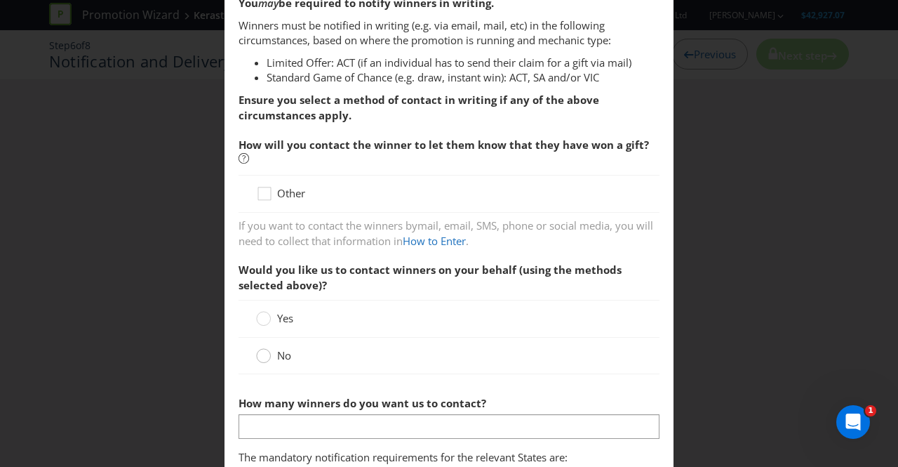
click at [265, 354] on circle at bounding box center [264, 356] width 14 height 14
click at [0, 0] on input "No" at bounding box center [0, 0] width 0 height 0
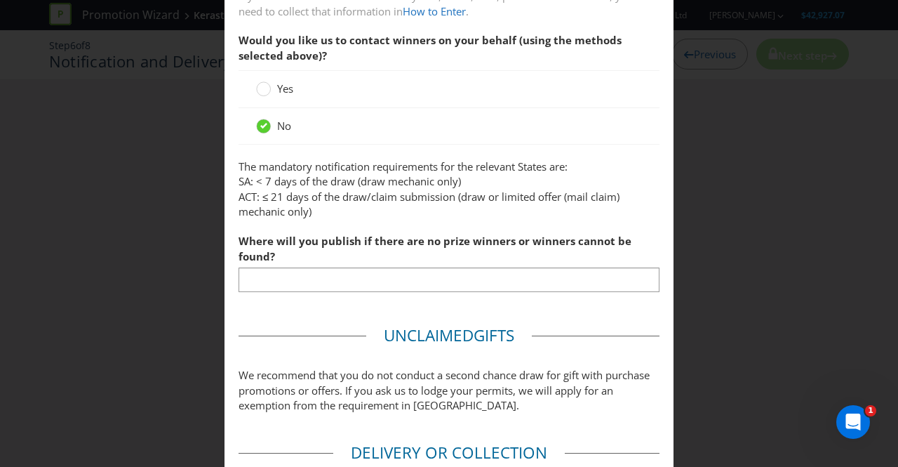
scroll to position [513, 0]
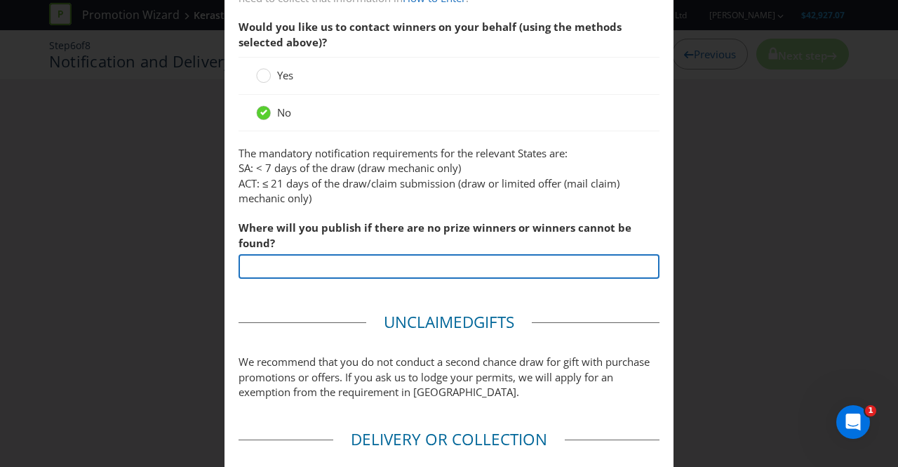
click at [333, 269] on input "text" at bounding box center [449, 266] width 421 height 25
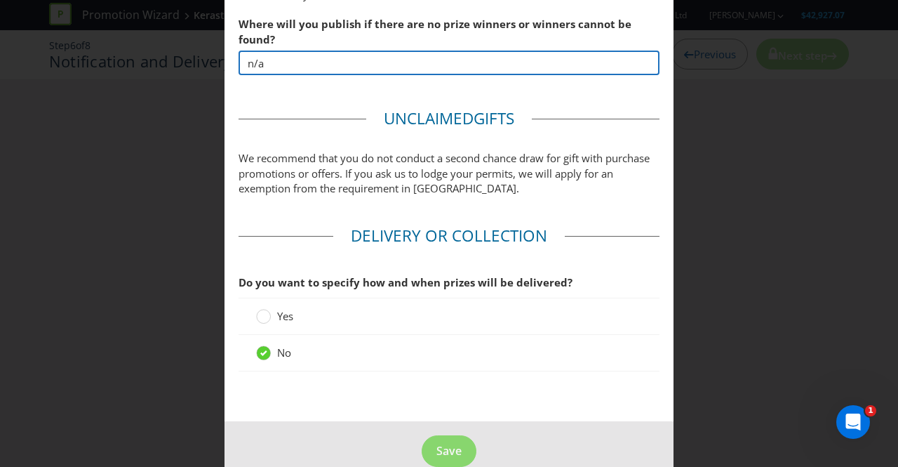
scroll to position [727, 0]
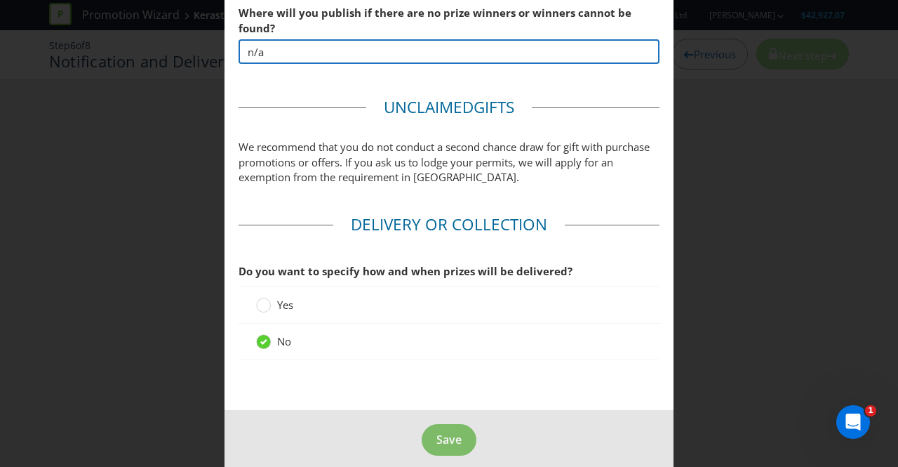
type input "n/a"
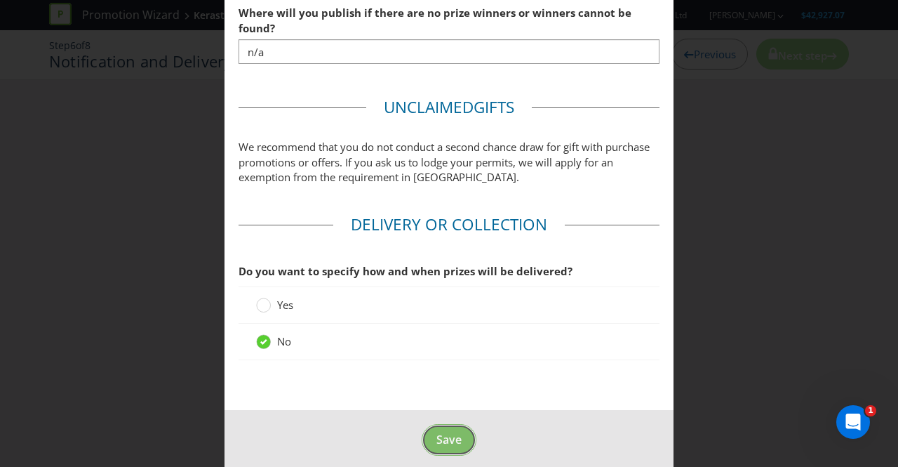
click at [442, 436] on span "Save" at bounding box center [448, 438] width 25 height 15
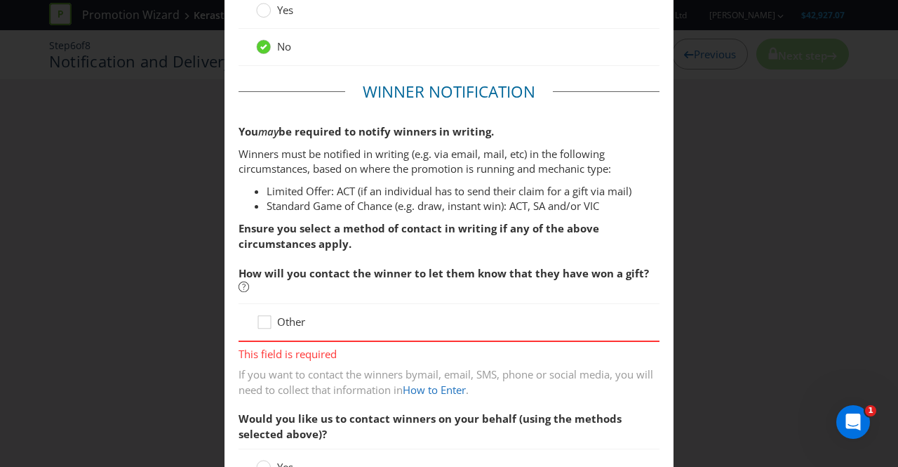
scroll to position [144, 0]
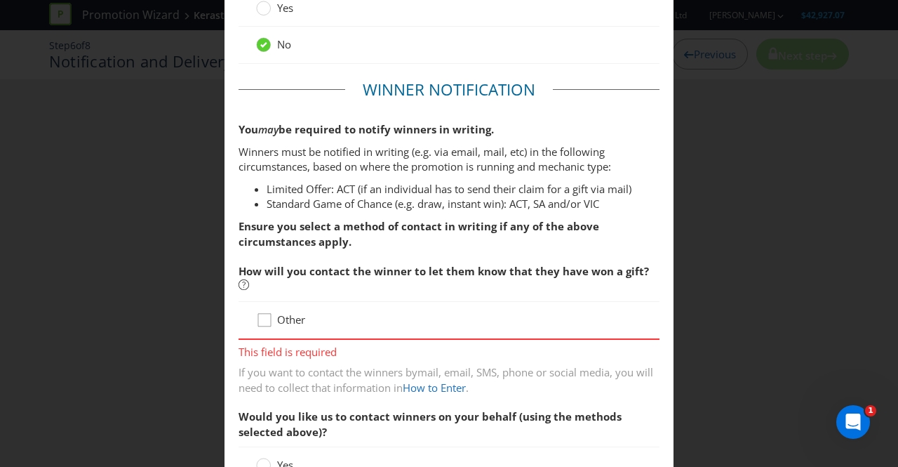
click at [261, 317] on icon at bounding box center [266, 322] width 21 height 21
click at [0, 0] on input "Other" at bounding box center [0, 0] width 0 height 0
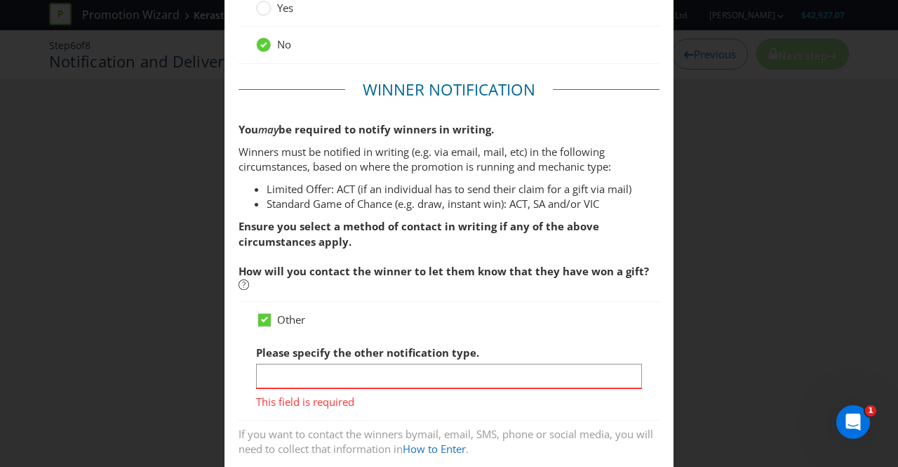
scroll to position [201, 0]
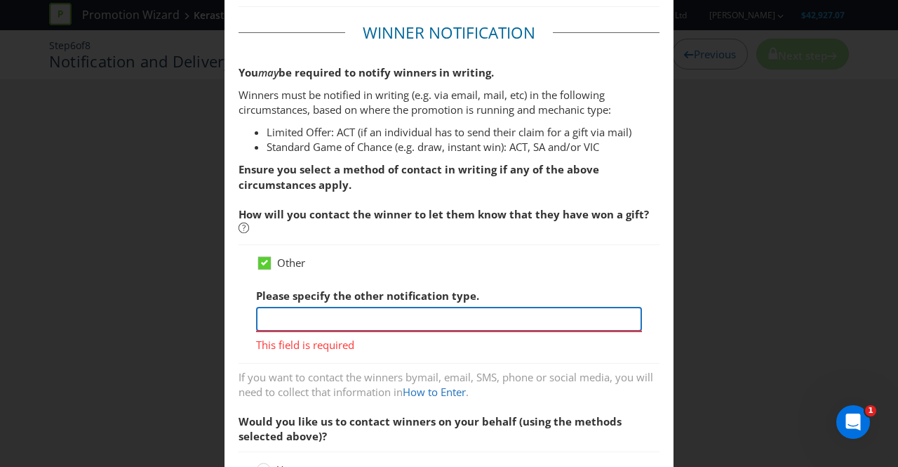
click at [320, 321] on input "text" at bounding box center [449, 319] width 386 height 25
type input "via Instagram DM"
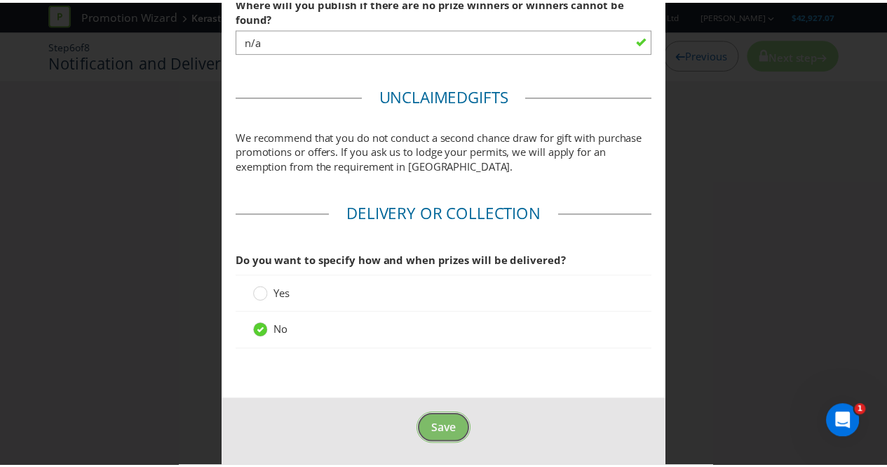
scroll to position [800, 0]
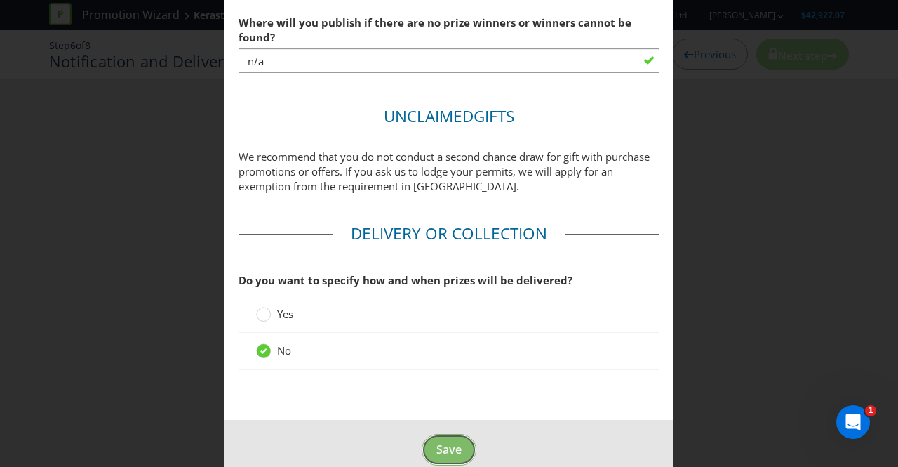
click at [439, 441] on span "Save" at bounding box center [448, 448] width 25 height 15
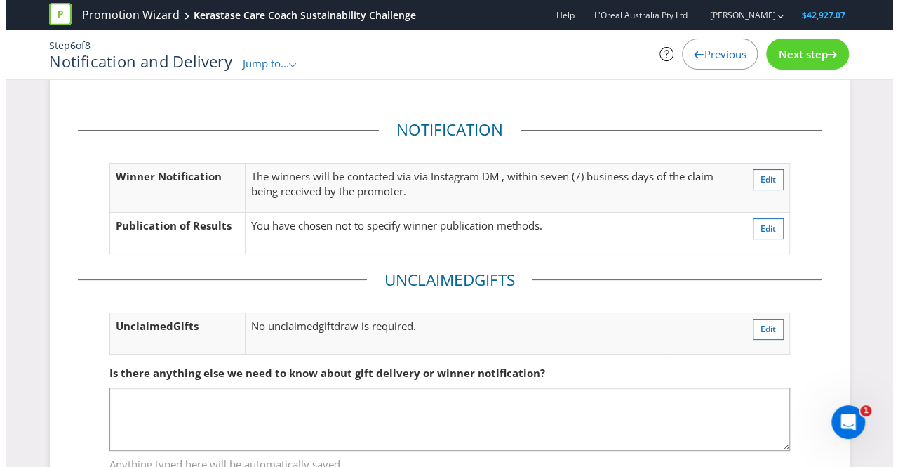
scroll to position [19, 0]
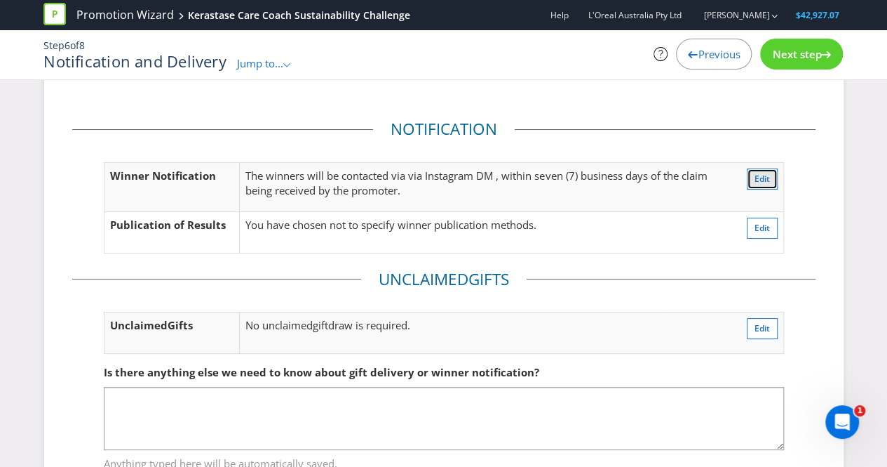
click at [761, 174] on span "Edit" at bounding box center [762, 179] width 15 height 12
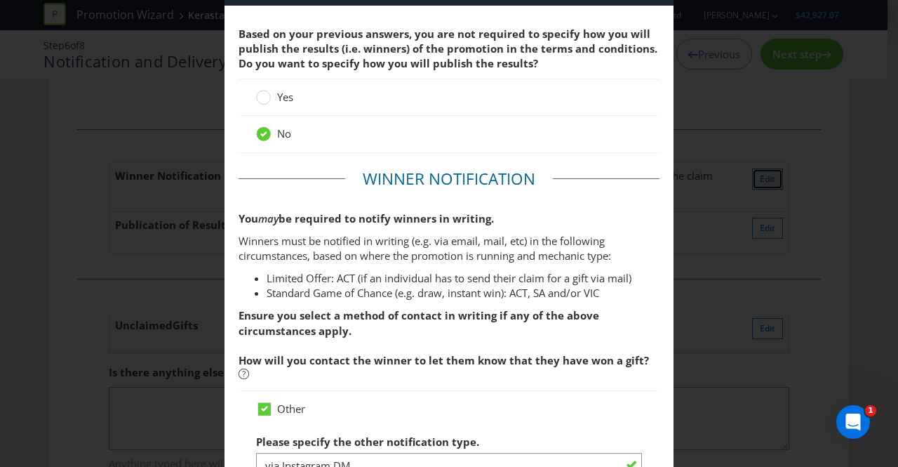
scroll to position [53, 0]
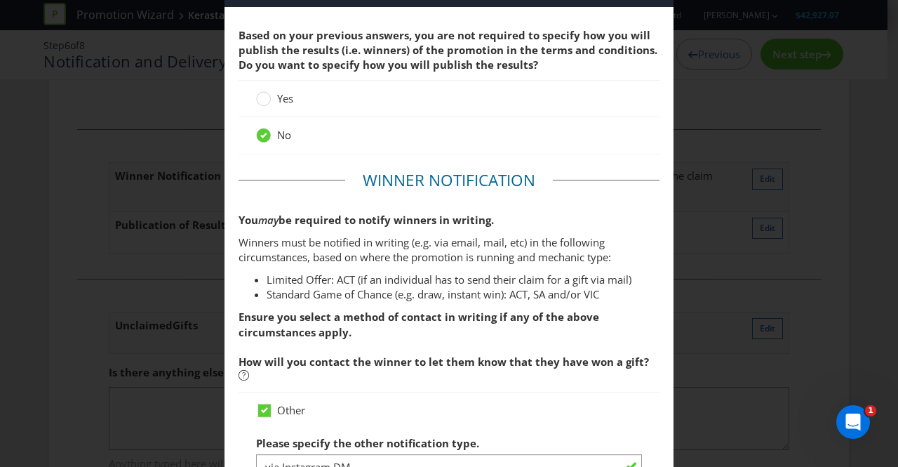
click at [856, 246] on div "Notification and Delivery Based on your previous answers, you are not required …" at bounding box center [449, 233] width 898 height 467
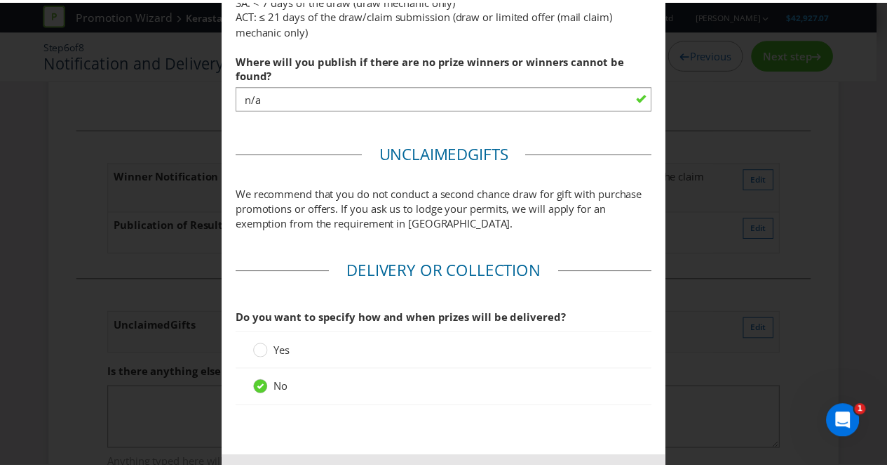
scroll to position [800, 0]
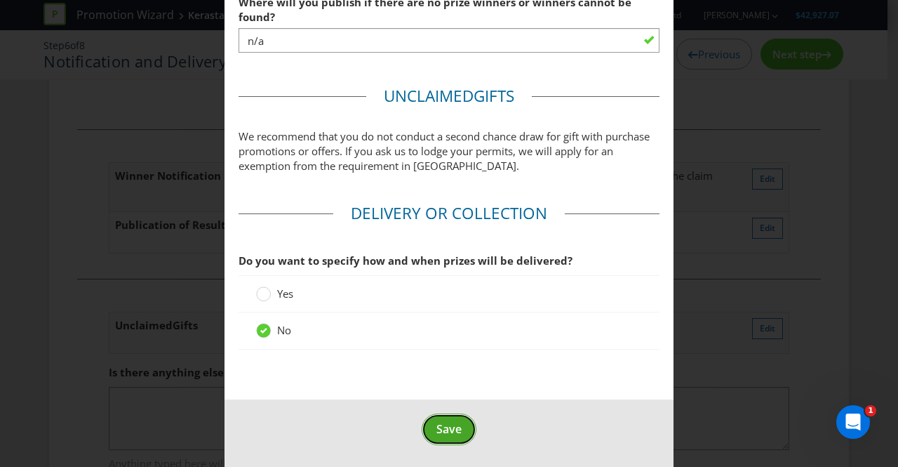
click at [448, 425] on span "Save" at bounding box center [448, 428] width 25 height 15
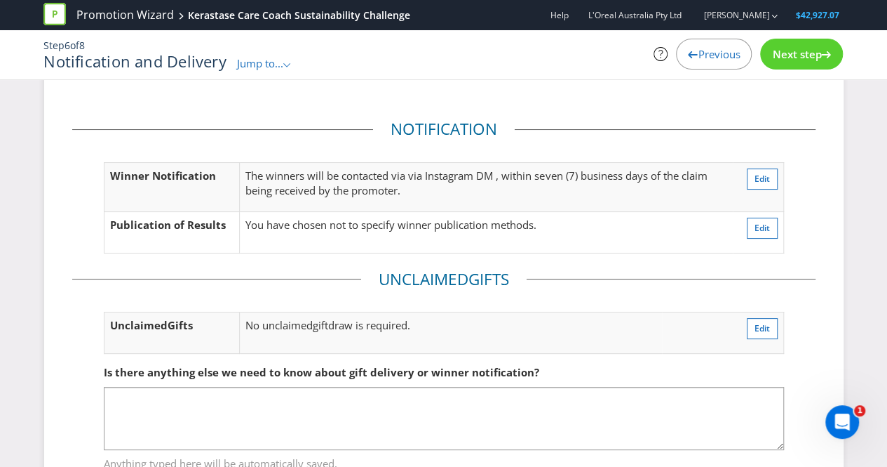
scroll to position [73, 0]
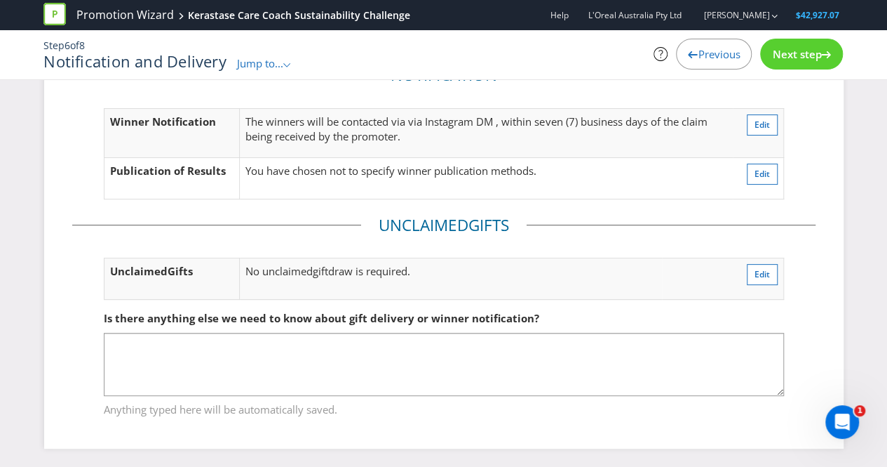
click at [804, 53] on span "Next step" at bounding box center [796, 54] width 49 height 14
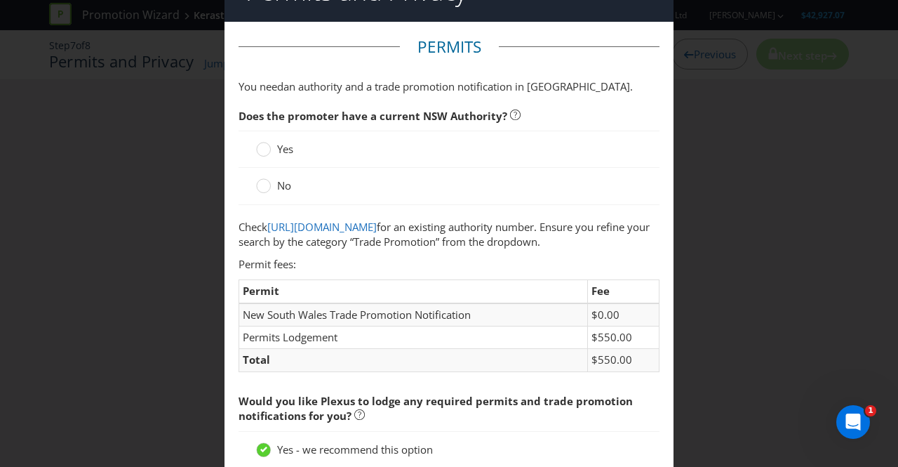
scroll to position [38, 0]
click at [261, 187] on circle at bounding box center [264, 187] width 14 height 14
click at [0, 0] on input "No" at bounding box center [0, 0] width 0 height 0
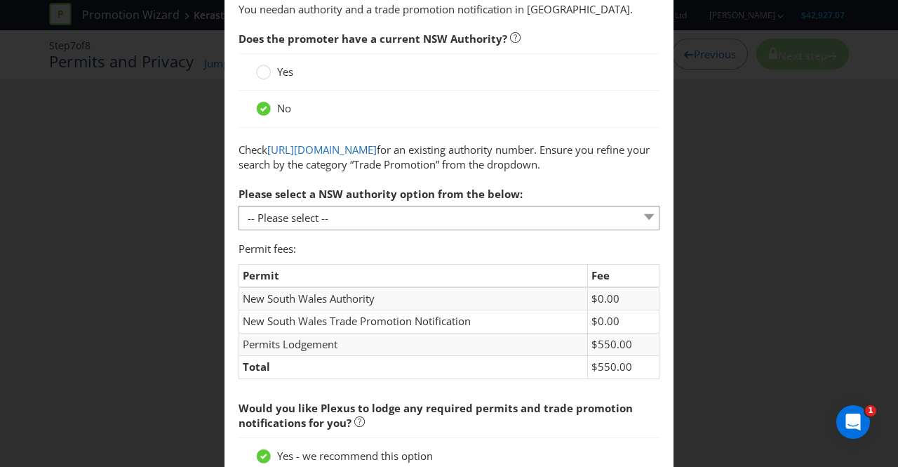
scroll to position [131, 0]
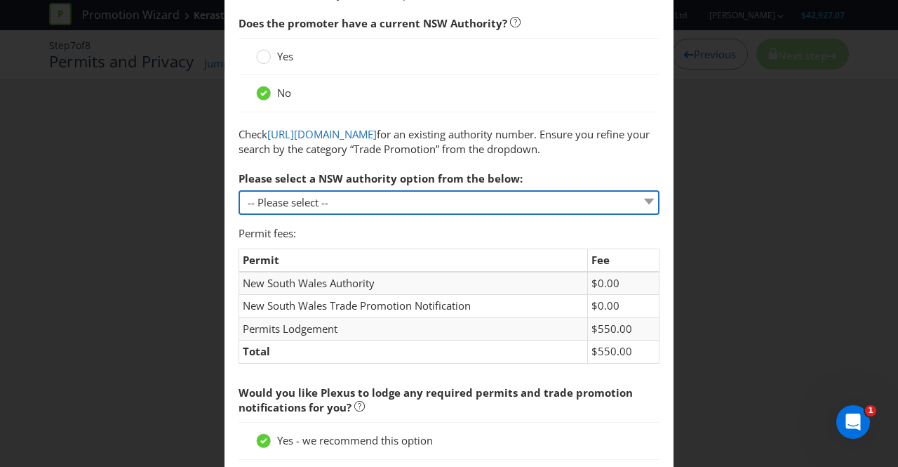
click at [644, 215] on select "-- Please select -- 1 year authority ($468) 3 year authority ($722) 5 year auth…" at bounding box center [449, 202] width 421 height 25
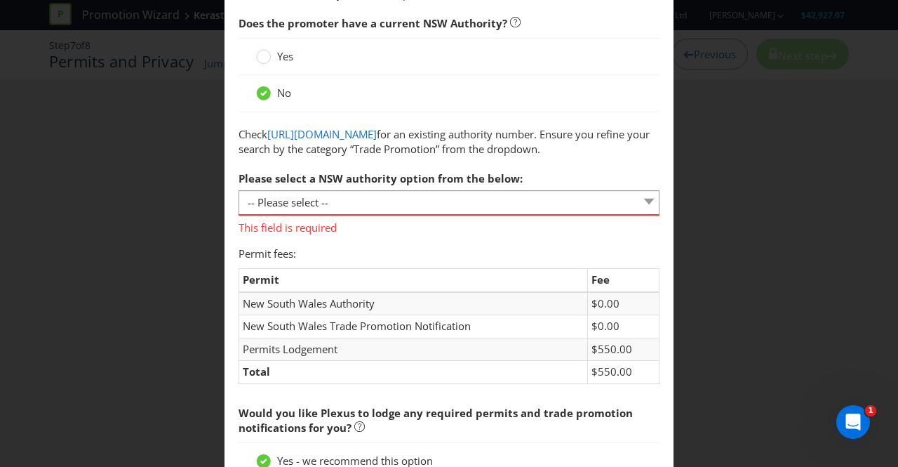
click at [637, 194] on div "Please select a NSW authority option from the below: -- Please select -- 1 year…" at bounding box center [449, 199] width 421 height 71
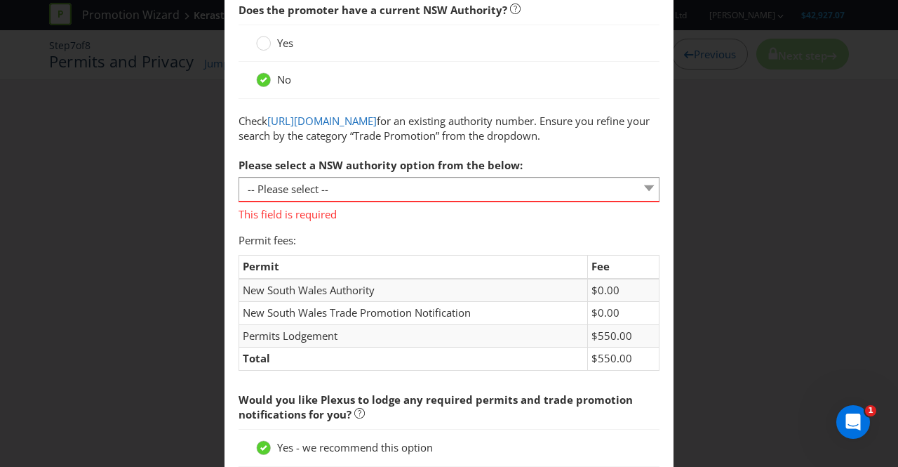
scroll to position [145, 0]
click at [369, 301] on td "New South Wales Authority" at bounding box center [413, 289] width 349 height 23
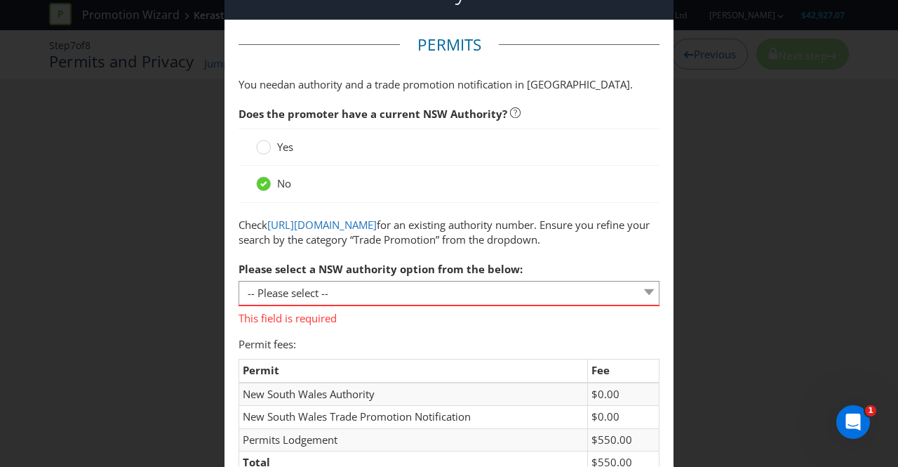
scroll to position [40, 0]
click at [264, 182] on icon at bounding box center [263, 185] width 7 height 6
click at [0, 0] on input "No" at bounding box center [0, 0] width 0 height 0
click at [303, 232] on link "[URL][DOMAIN_NAME]" at bounding box center [321, 225] width 109 height 14
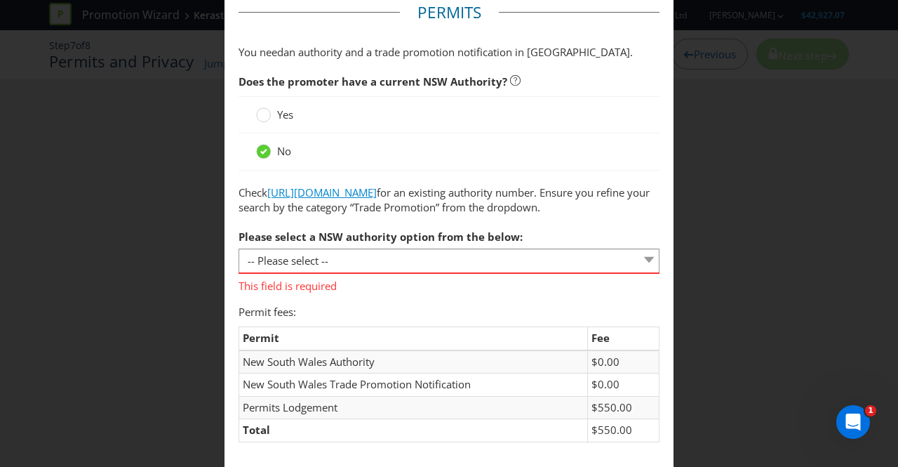
scroll to position [67, 0]
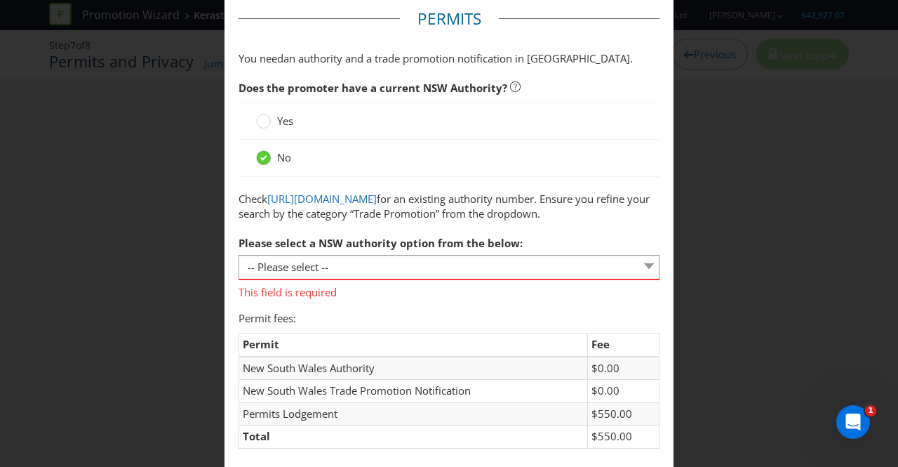
click at [262, 156] on icon at bounding box center [263, 158] width 7 height 6
click at [0, 0] on input "No" at bounding box center [0, 0] width 0 height 0
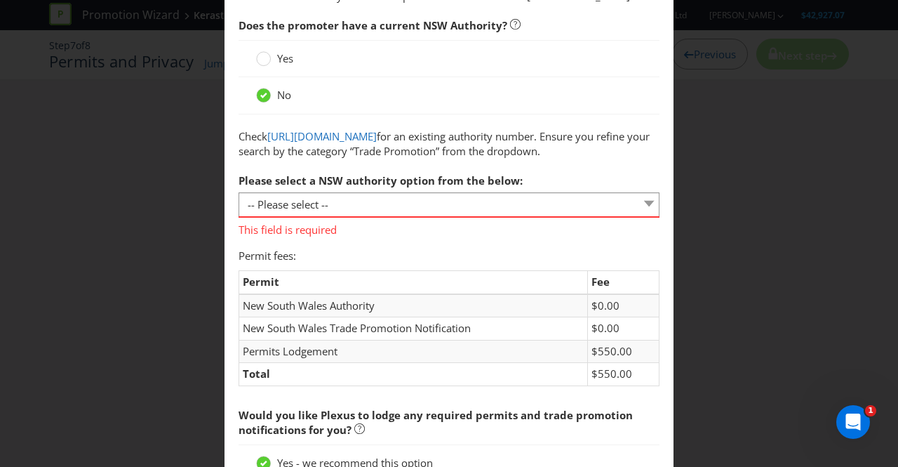
scroll to position [130, 0]
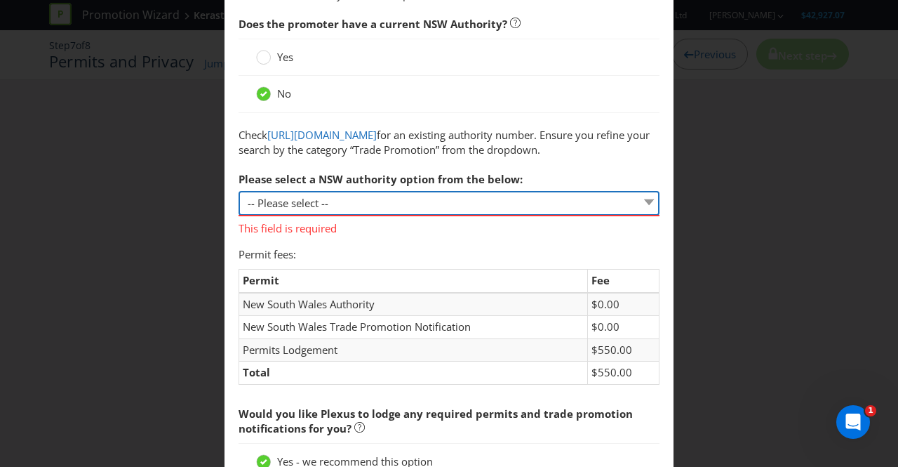
click at [632, 215] on select "-- Please select -- 1 year authority ($468) 3 year authority ($722) 5 year auth…" at bounding box center [449, 203] width 421 height 25
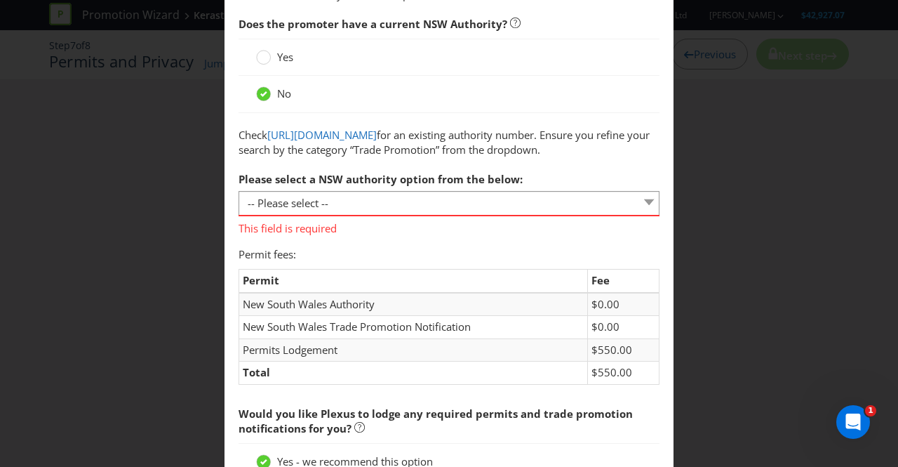
click at [680, 186] on div "Permits and Privacy Permits You need an authority and a trade promotion notific…" at bounding box center [449, 233] width 898 height 467
click at [265, 94] on circle at bounding box center [264, 94] width 14 height 14
click at [0, 0] on input "No" at bounding box center [0, 0] width 0 height 0
click at [262, 95] on icon at bounding box center [263, 94] width 7 height 6
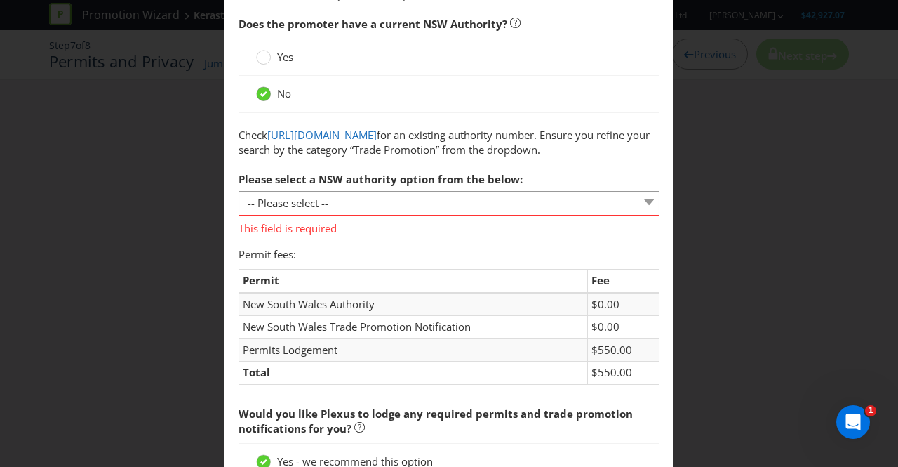
click at [0, 0] on input "No" at bounding box center [0, 0] width 0 height 0
click at [261, 58] on circle at bounding box center [264, 58] width 14 height 14
click at [0, 0] on input "Yes" at bounding box center [0, 0] width 0 height 0
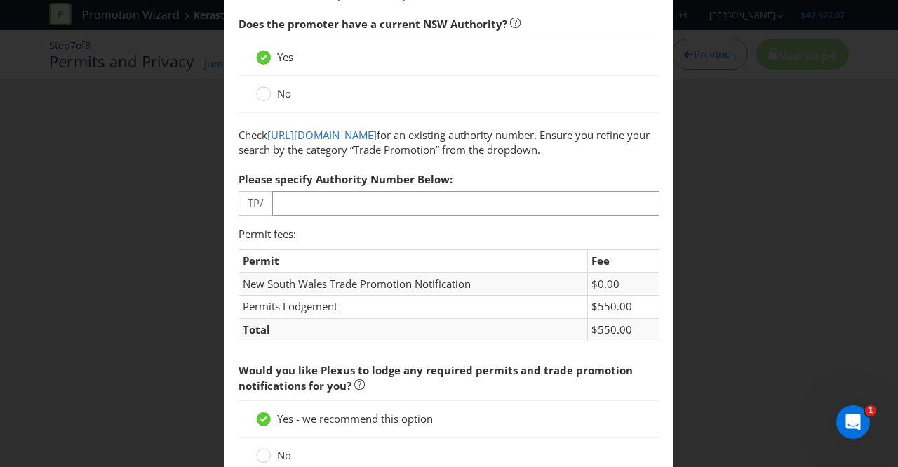
click at [260, 53] on div at bounding box center [263, 52] width 7 height 7
click at [0, 0] on input "Yes" at bounding box center [0, 0] width 0 height 0
click at [260, 96] on circle at bounding box center [264, 94] width 14 height 14
click at [0, 0] on input "No" at bounding box center [0, 0] width 0 height 0
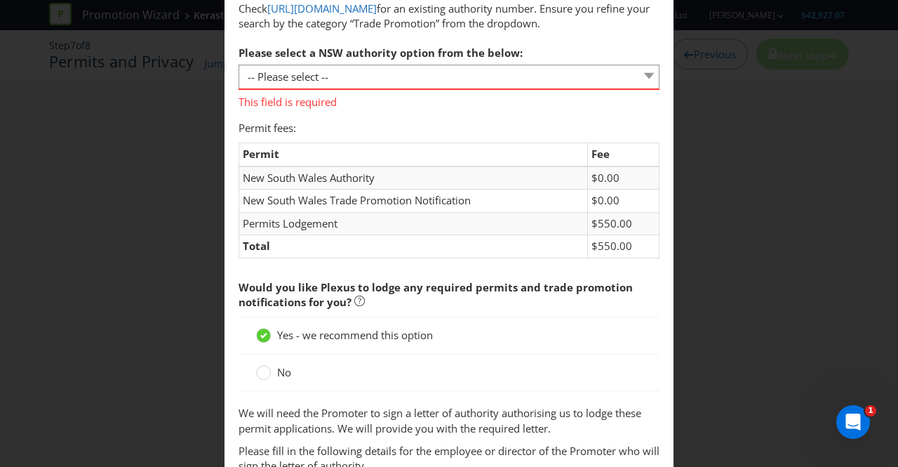
scroll to position [257, 0]
click at [260, 337] on icon at bounding box center [263, 335] width 7 height 6
click at [0, 0] on input "Yes - we recommend this option" at bounding box center [0, 0] width 0 height 0
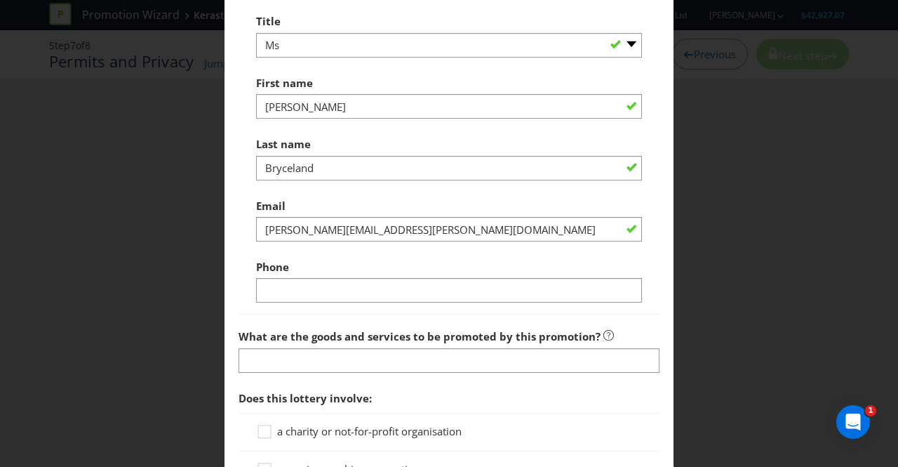
scroll to position [771, 0]
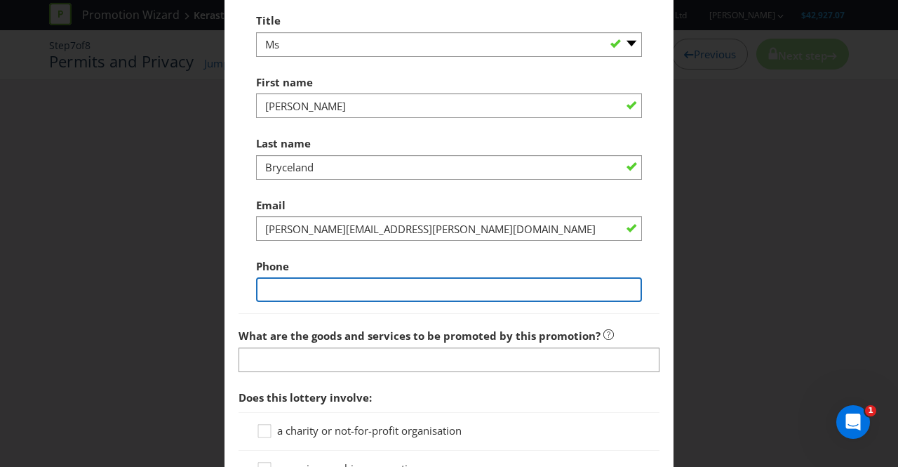
click at [392, 302] on input "text" at bounding box center [449, 289] width 386 height 25
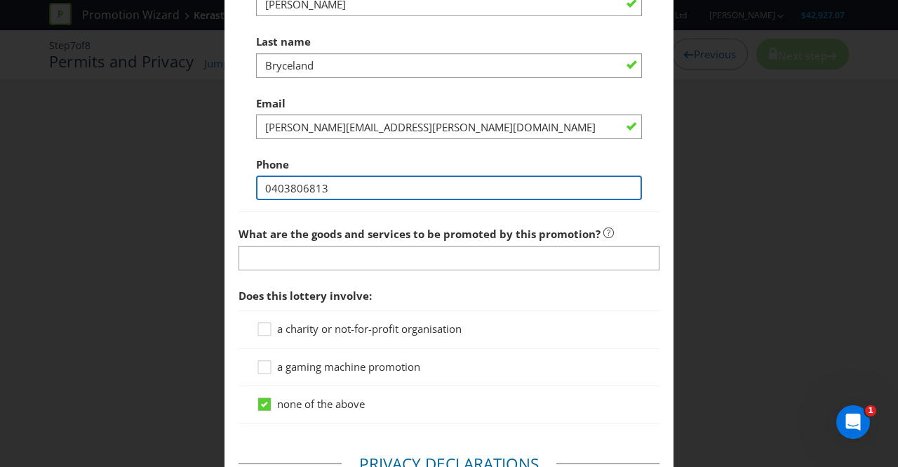
scroll to position [873, 0]
type input "0403806813"
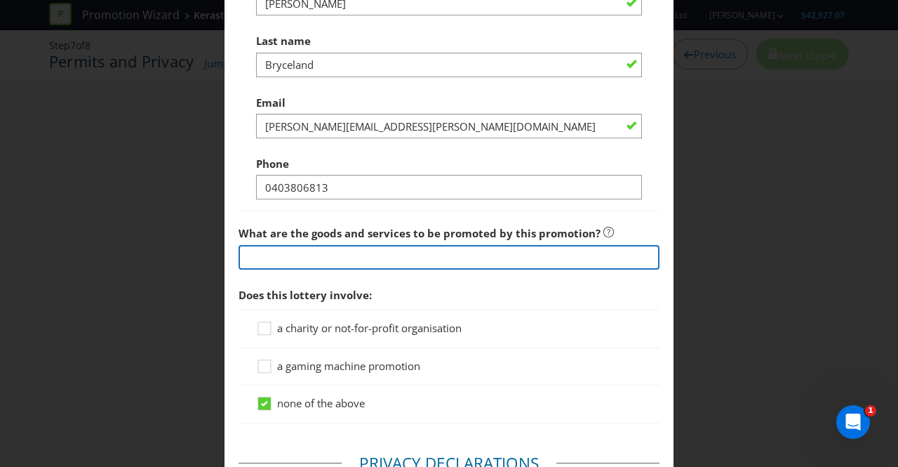
click at [478, 269] on input "text" at bounding box center [449, 257] width 421 height 25
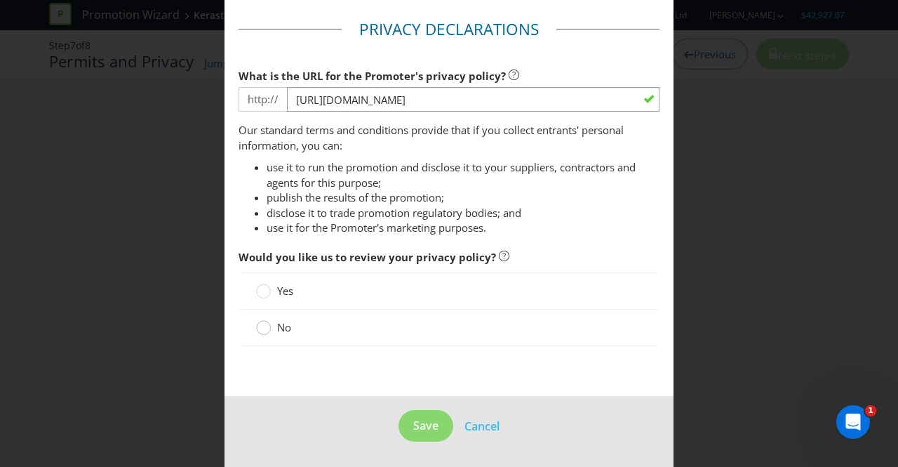
scroll to position [1352, 0]
click at [262, 325] on div at bounding box center [263, 322] width 7 height 7
click at [0, 0] on input "No" at bounding box center [0, 0] width 0 height 0
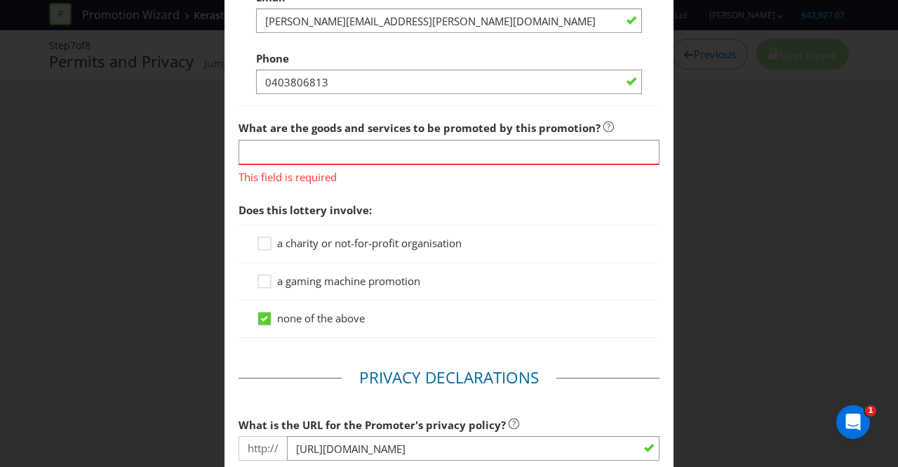
scroll to position [904, 0]
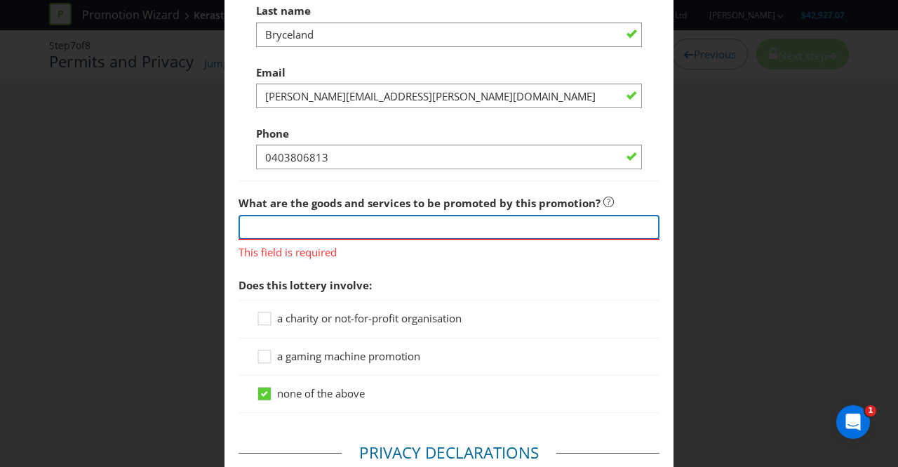
click at [336, 239] on input "text" at bounding box center [449, 227] width 421 height 25
type input "Kerastase Refills"
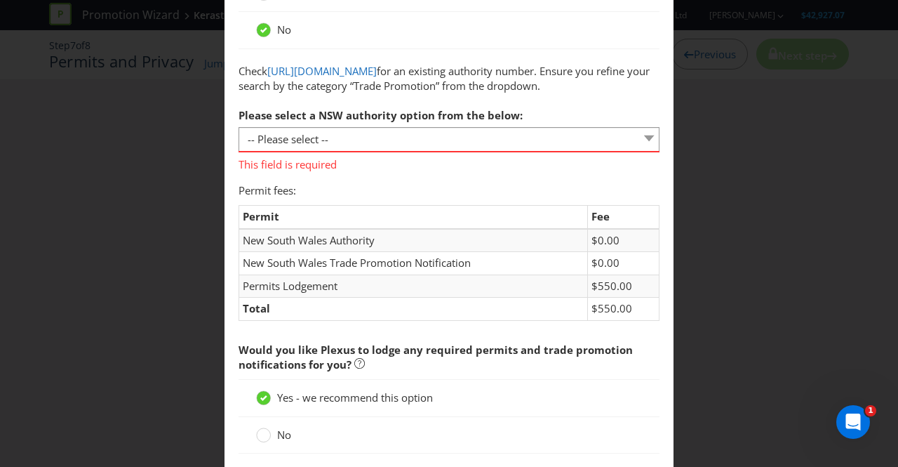
scroll to position [189, 0]
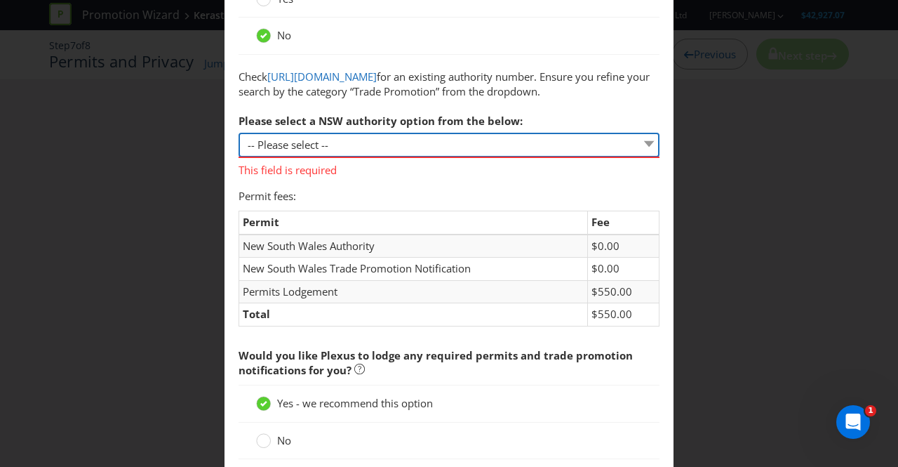
click at [639, 157] on select "-- Please select -- 1 year authority ($468) 3 year authority ($722) 5 year auth…" at bounding box center [449, 145] width 421 height 25
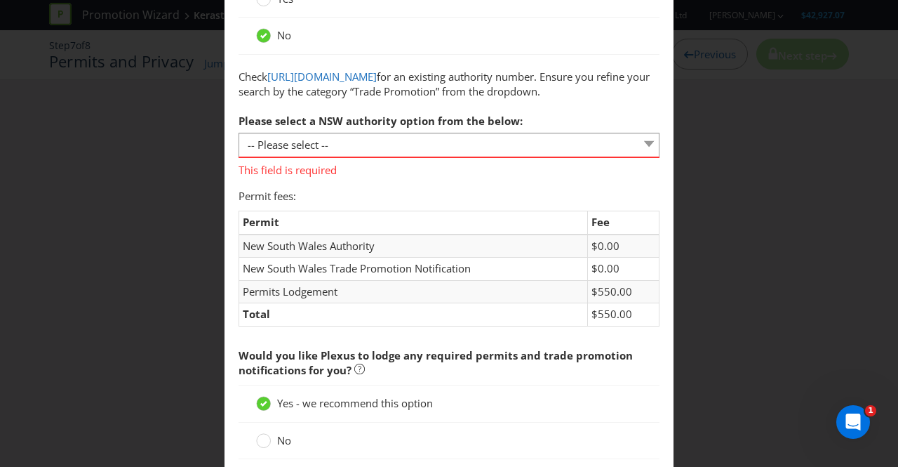
click at [554, 148] on div "Please select a NSW authority option from the below: -- Please select -- 1 year…" at bounding box center [449, 142] width 421 height 71
click at [310, 178] on span "This field is required" at bounding box center [449, 168] width 421 height 20
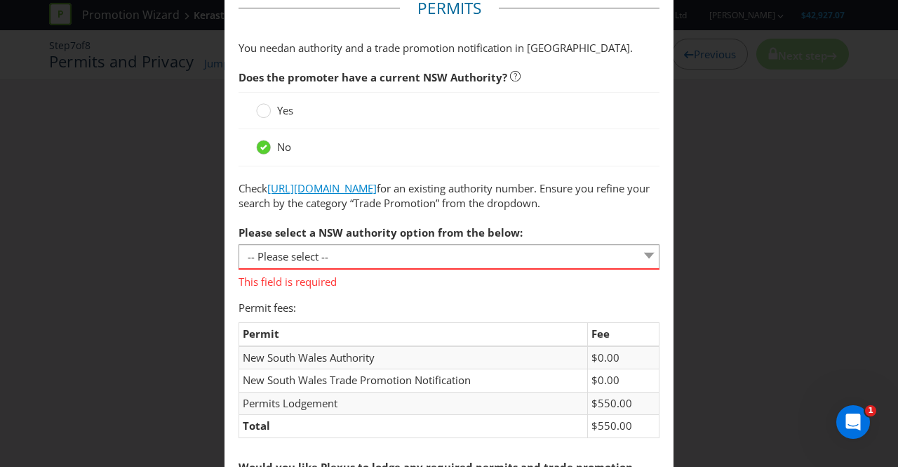
scroll to position [76, 0]
click at [262, 109] on circle at bounding box center [264, 112] width 14 height 14
click at [0, 0] on input "Yes" at bounding box center [0, 0] width 0 height 0
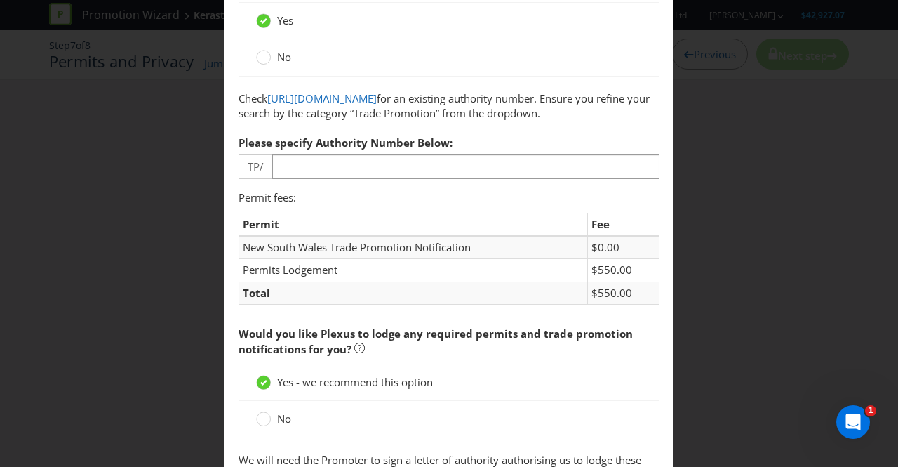
scroll to position [168, 0]
click at [460, 258] on td "New South Wales Trade Promotion Notification" at bounding box center [413, 246] width 349 height 23
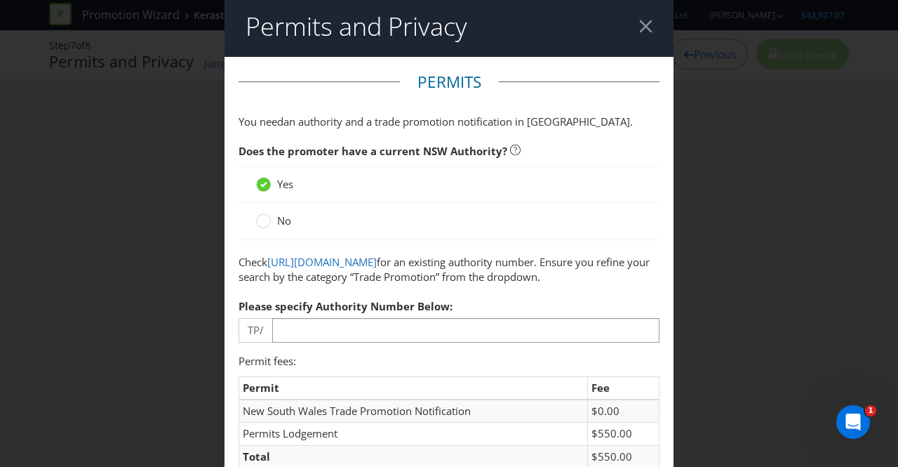
click at [640, 28] on div at bounding box center [645, 26] width 13 height 13
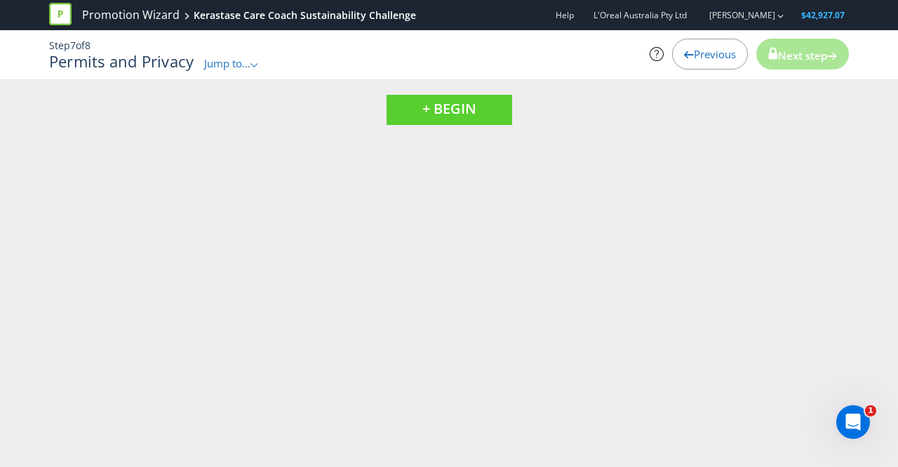
click at [255, 58] on div ".st0{fill-rule:evenodd;clip-rule:evenodd;}" at bounding box center [254, 63] width 8 height 15
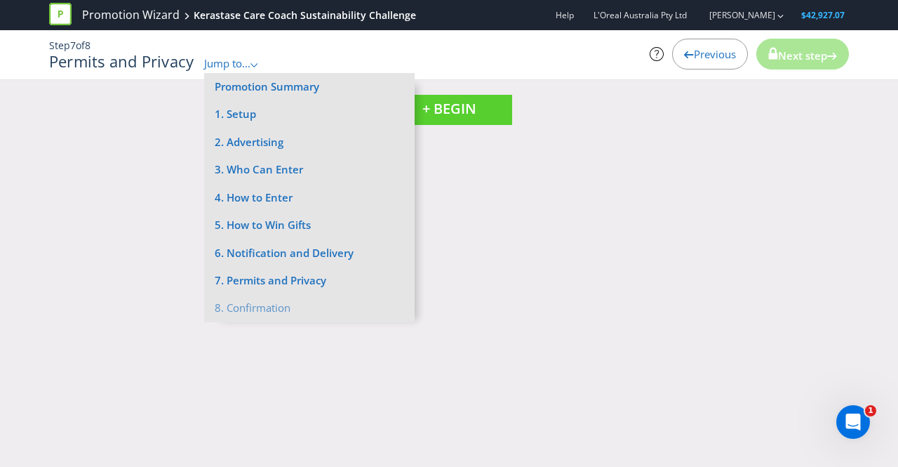
click at [502, 166] on div "Promotion Wizard Kerastase Care Coach Sustainability Challenge Help L'Oreal Aus…" at bounding box center [449, 233] width 898 height 467
click at [460, 105] on span "+ BEGIN" at bounding box center [449, 108] width 54 height 19
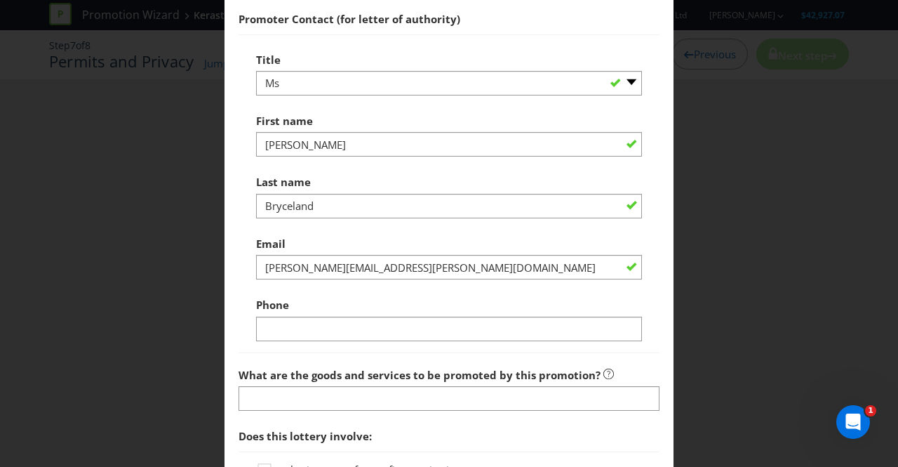
scroll to position [750, 0]
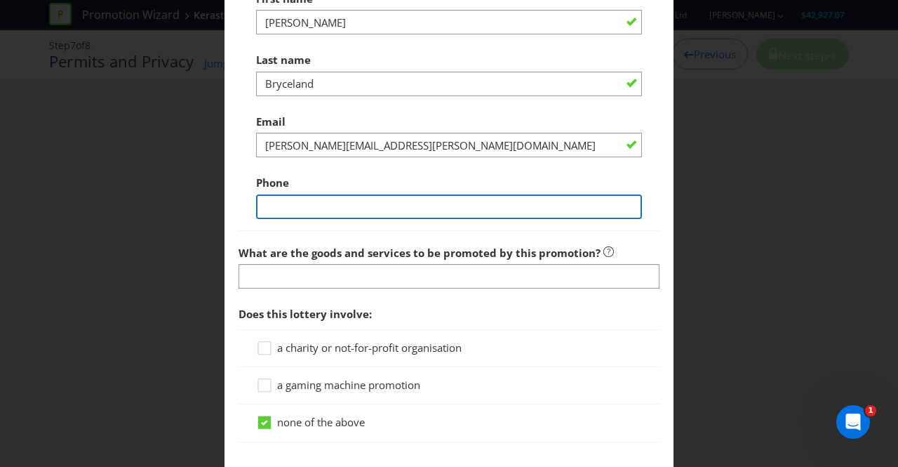
click at [319, 219] on input "text" at bounding box center [449, 206] width 386 height 25
type input "0403806813"
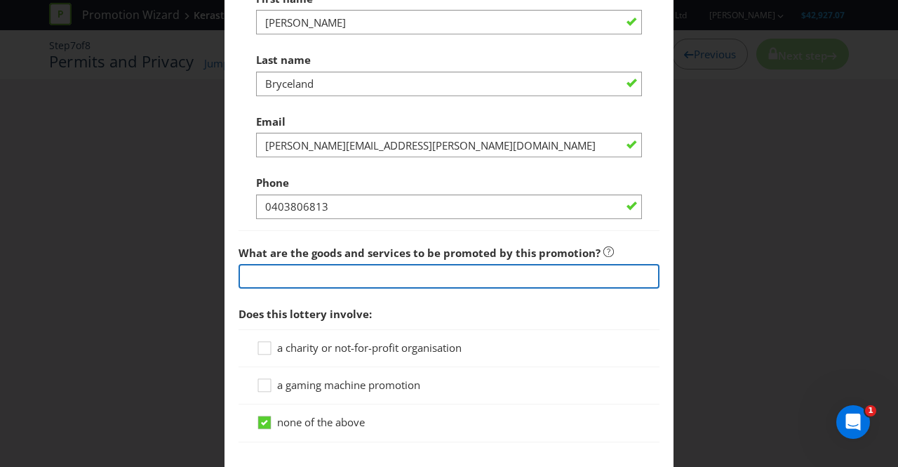
click at [293, 288] on input "text" at bounding box center [449, 276] width 421 height 25
type input "Kerastase Refills"
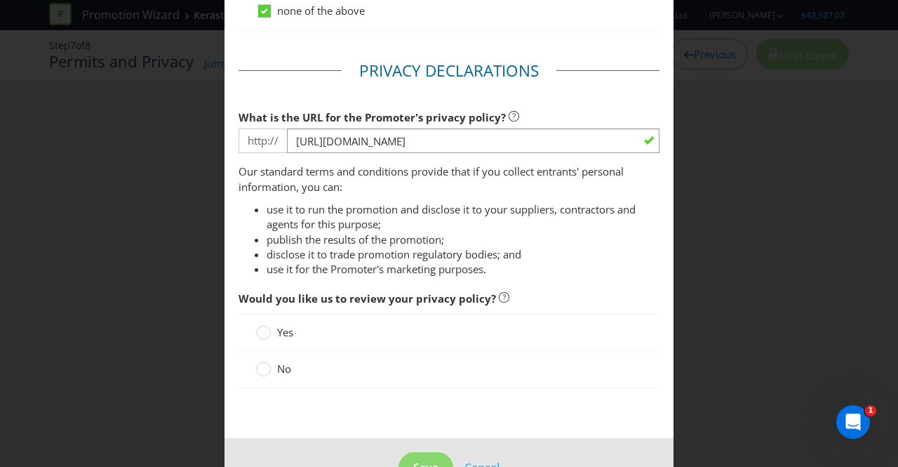
scroll to position [1162, 0]
click at [265, 375] on circle at bounding box center [264, 368] width 14 height 14
click at [0, 0] on input "No" at bounding box center [0, 0] width 0 height 0
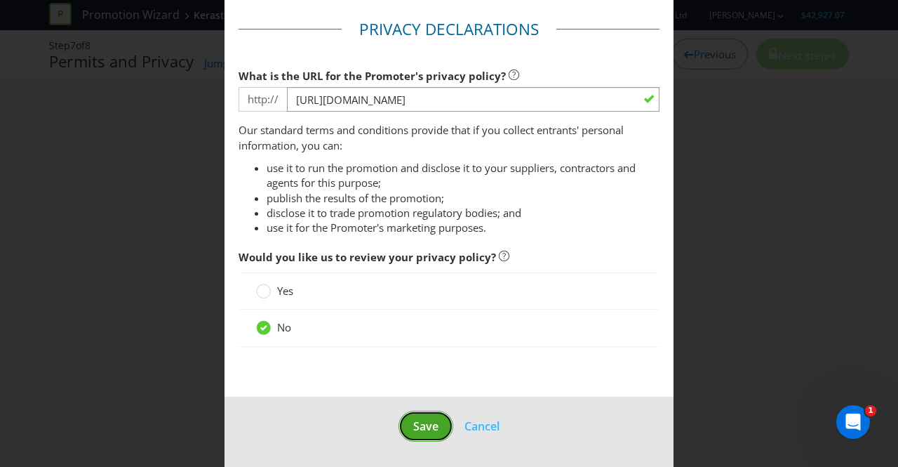
click at [428, 427] on span "Save" at bounding box center [425, 425] width 25 height 15
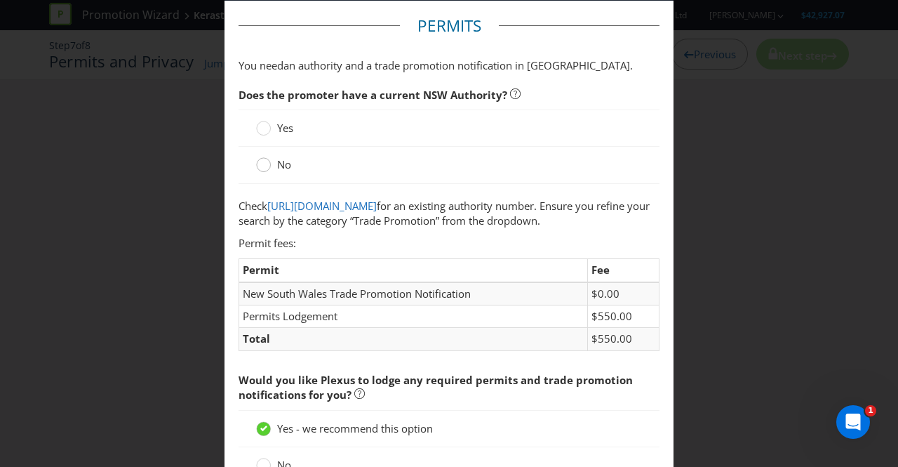
click at [263, 165] on circle at bounding box center [264, 165] width 14 height 14
click at [0, 0] on input "No" at bounding box center [0, 0] width 0 height 0
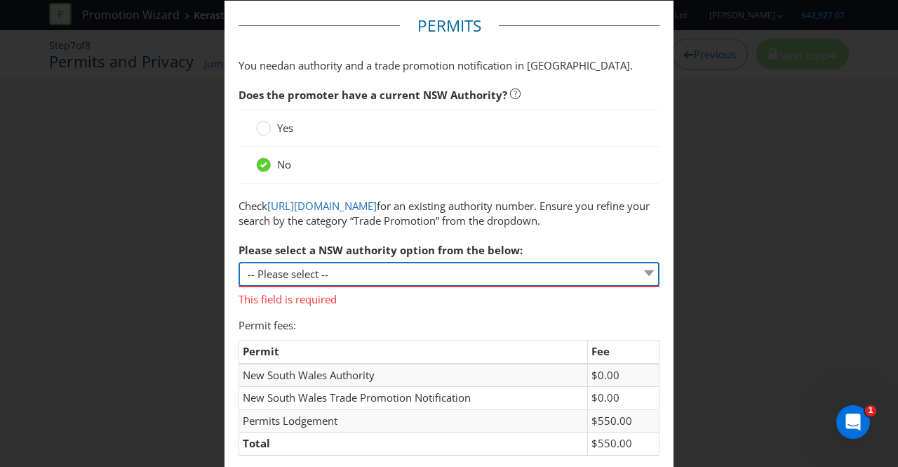
click at [638, 286] on select "-- Please select -- 1 year authority ($468) 3 year authority ($722) 5 year auth…" at bounding box center [449, 274] width 421 height 25
select select "PERMIT_NSW_1_YEAR_AUTHORITY"
click at [239, 286] on select "-- Please select -- 1 year authority ($468) 3 year authority ($722) 5 year auth…" at bounding box center [449, 274] width 421 height 25
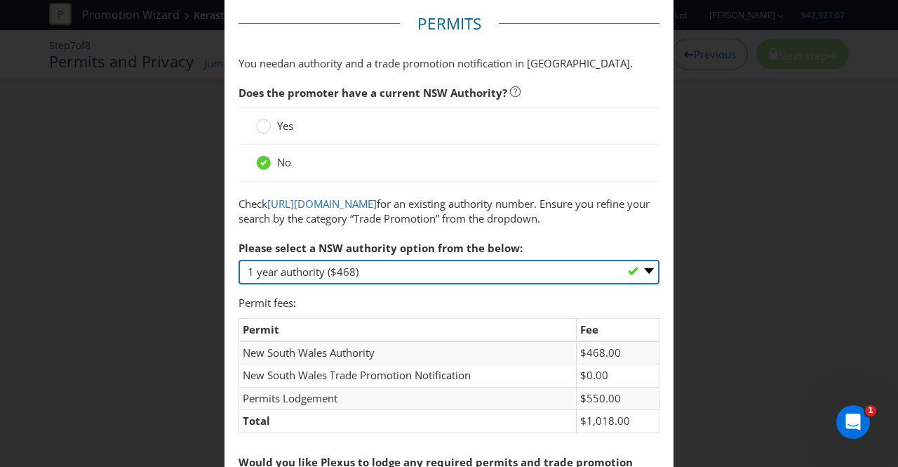
scroll to position [53, 0]
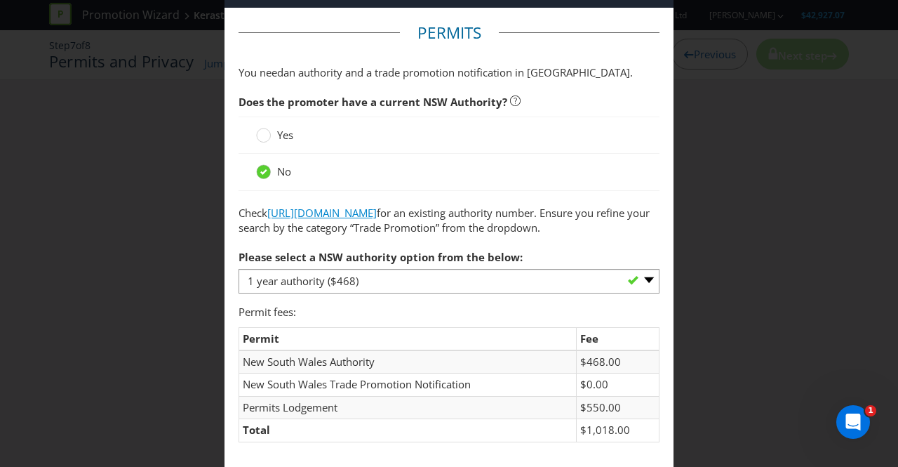
click at [377, 220] on link "[URL][DOMAIN_NAME]" at bounding box center [321, 213] width 109 height 14
click at [260, 133] on div at bounding box center [263, 130] width 7 height 7
click at [0, 0] on input "Yes" at bounding box center [0, 0] width 0 height 0
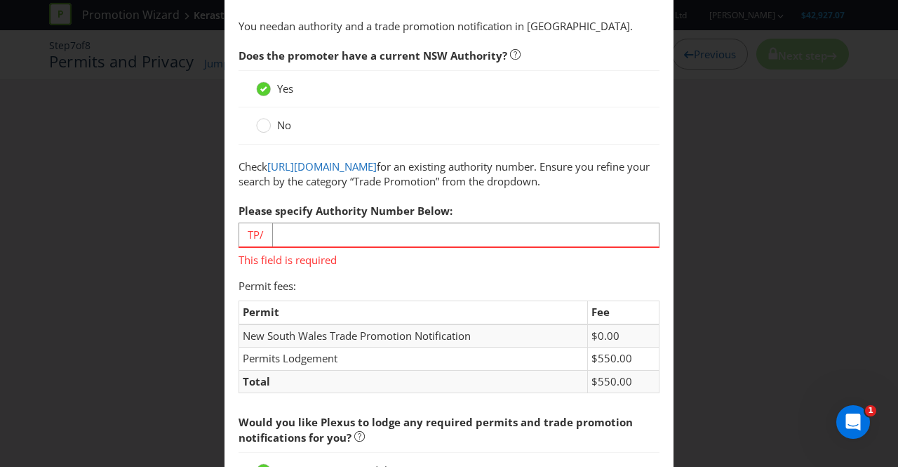
scroll to position [0, 0]
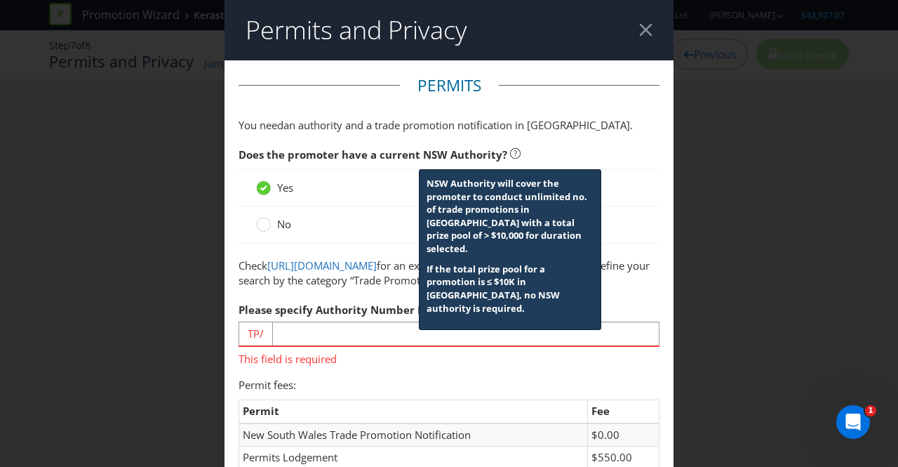
click at [510, 153] on icon at bounding box center [515, 153] width 11 height 11
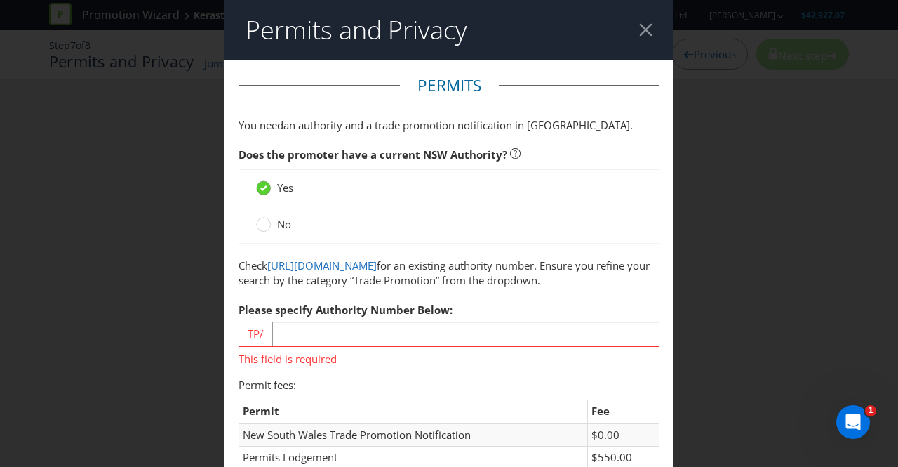
click at [262, 187] on icon at bounding box center [263, 188] width 7 height 6
click at [0, 0] on input "Yes" at bounding box center [0, 0] width 0 height 0
click at [262, 187] on icon at bounding box center [263, 188] width 7 height 6
click at [0, 0] on input "Yes" at bounding box center [0, 0] width 0 height 0
click at [262, 227] on circle at bounding box center [264, 224] width 14 height 14
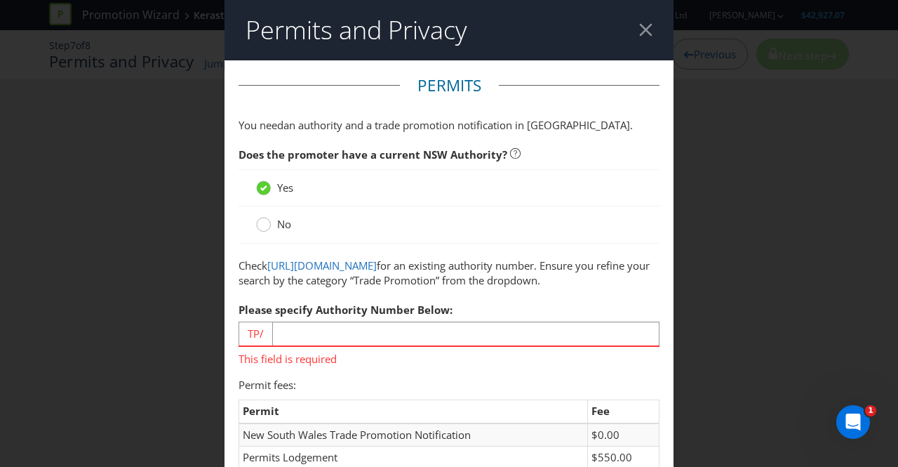
click at [0, 0] on input "No" at bounding box center [0, 0] width 0 height 0
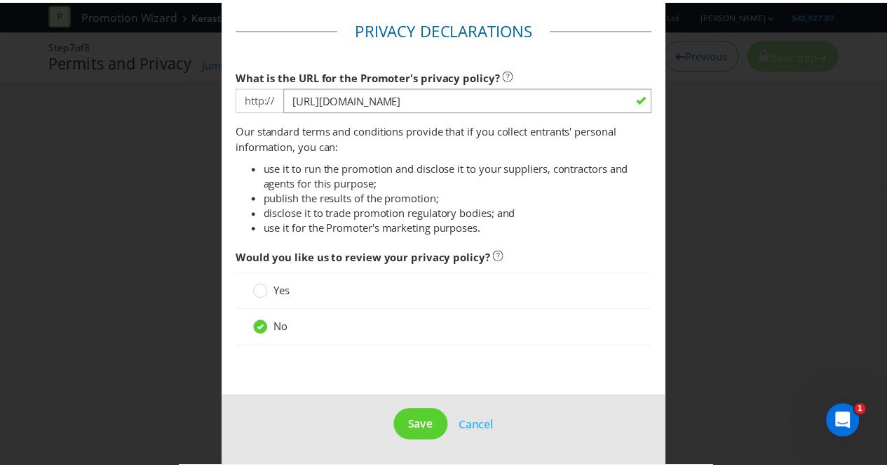
scroll to position [1312, 0]
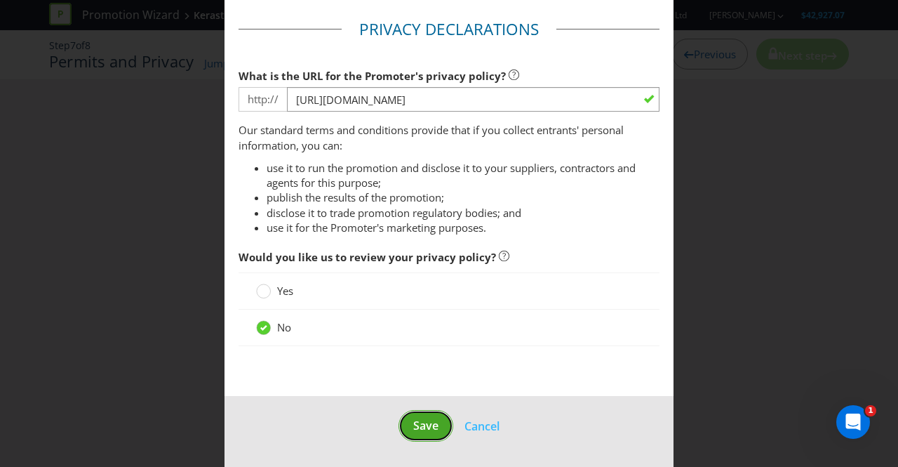
click at [415, 417] on button "Save" at bounding box center [425, 426] width 55 height 32
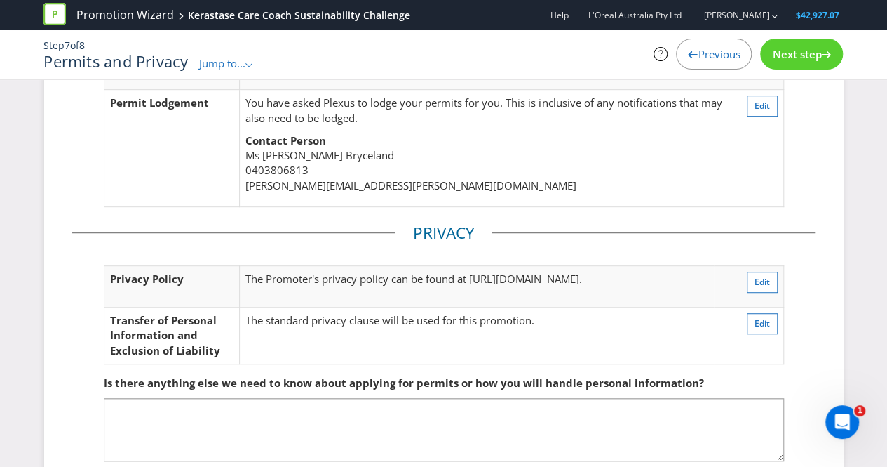
scroll to position [364, 0]
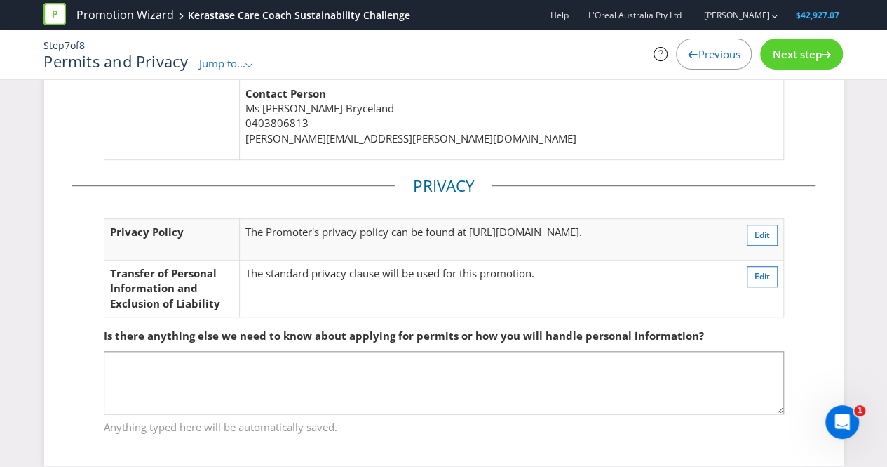
click at [782, 58] on span "Next step" at bounding box center [796, 54] width 49 height 14
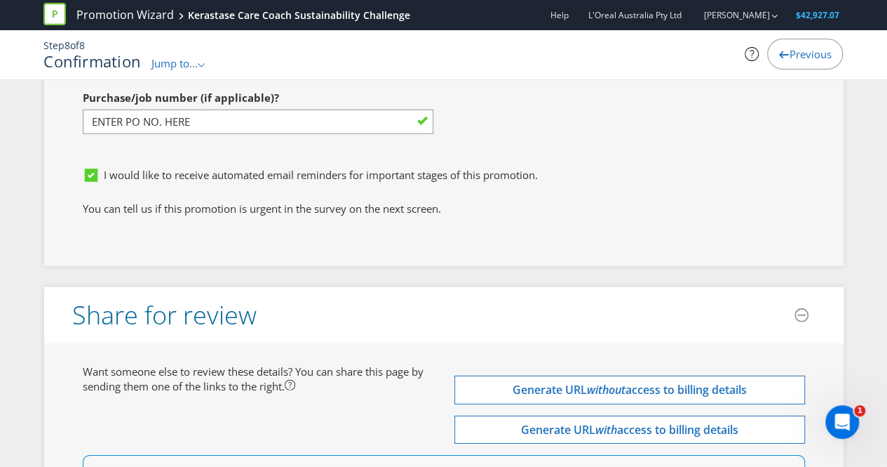
scroll to position [4680, 0]
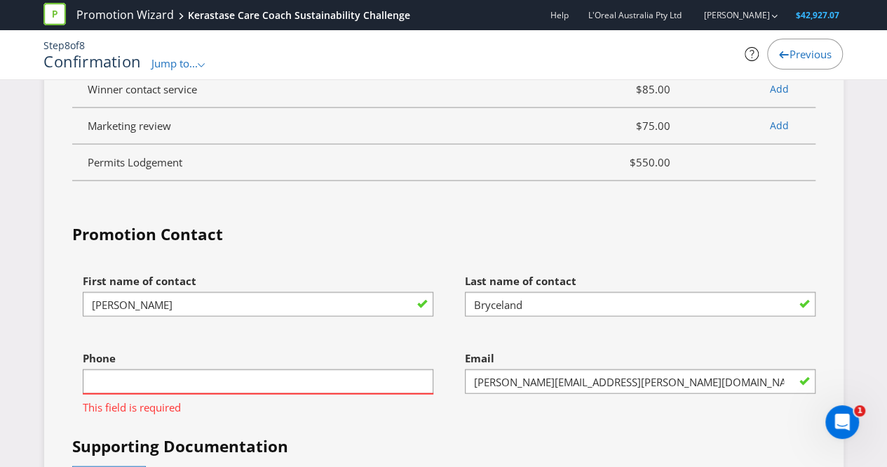
scroll to position [4067, 0]
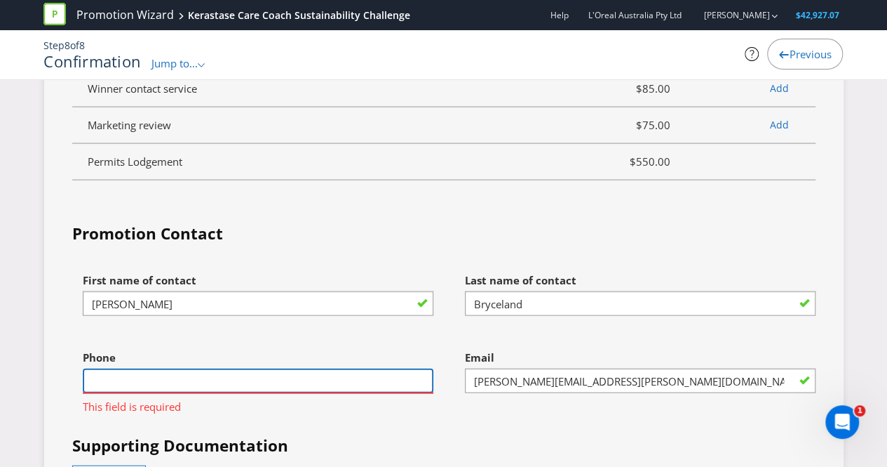
click at [260, 368] on input "text" at bounding box center [258, 380] width 351 height 25
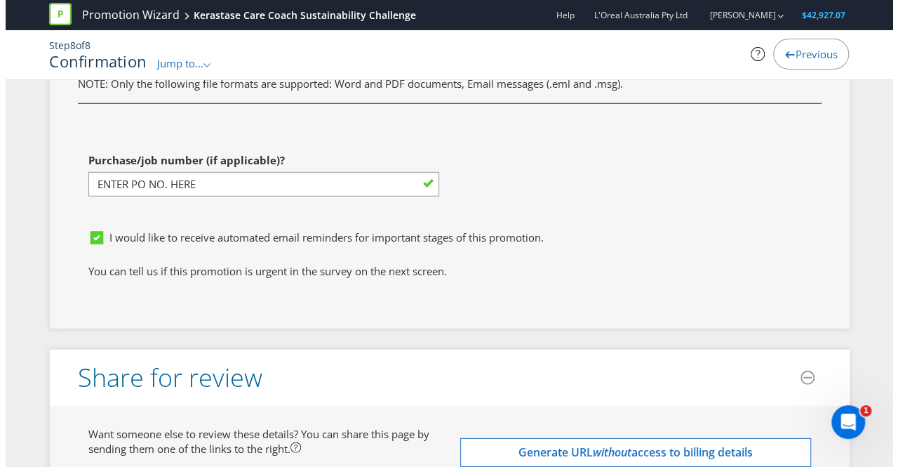
scroll to position [4680, 0]
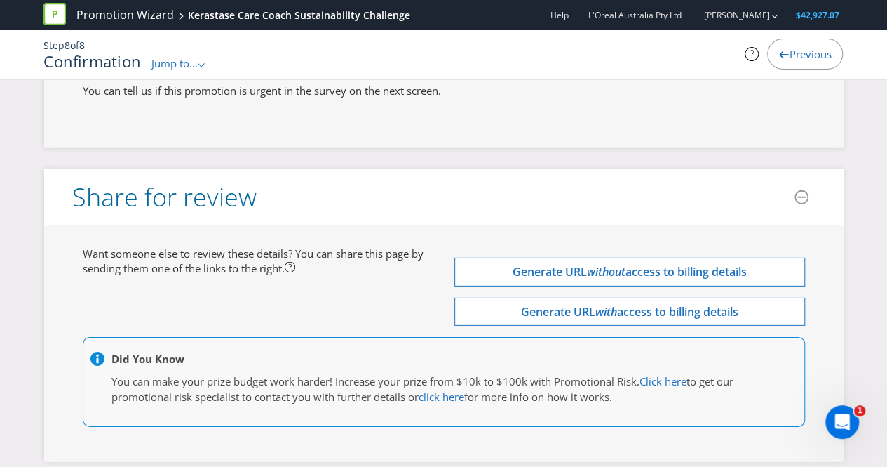
type input "0403806813"
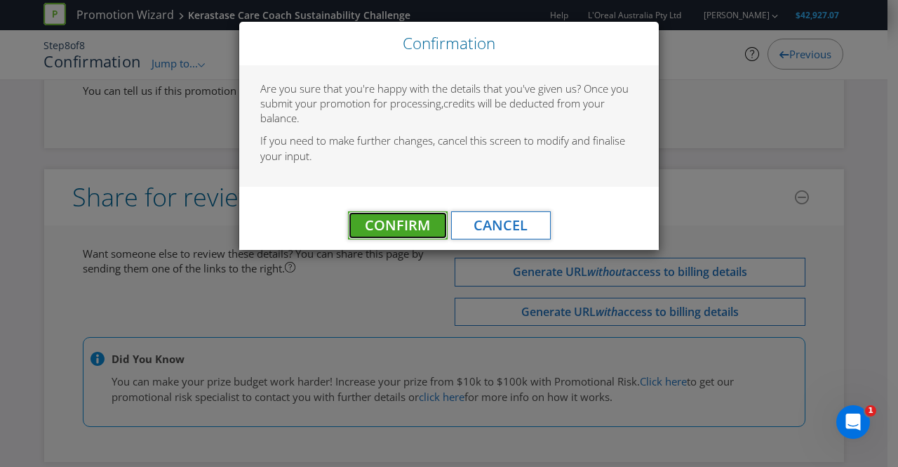
click at [400, 222] on span "Confirm" at bounding box center [397, 224] width 65 height 19
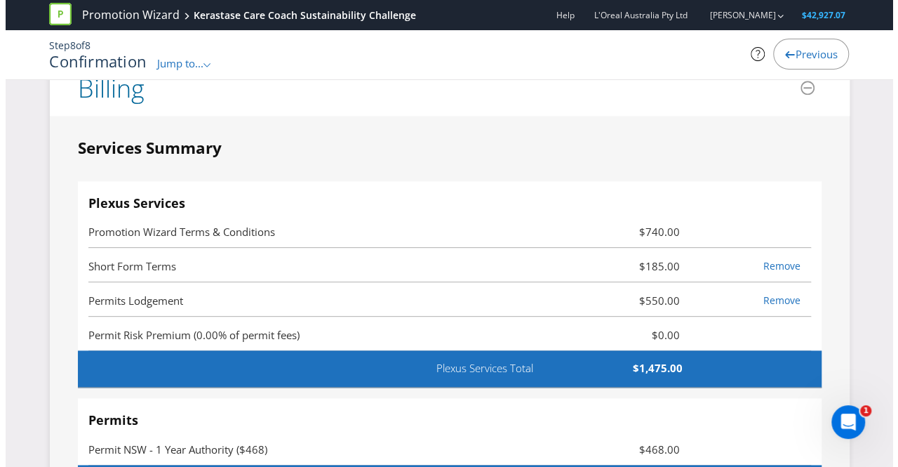
scroll to position [0, 0]
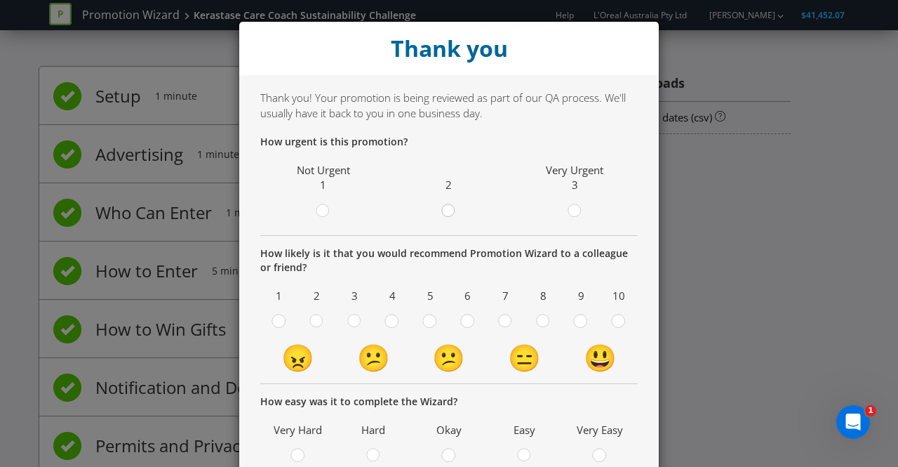
click at [443, 214] on circle at bounding box center [448, 210] width 13 height 13
click at [0, 0] on input "radio" at bounding box center [0, 0] width 0 height 0
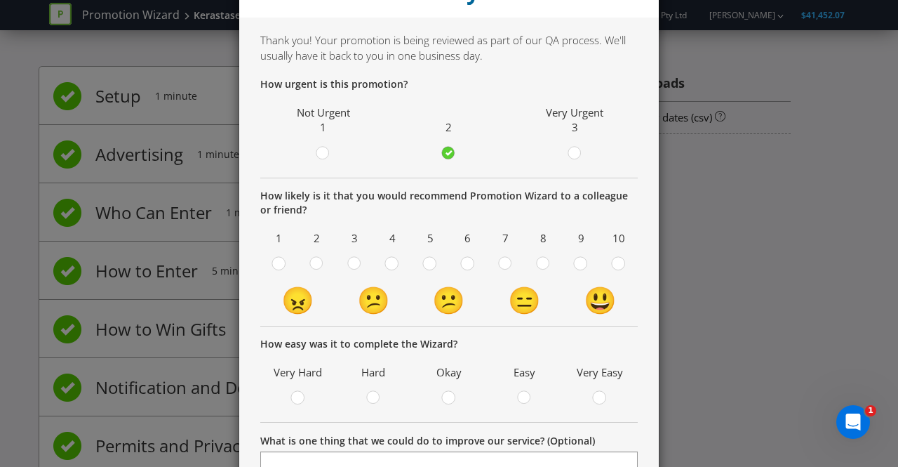
scroll to position [59, 0]
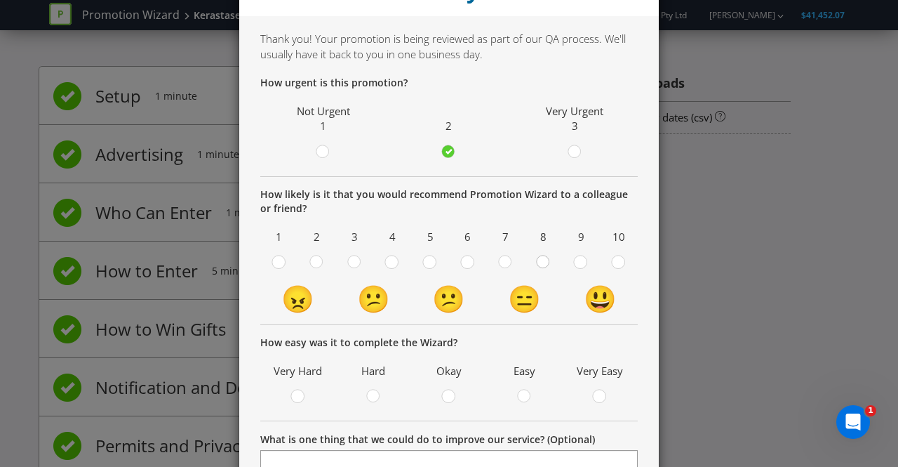
click at [537, 262] on circle at bounding box center [543, 261] width 13 height 13
click at [0, 0] on input "radio" at bounding box center [0, 0] width 0 height 0
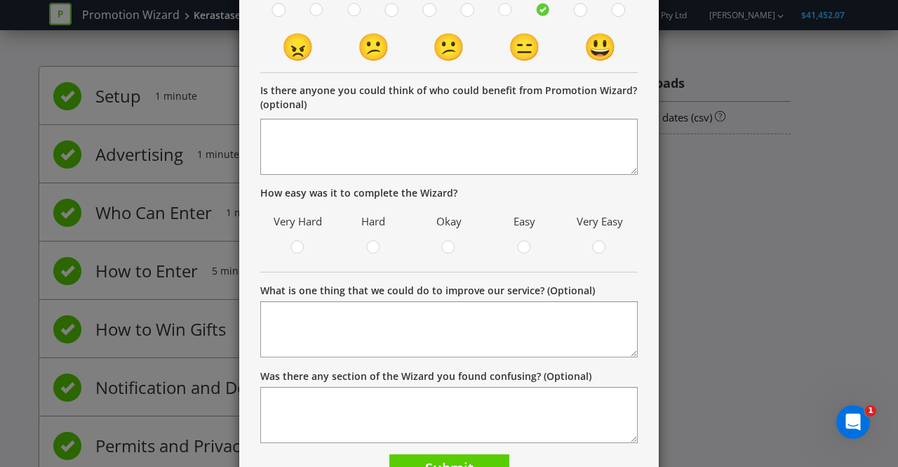
scroll to position [311, 0]
click at [521, 243] on div at bounding box center [524, 242] width 7 height 7
click at [0, 0] on input "radio" at bounding box center [0, 0] width 0 height 0
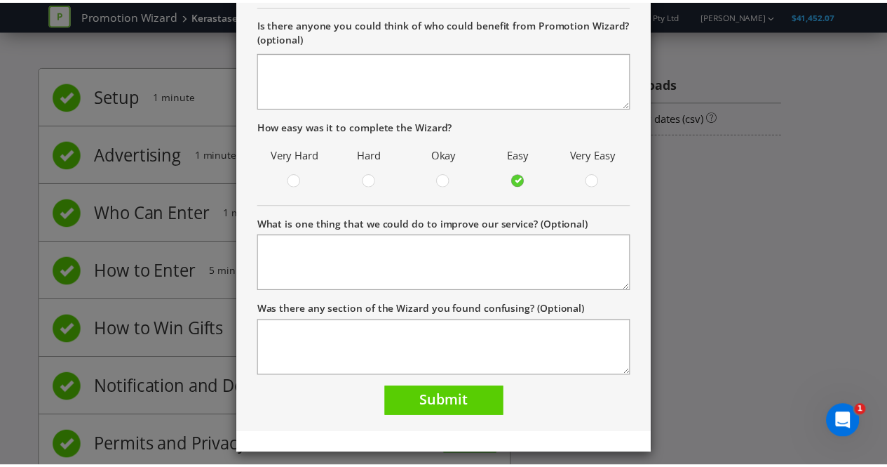
scroll to position [384, 0]
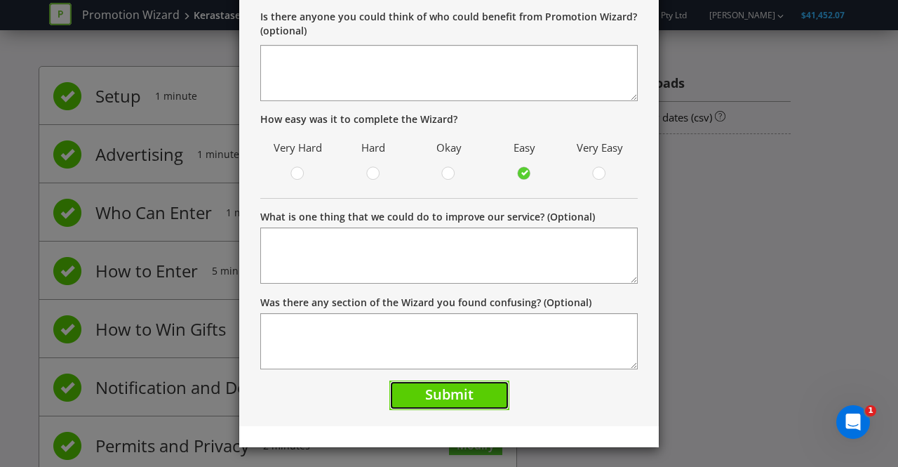
click at [443, 391] on span "Submit" at bounding box center [449, 393] width 48 height 19
